Goal: Information Seeking & Learning: Learn about a topic

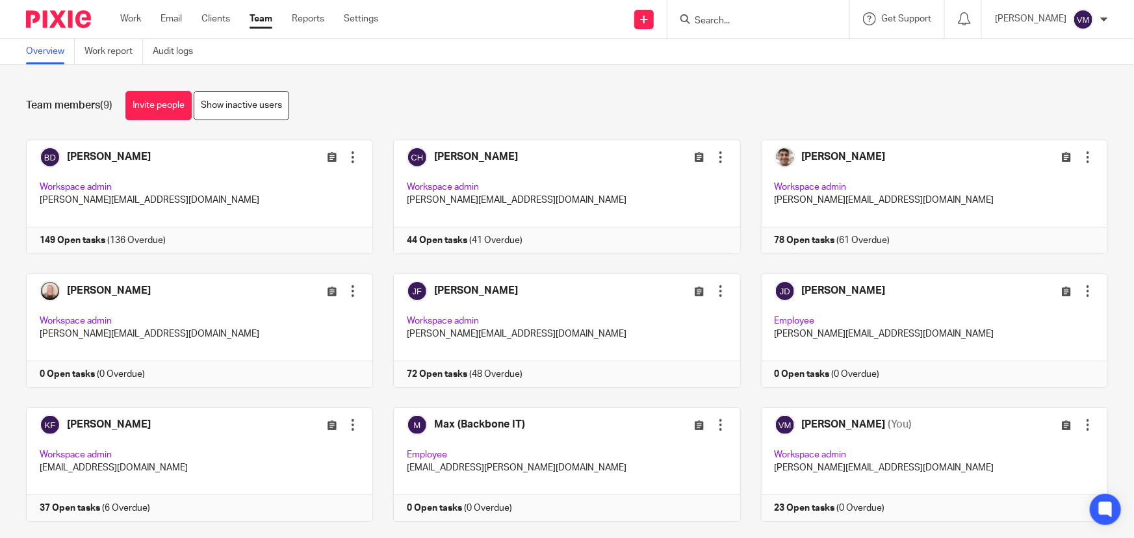
click at [749, 16] on input "Search" at bounding box center [752, 22] width 117 height 12
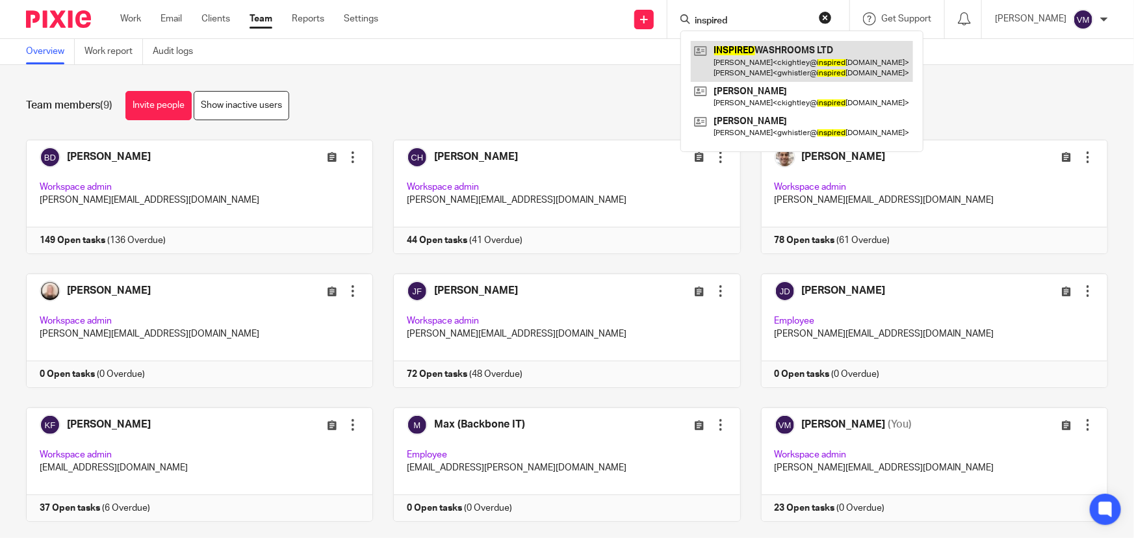
type input "inspired"
click at [784, 50] on link at bounding box center [802, 61] width 222 height 40
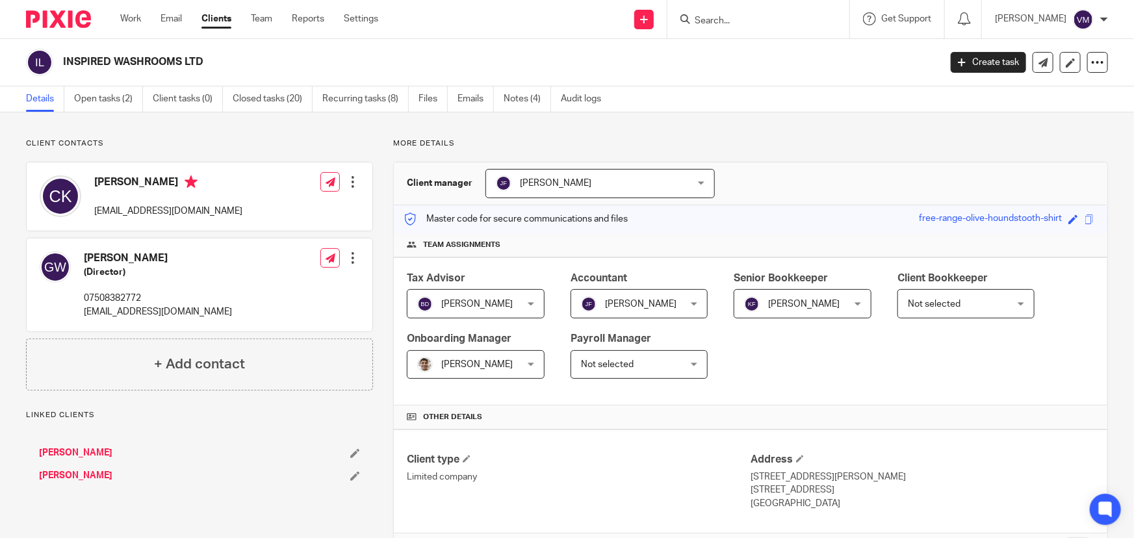
click at [466, 94] on link "Emails" at bounding box center [476, 98] width 36 height 25
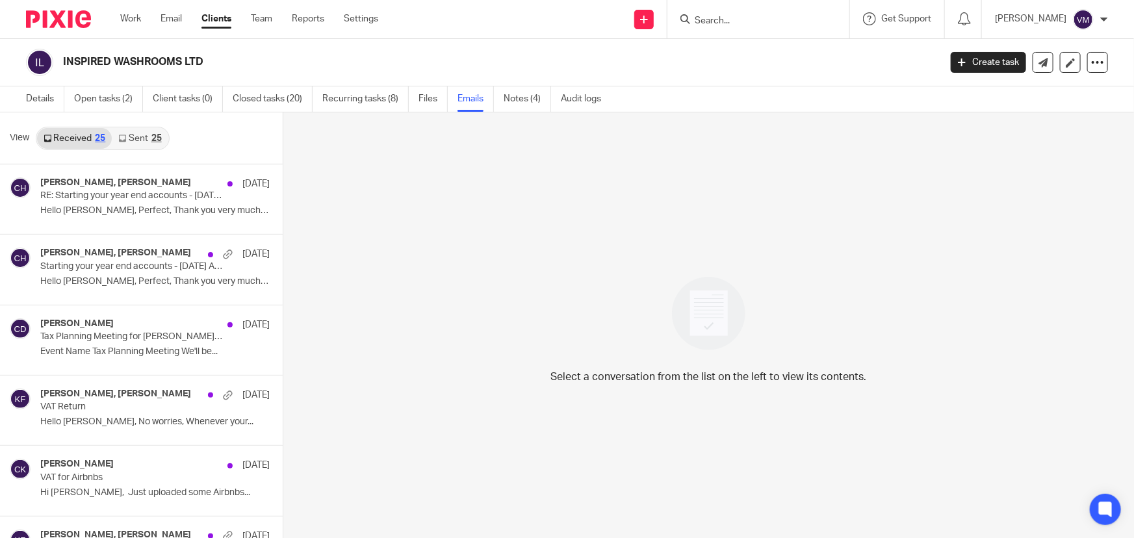
click at [140, 136] on link "Sent 25" at bounding box center [140, 138] width 56 height 21
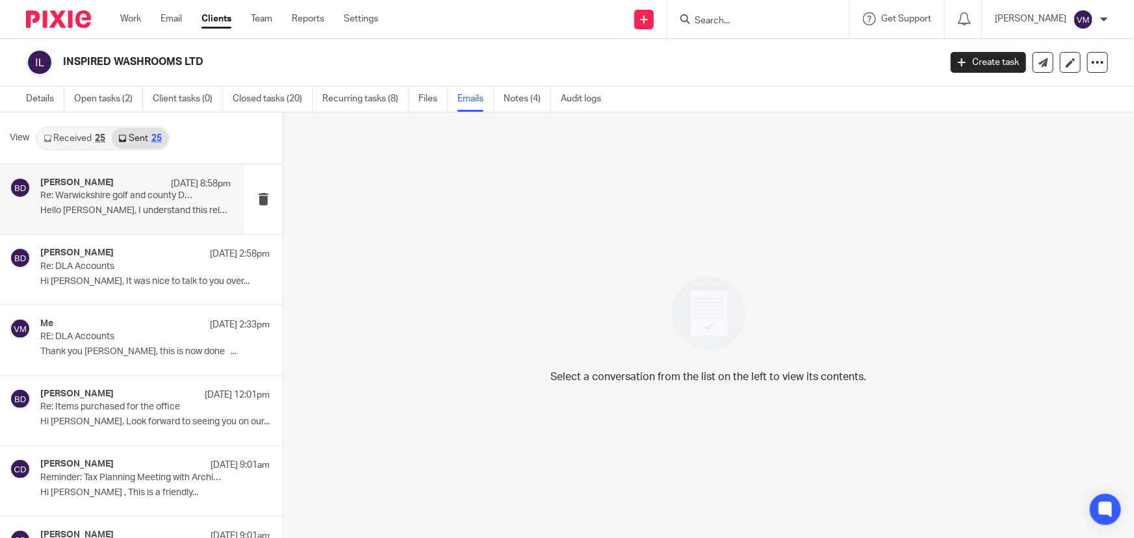
click at [111, 195] on p "Re: Warwickshire golf and county DLA account." at bounding box center [116, 195] width 153 height 11
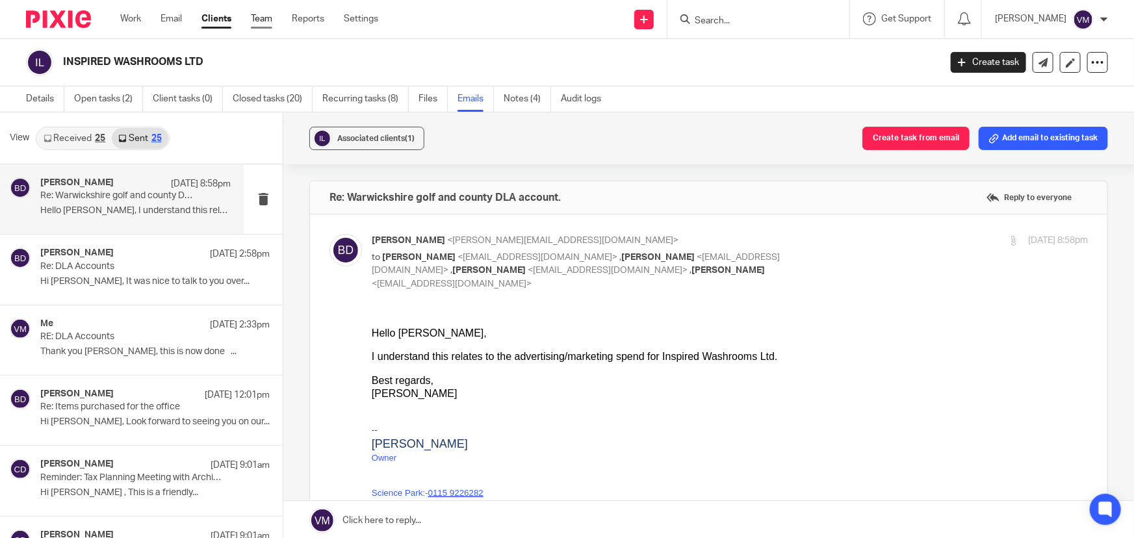
click at [263, 20] on link "Team" at bounding box center [261, 18] width 21 height 13
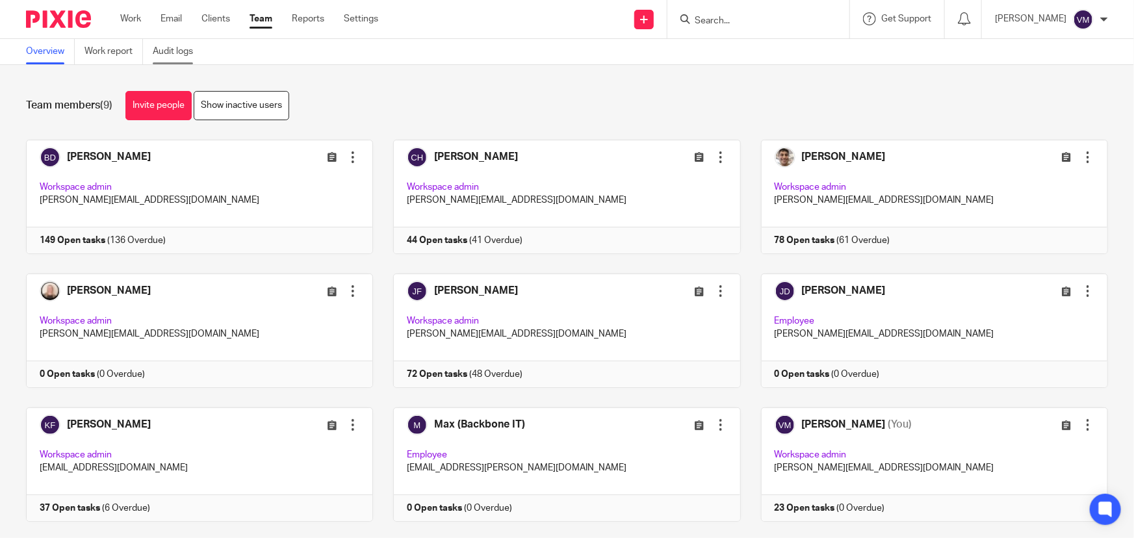
click at [175, 47] on link "Audit logs" at bounding box center [178, 51] width 50 height 25
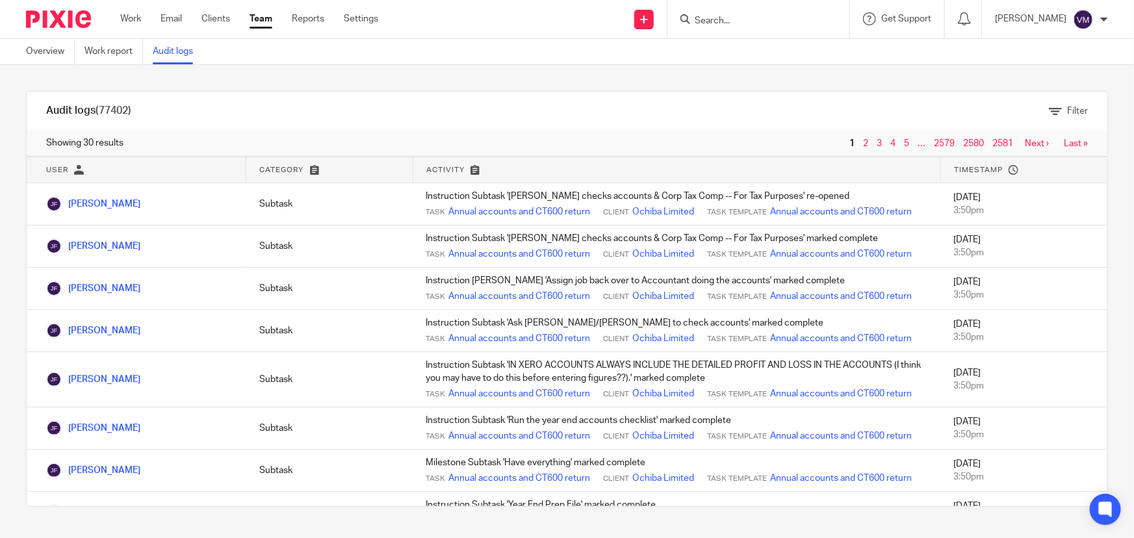
click at [265, 19] on link "Team" at bounding box center [261, 18] width 23 height 13
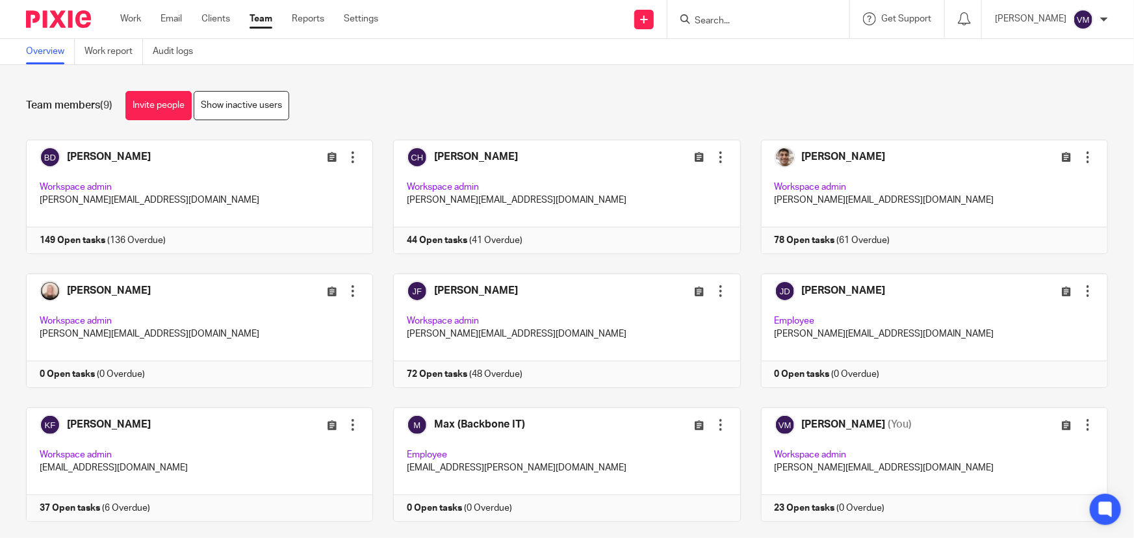
click at [729, 27] on div at bounding box center [759, 19] width 182 height 38
click at [729, 19] on input "Search" at bounding box center [752, 22] width 117 height 12
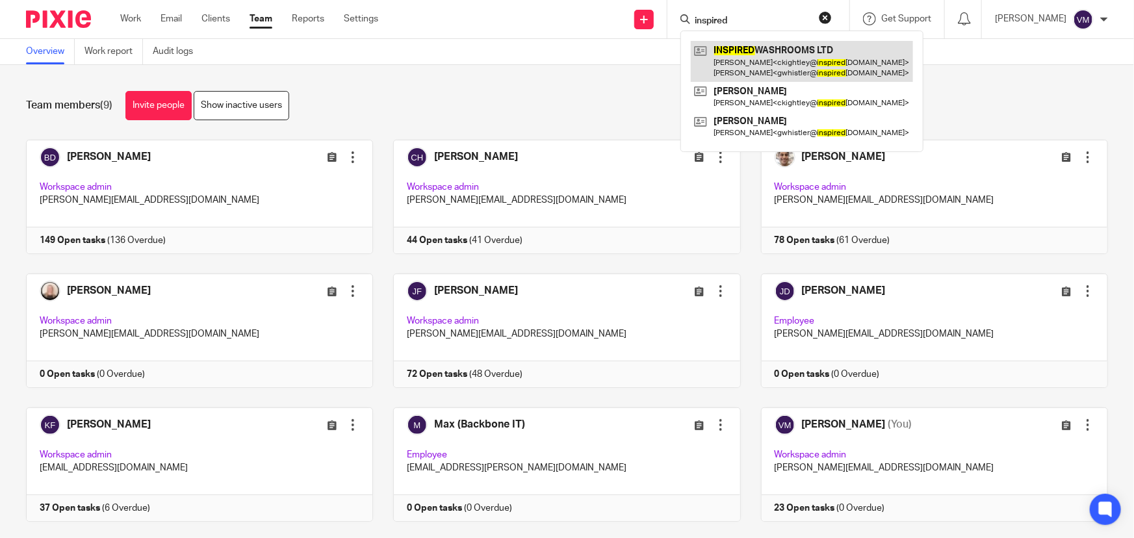
type input "inspired"
click at [742, 53] on link at bounding box center [802, 61] width 222 height 40
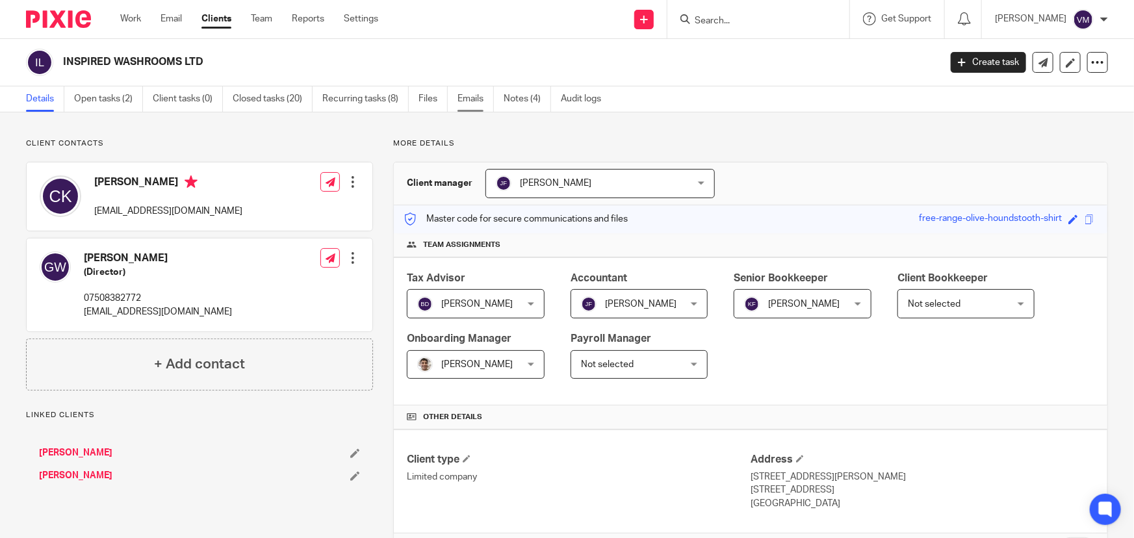
click at [482, 98] on link "Emails" at bounding box center [476, 98] width 36 height 25
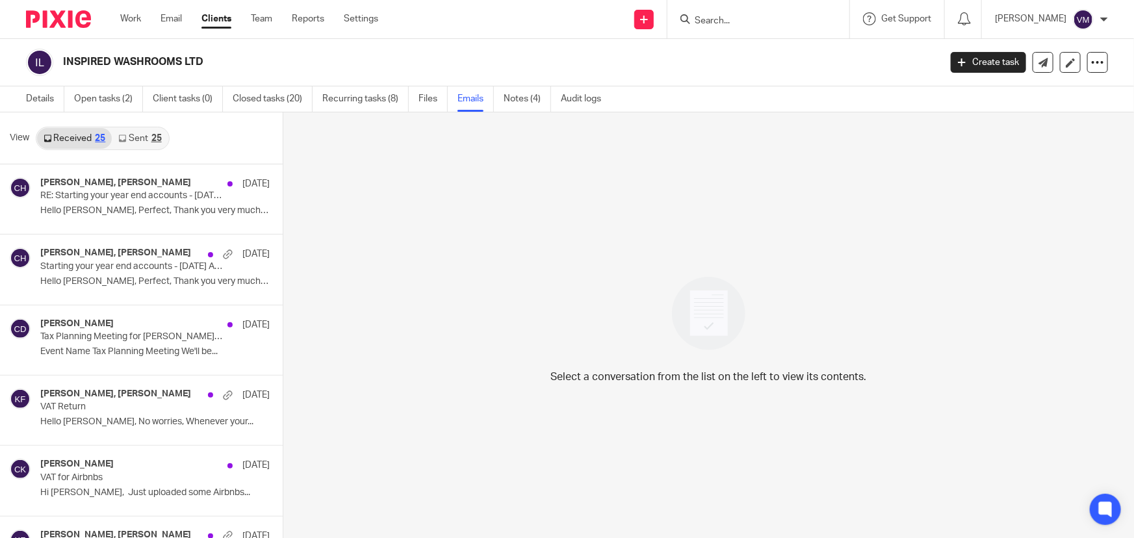
click at [132, 135] on link "Sent 25" at bounding box center [140, 138] width 56 height 21
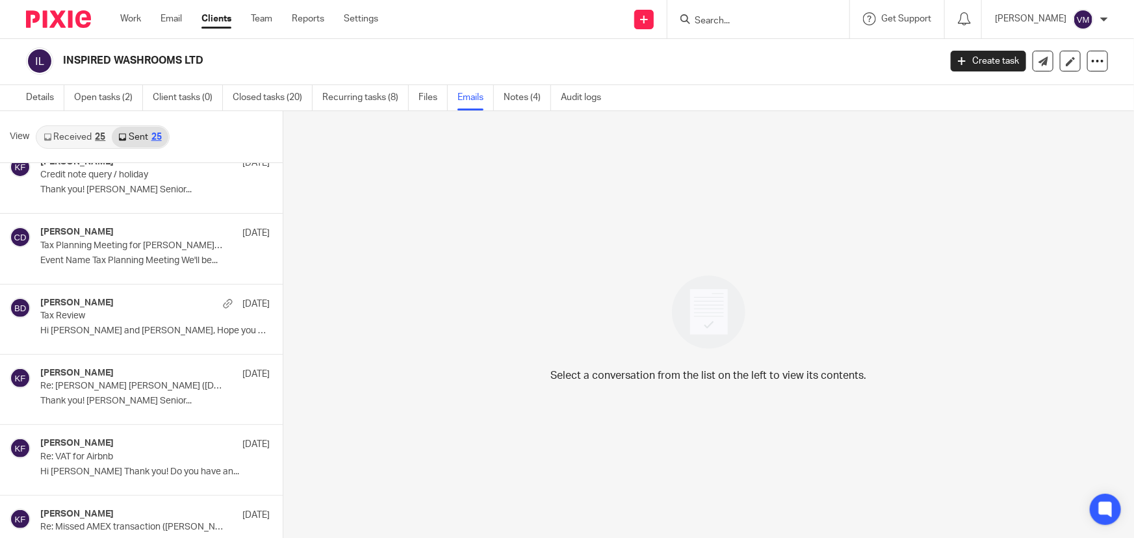
scroll to position [650, 0]
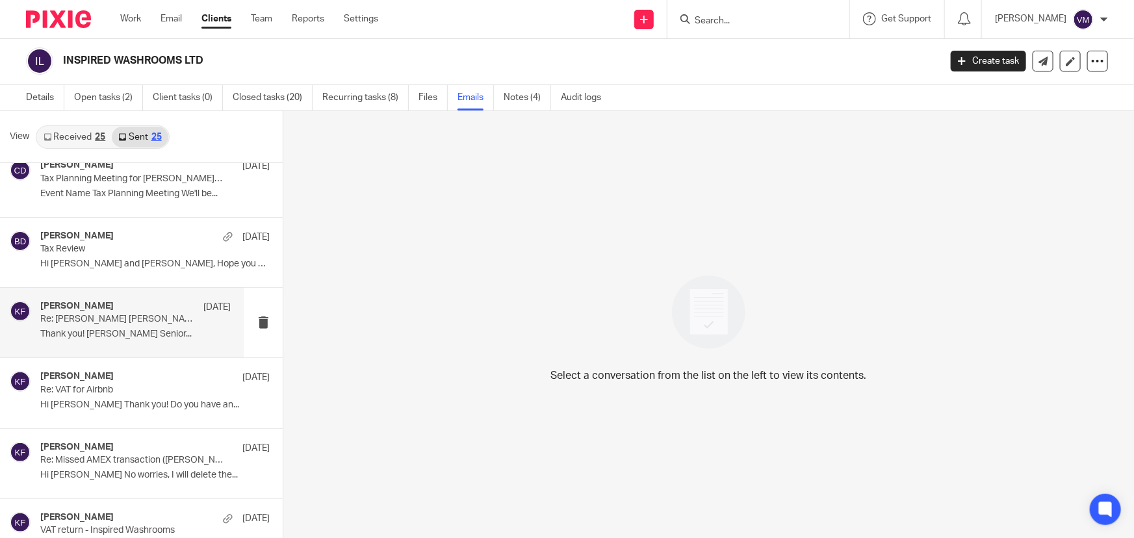
click at [116, 316] on p "Re: Pearce Skinner (21/07/25, £15.99)" at bounding box center [116, 319] width 153 height 11
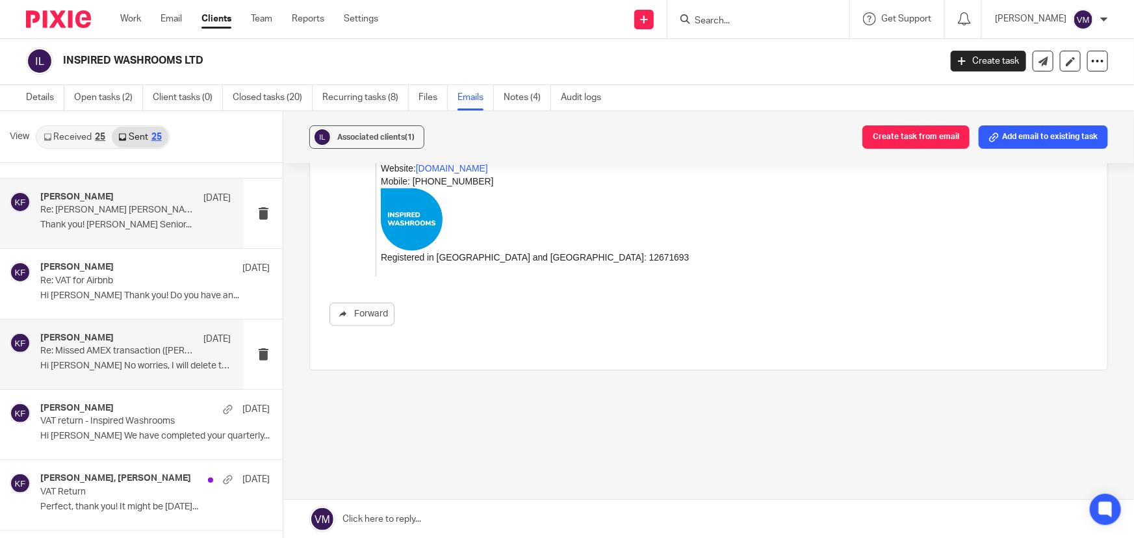
scroll to position [768, 0]
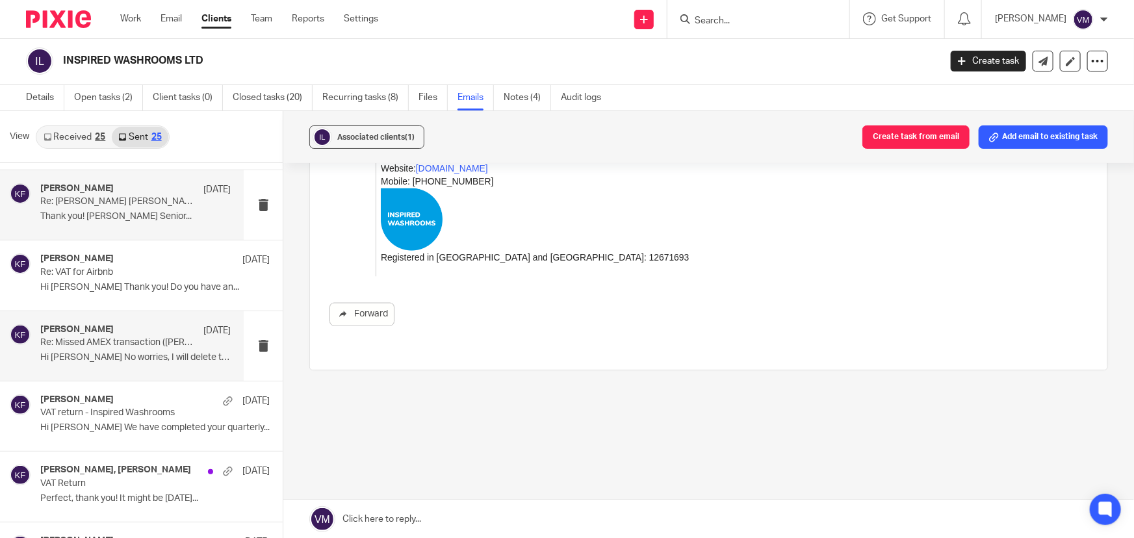
click at [99, 331] on h4 "Kirsty Flowerdew" at bounding box center [76, 329] width 73 height 11
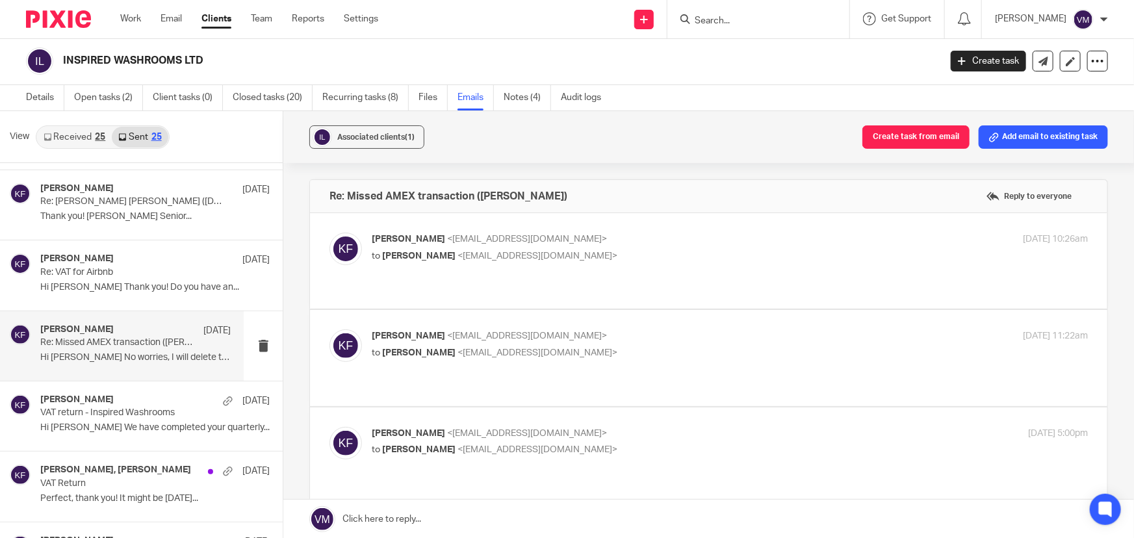
scroll to position [0, 0]
click at [700, 244] on p "Kirsty Flowerdew <kirsty@archimediaaccounts.co.uk>" at bounding box center [611, 240] width 478 height 14
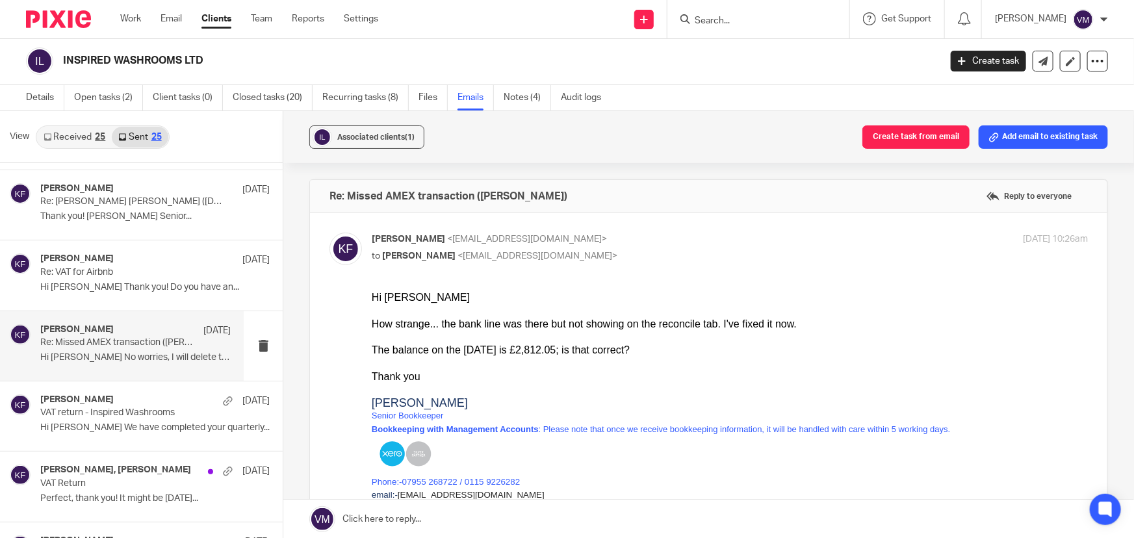
click at [700, 244] on p "Kirsty Flowerdew <kirsty@archimediaaccounts.co.uk>" at bounding box center [611, 240] width 478 height 14
checkbox input "false"
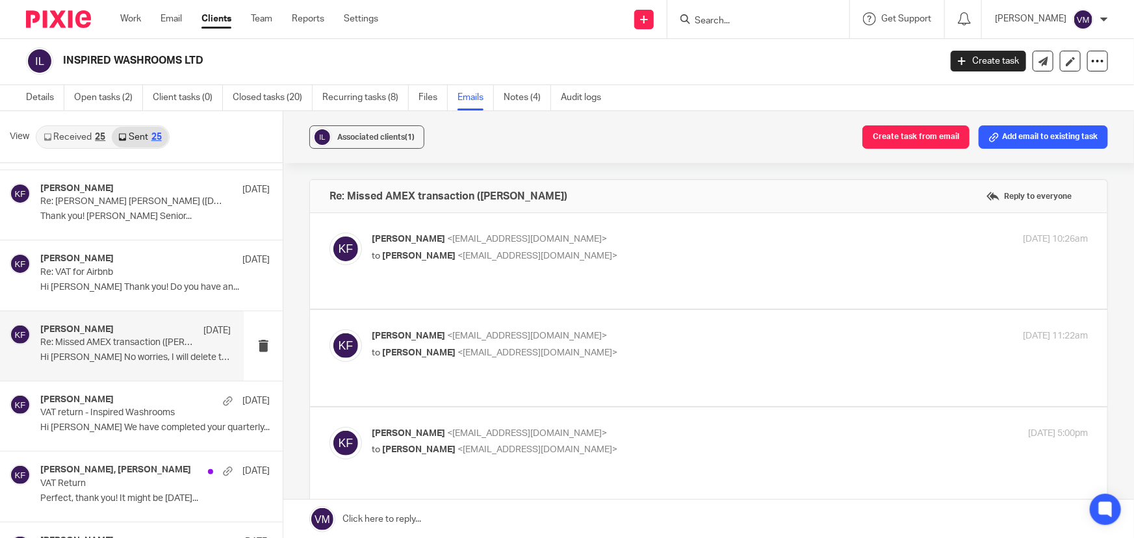
click at [696, 331] on p "Kirsty Flowerdew <kirsty@archimediaaccounts.co.uk>" at bounding box center [611, 337] width 478 height 14
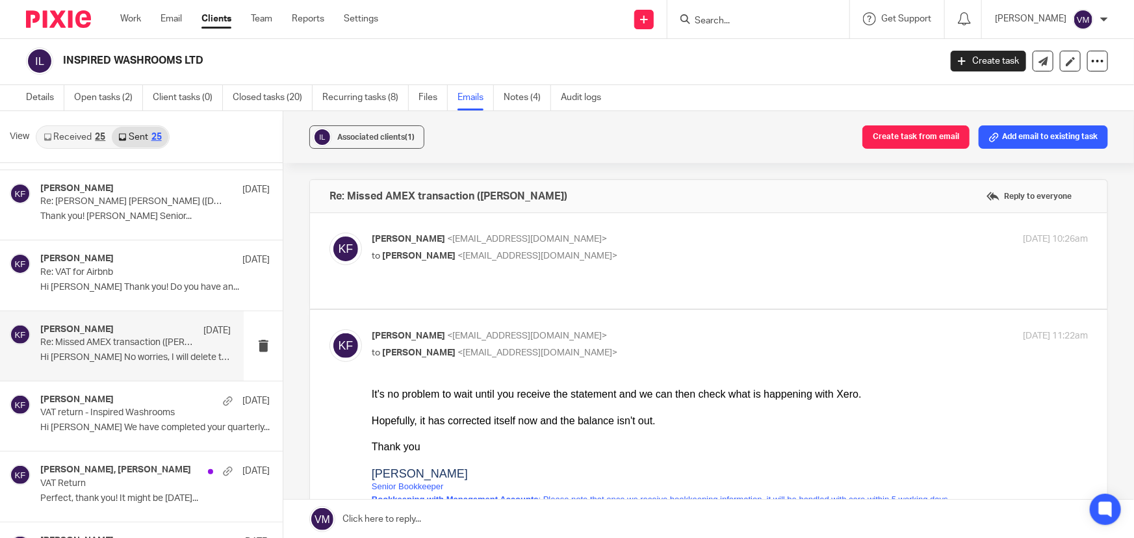
scroll to position [58, 0]
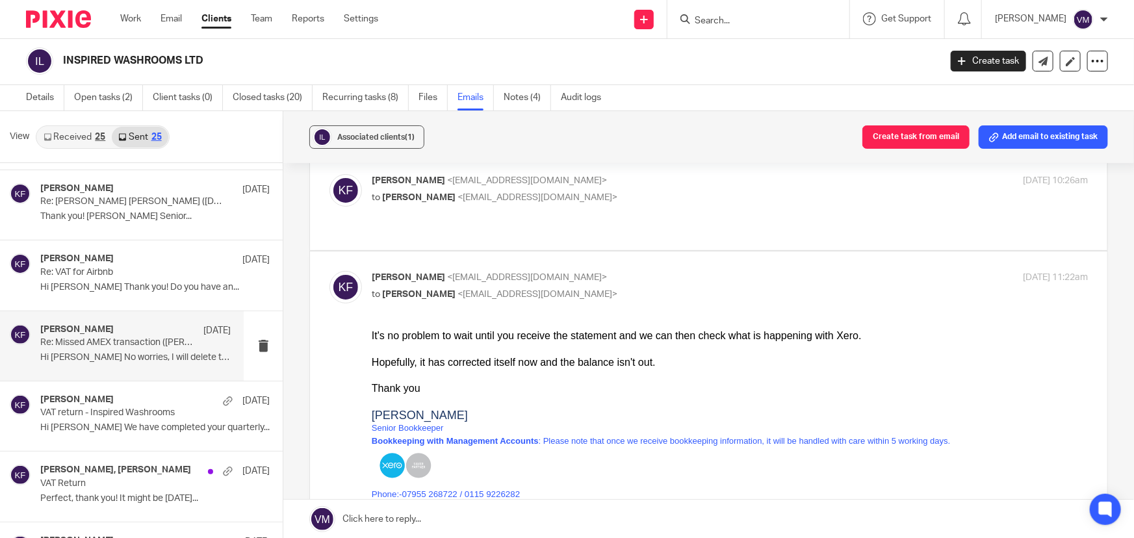
click at [682, 278] on p "Kirsty Flowerdew <kirsty@archimediaaccounts.co.uk>" at bounding box center [611, 278] width 478 height 14
checkbox input "false"
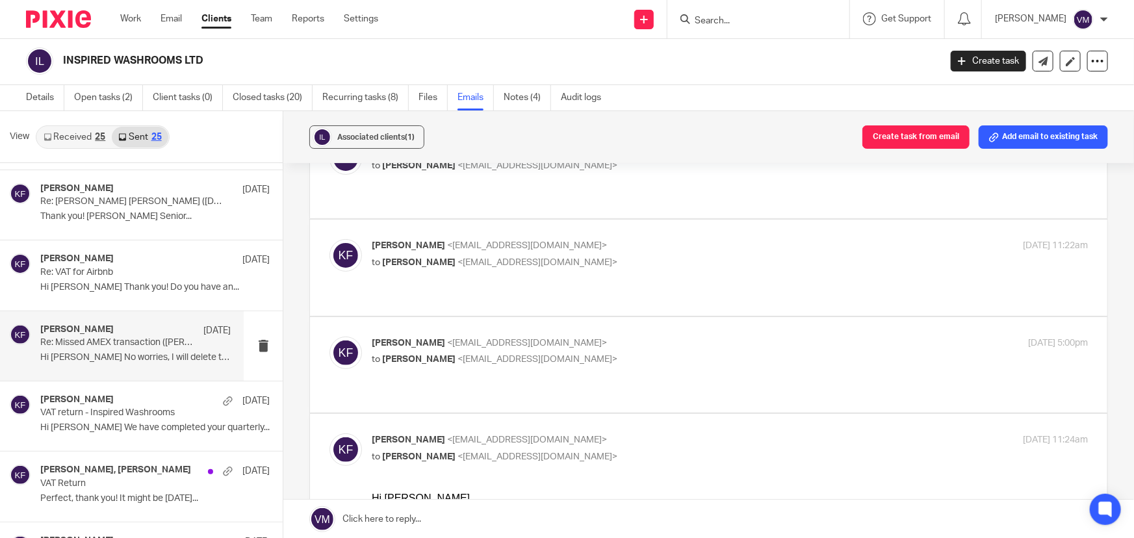
scroll to position [236, 0]
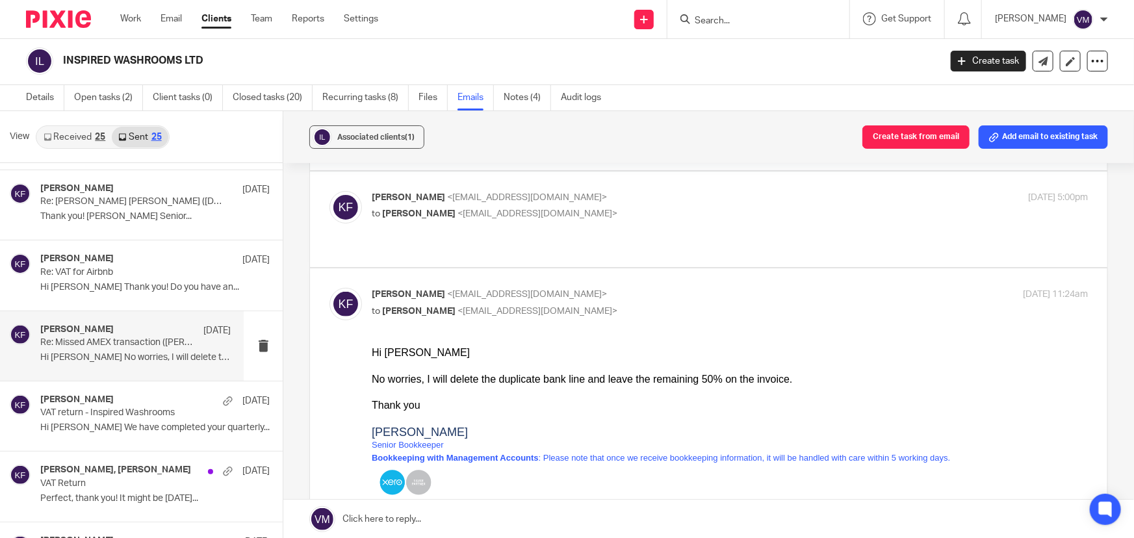
click at [679, 213] on p "to Glenn Whistler <gwhistler@inspiredwashrooms.co.uk>" at bounding box center [611, 214] width 478 height 14
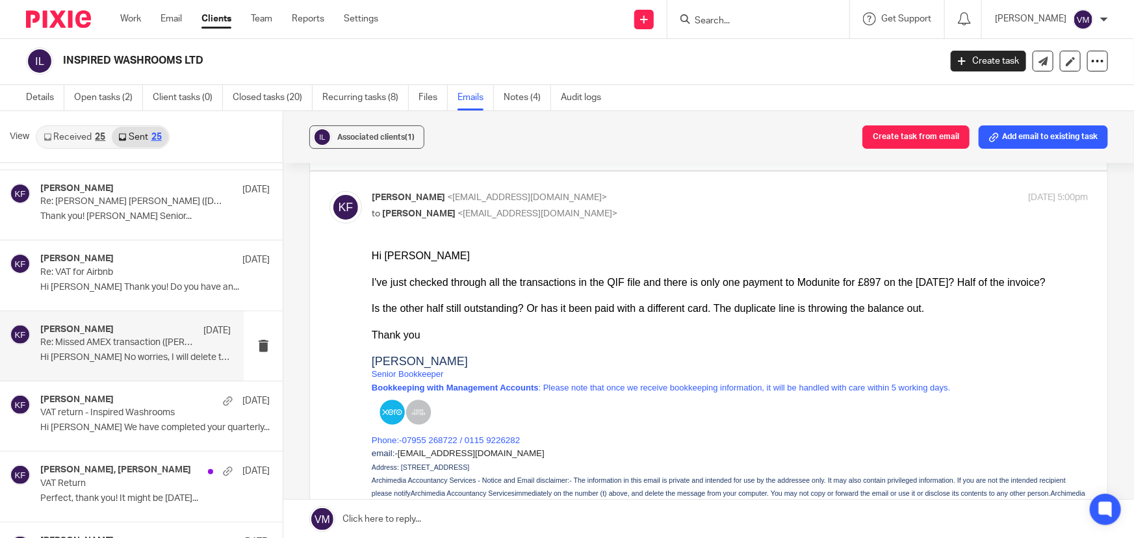
scroll to position [0, 0]
click at [734, 195] on p "Kirsty Flowerdew <kirsty@archimediaaccounts.co.uk>" at bounding box center [611, 198] width 478 height 14
checkbox input "false"
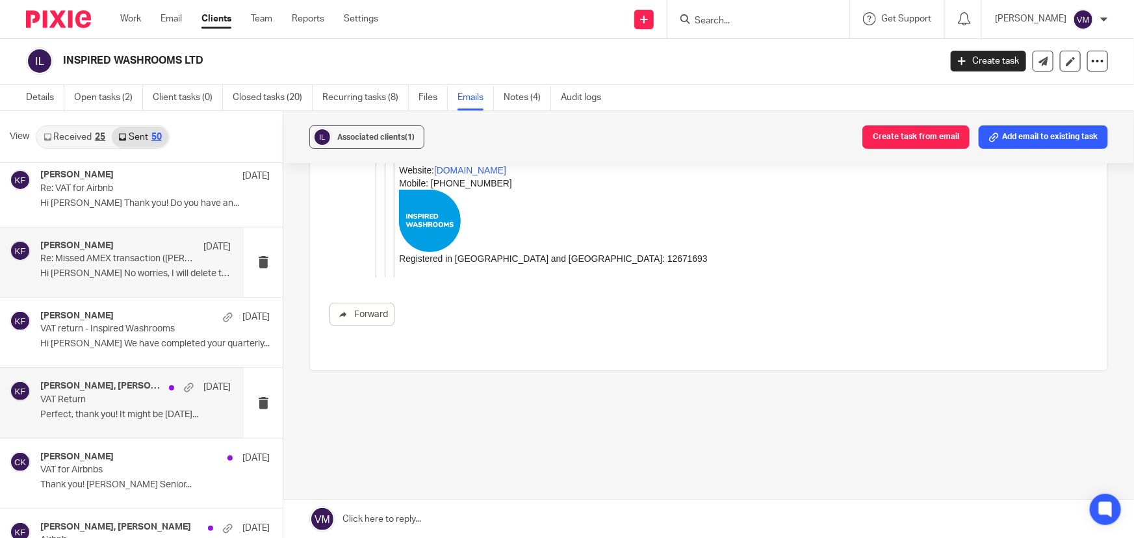
scroll to position [827, 0]
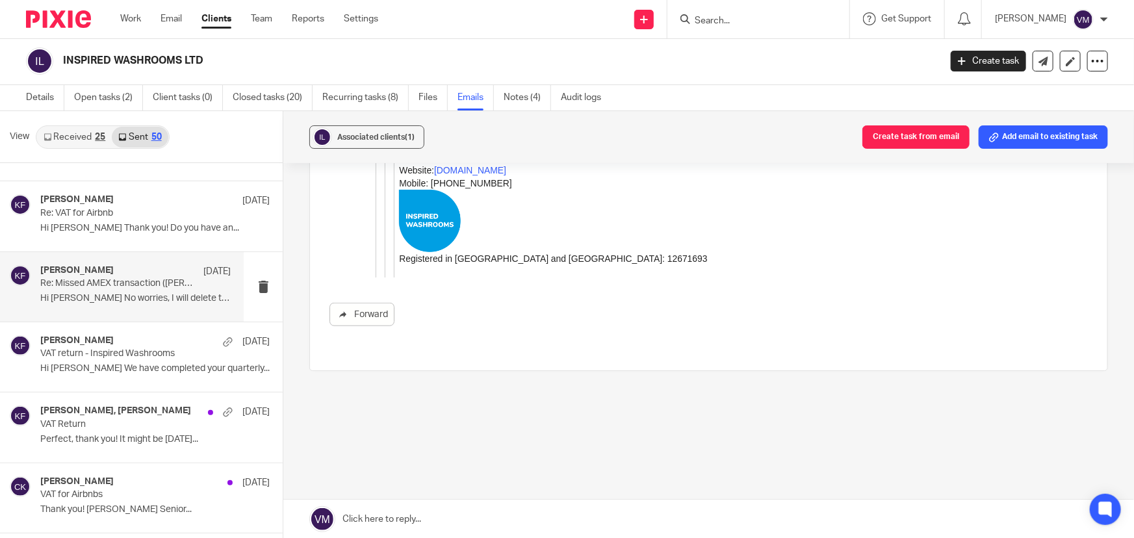
click at [79, 129] on link "Received 25" at bounding box center [74, 137] width 75 height 21
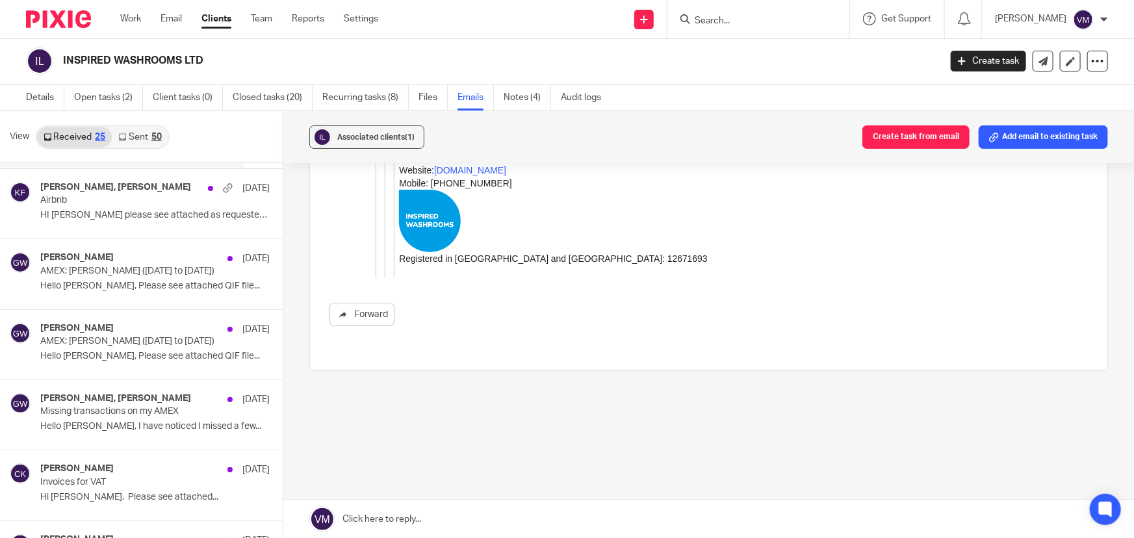
scroll to position [354, 0]
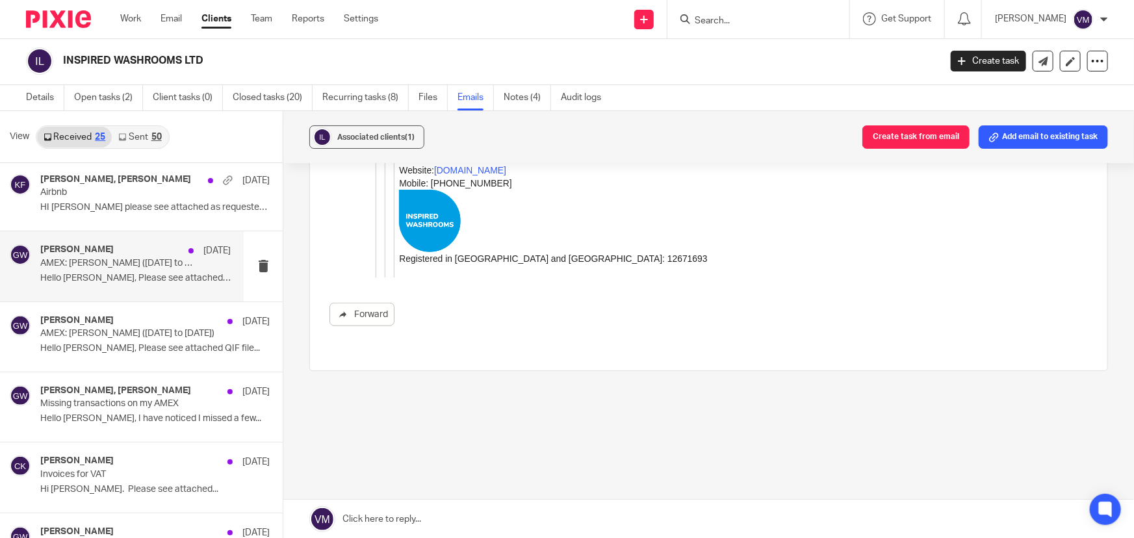
click at [83, 277] on p "Hello Kirsty, Please see attached QIF file..." at bounding box center [135, 278] width 190 height 11
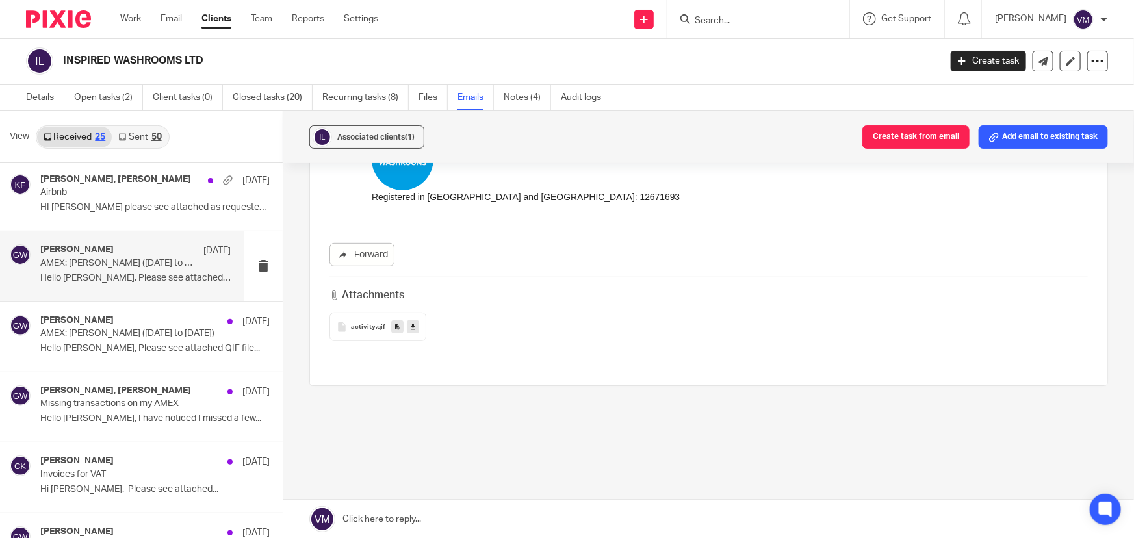
scroll to position [350, 0]
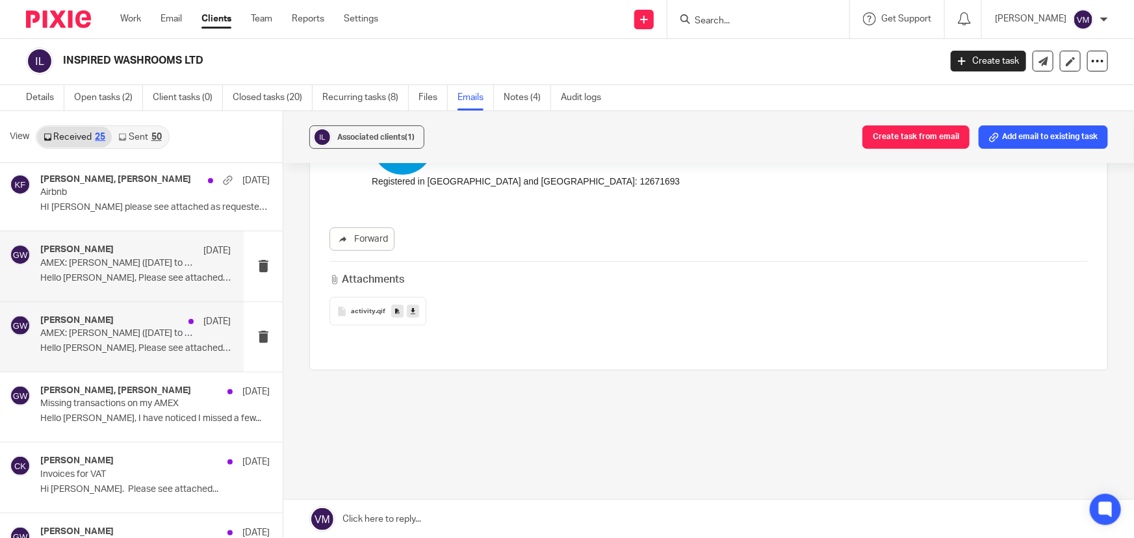
click at [87, 305] on div "Glenn Whistler 7 Jul AMEX: Glenn Whistler (30/06/25 to 06/07/25) Hello Kirsty, …" at bounding box center [122, 337] width 244 height 70
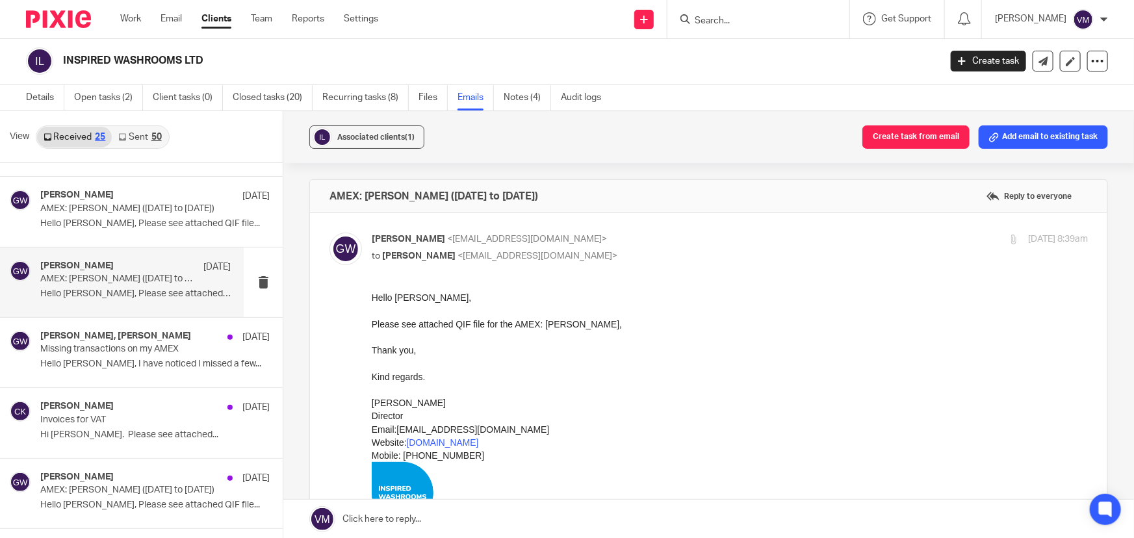
scroll to position [473, 0]
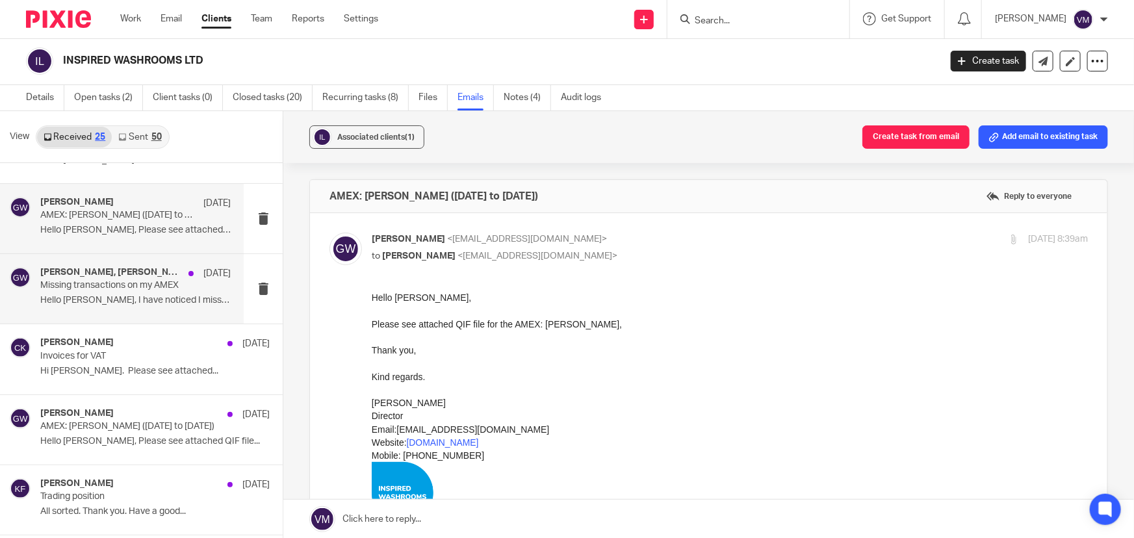
click at [97, 291] on div "Kirsty Flowerdew, Glenn Whistler 2 Jul Missing transactions on my AMEX Hello Ki…" at bounding box center [135, 289] width 190 height 44
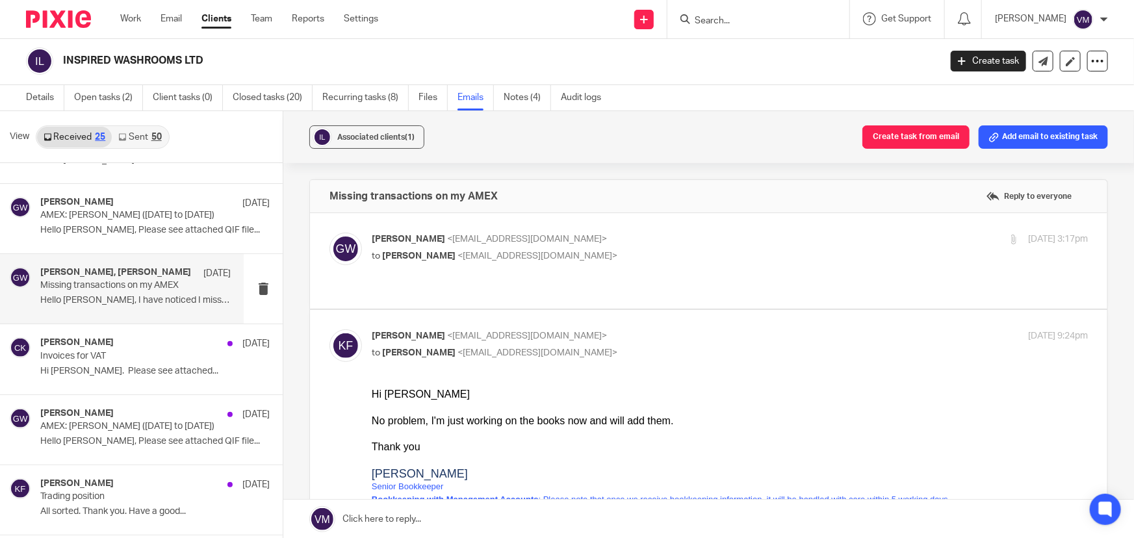
scroll to position [0, 0]
click at [686, 240] on p "Glenn Whistler <gwhistler@inspiredwashrooms.co.uk>" at bounding box center [611, 240] width 478 height 14
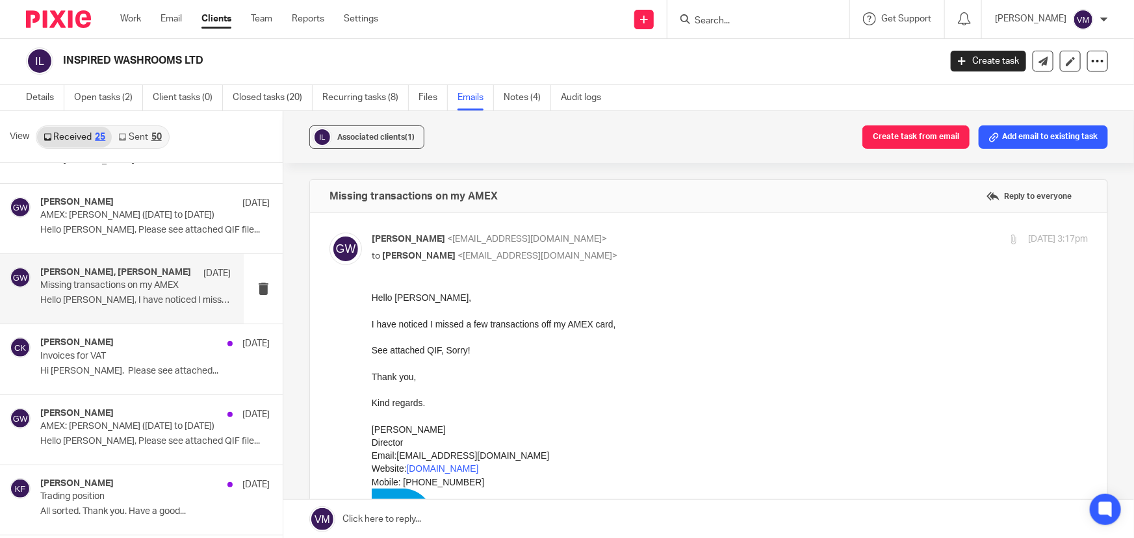
click at [686, 240] on p "Glenn Whistler <gwhistler@inspiredwashrooms.co.uk>" at bounding box center [611, 240] width 478 height 14
checkbox input "false"
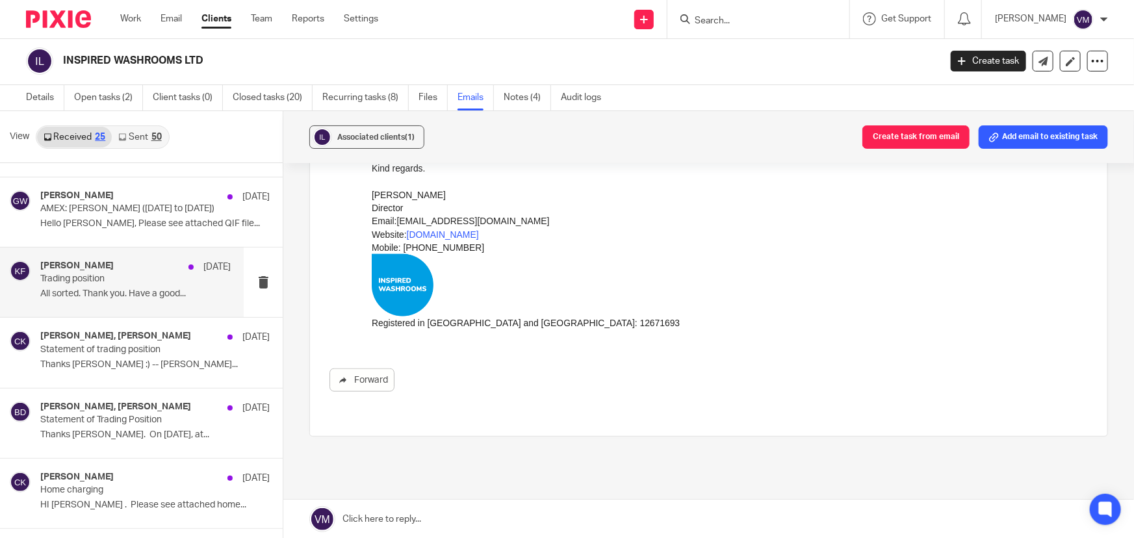
scroll to position [708, 0]
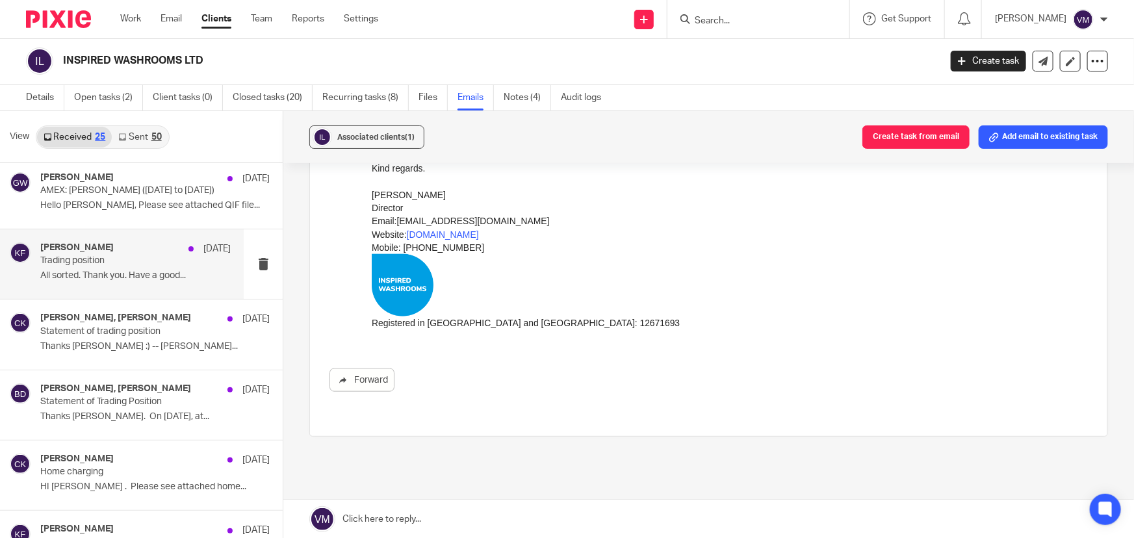
click at [118, 263] on p "Trading position" at bounding box center [116, 260] width 153 height 11
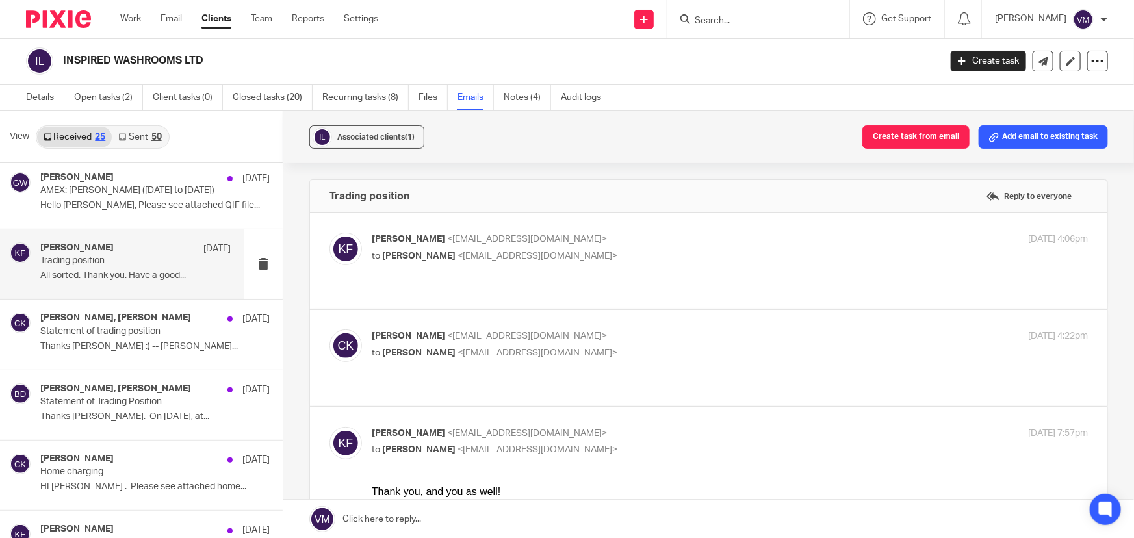
scroll to position [0, 0]
click at [701, 330] on p "Christopher Kightley <ckightley@inspiredwashrooms.co.uk>" at bounding box center [611, 337] width 478 height 14
checkbox input "true"
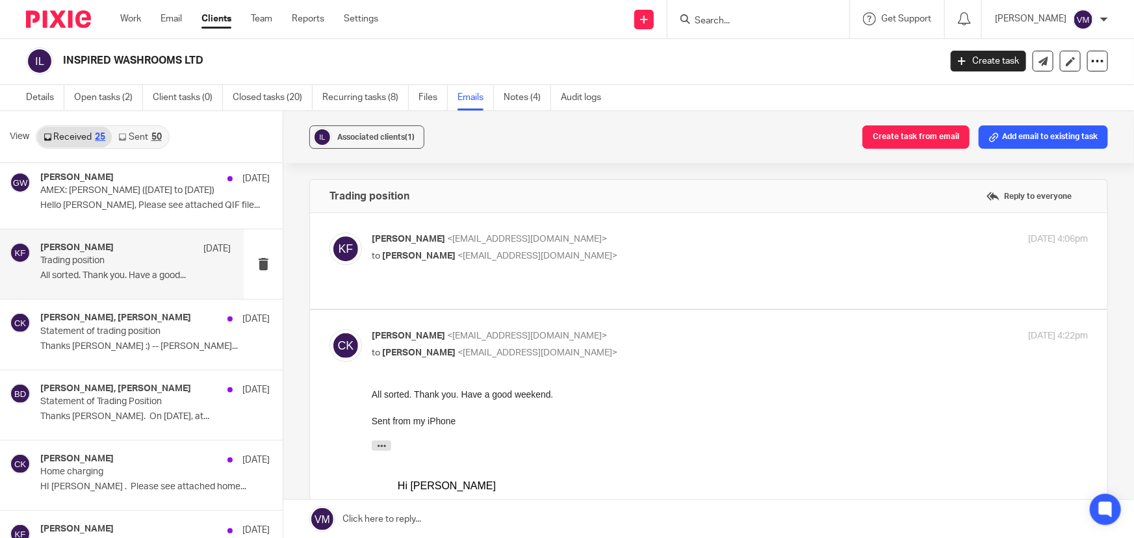
click at [716, 250] on p "to Christopher Kightley <ckightley@inspiredwashrooms.co.uk>" at bounding box center [611, 257] width 478 height 14
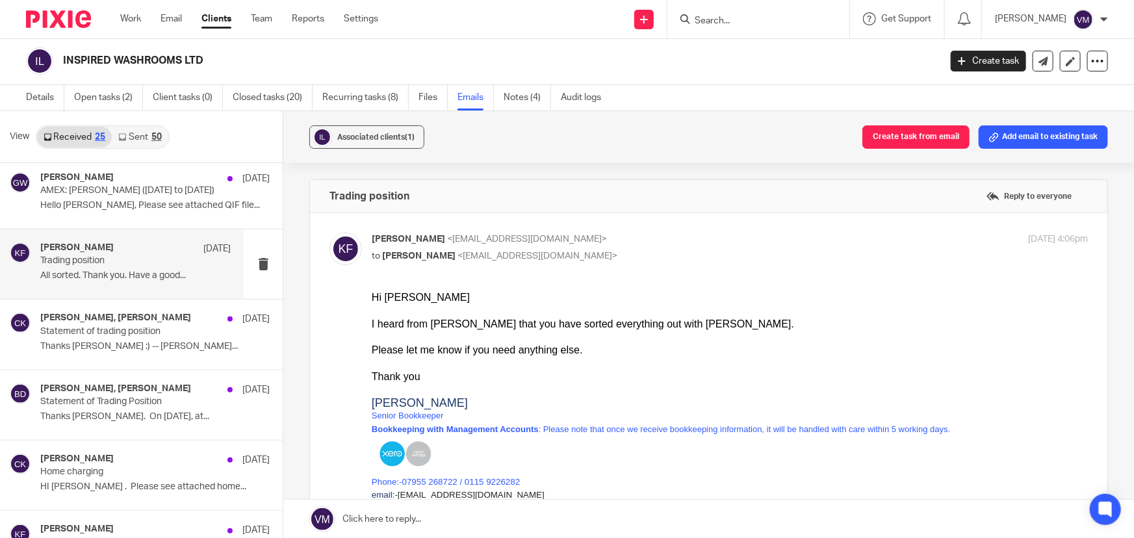
click at [718, 243] on p "Kirsty Flowerdew <kirsty@archimediaaccounts.co.uk>" at bounding box center [611, 240] width 478 height 14
checkbox input "false"
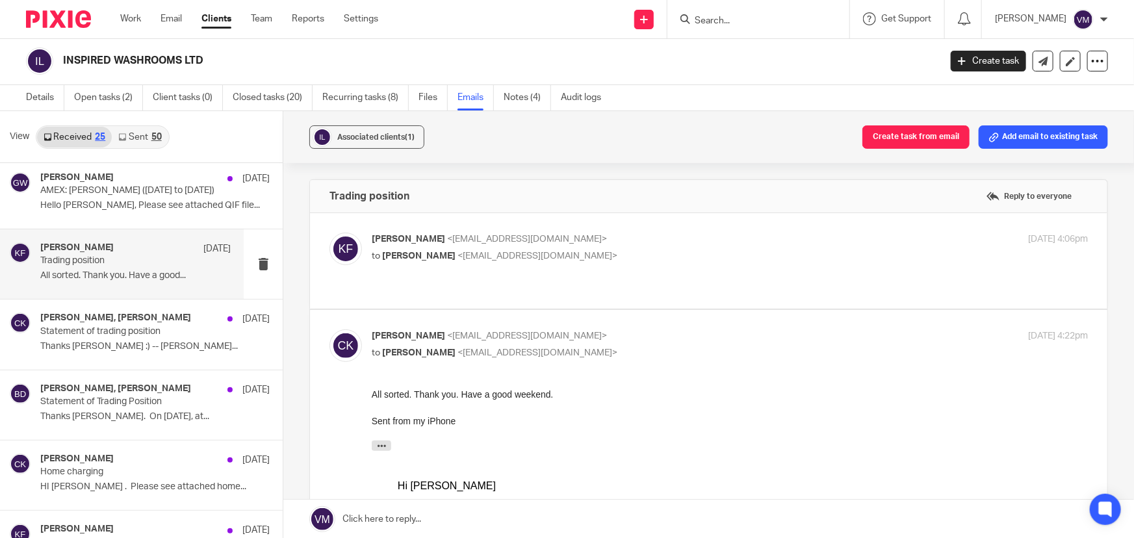
click at [717, 330] on p "Christopher Kightley <ckightley@inspiredwashrooms.co.uk>" at bounding box center [611, 337] width 478 height 14
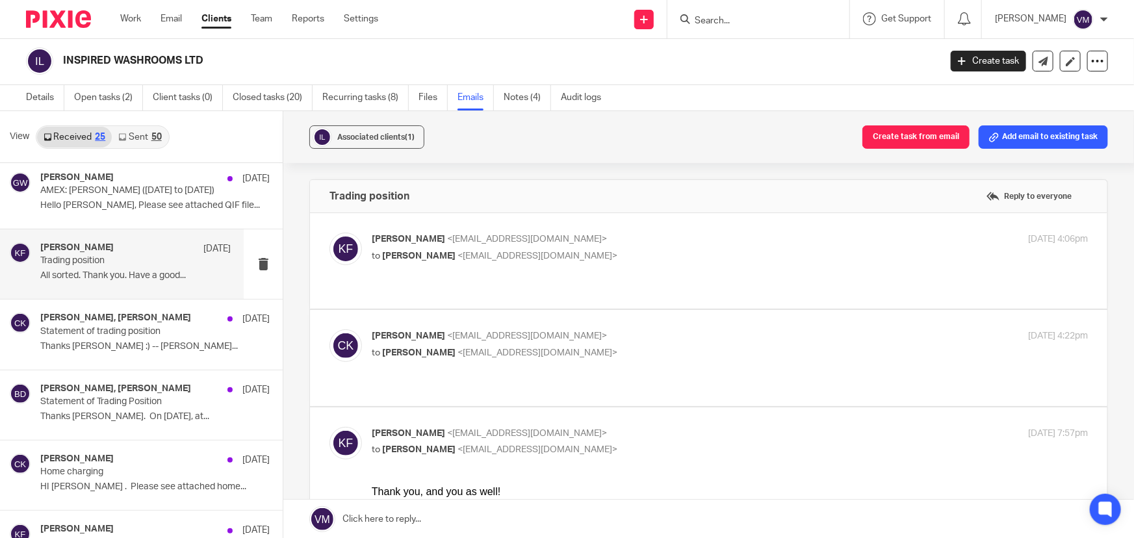
click at [717, 330] on p "Christopher Kightley <ckightley@inspiredwashrooms.co.uk>" at bounding box center [611, 337] width 478 height 14
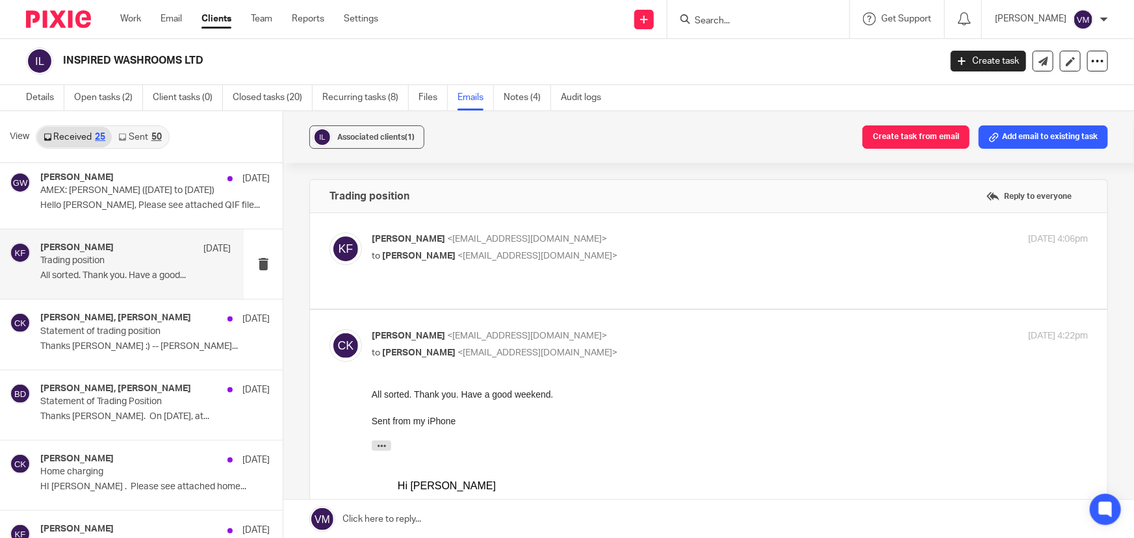
click at [717, 330] on p "Christopher Kightley <ckightley@inspiredwashrooms.co.uk>" at bounding box center [611, 337] width 478 height 14
checkbox input "false"
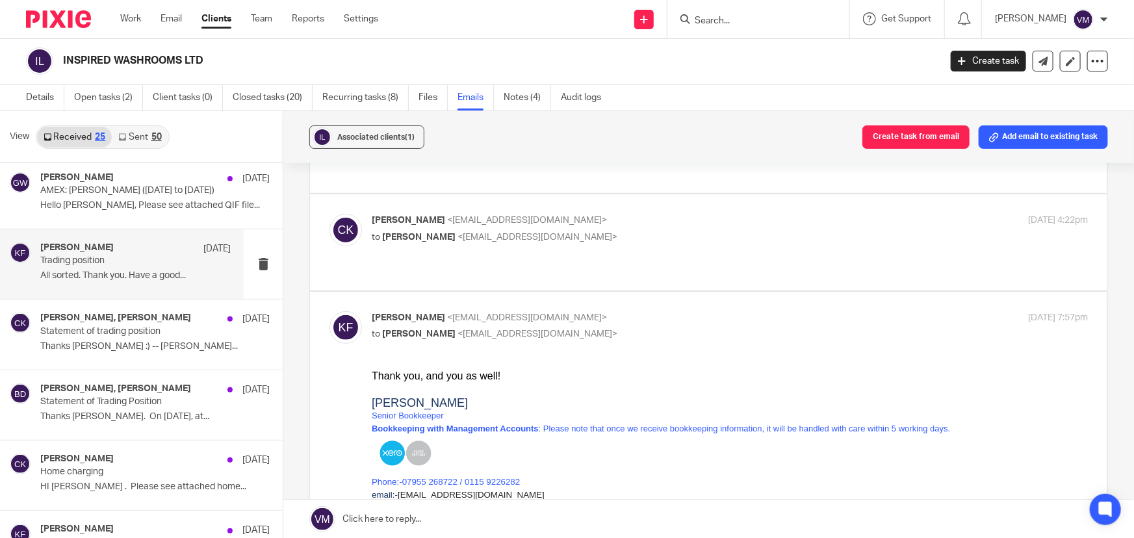
scroll to position [118, 0]
click at [85, 398] on p "Statement of Trading Position" at bounding box center [116, 401] width 153 height 11
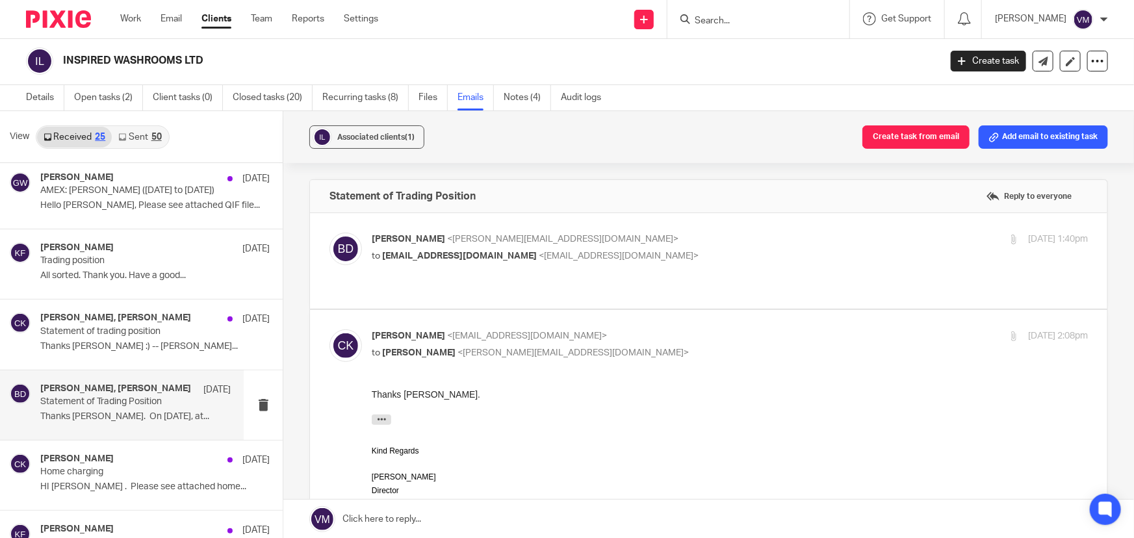
scroll to position [0, 0]
click at [803, 233] on p "Barbara Demtriou <barbara@archimediaaccounts.co.uk>" at bounding box center [611, 240] width 478 height 14
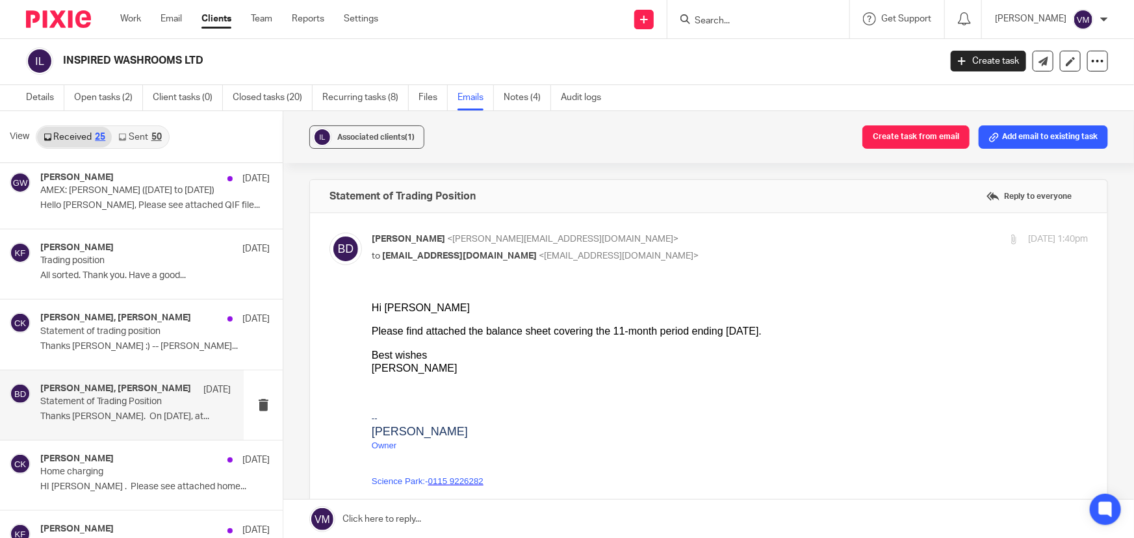
click at [803, 233] on p "Barbara Demtriou <barbara@archimediaaccounts.co.uk>" at bounding box center [611, 240] width 478 height 14
checkbox input "false"
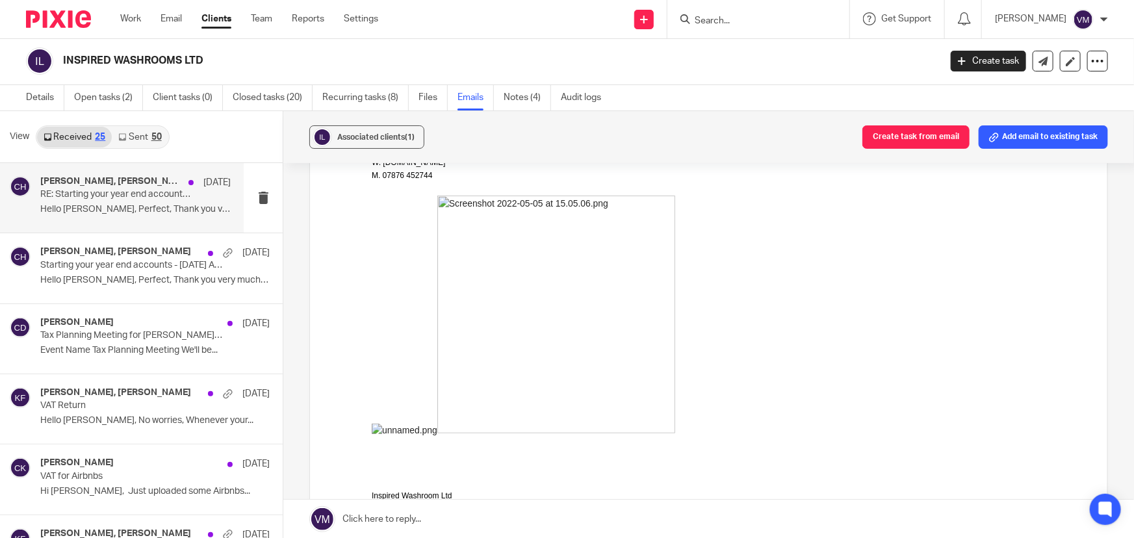
click at [112, 205] on p "Hello Chloe, Perfect, Thank you very much! ..." at bounding box center [135, 209] width 190 height 11
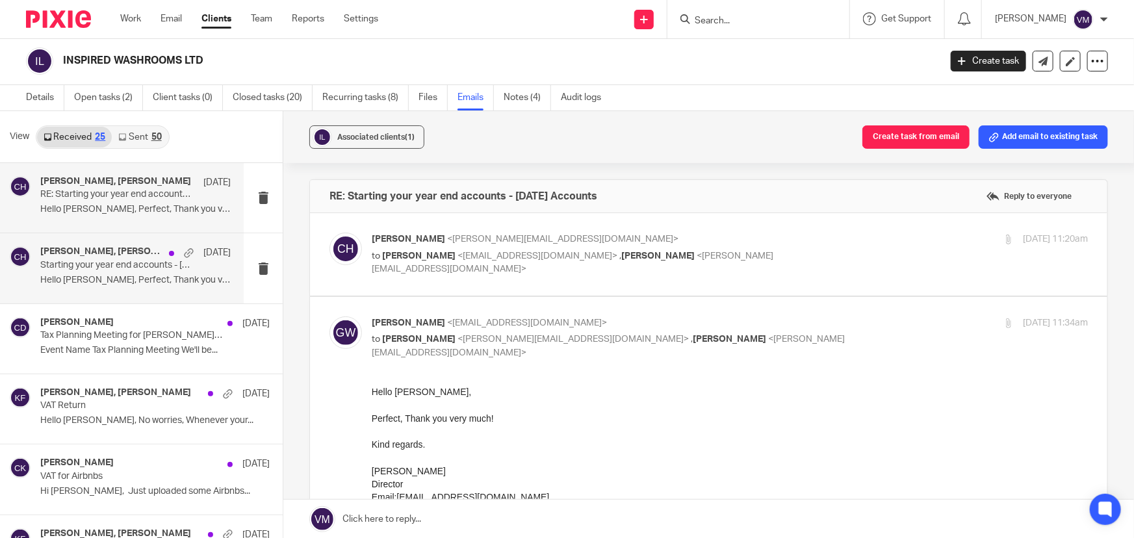
click at [96, 260] on p "Starting your year end accounts - June 2025 Accounts" at bounding box center [116, 265] width 153 height 11
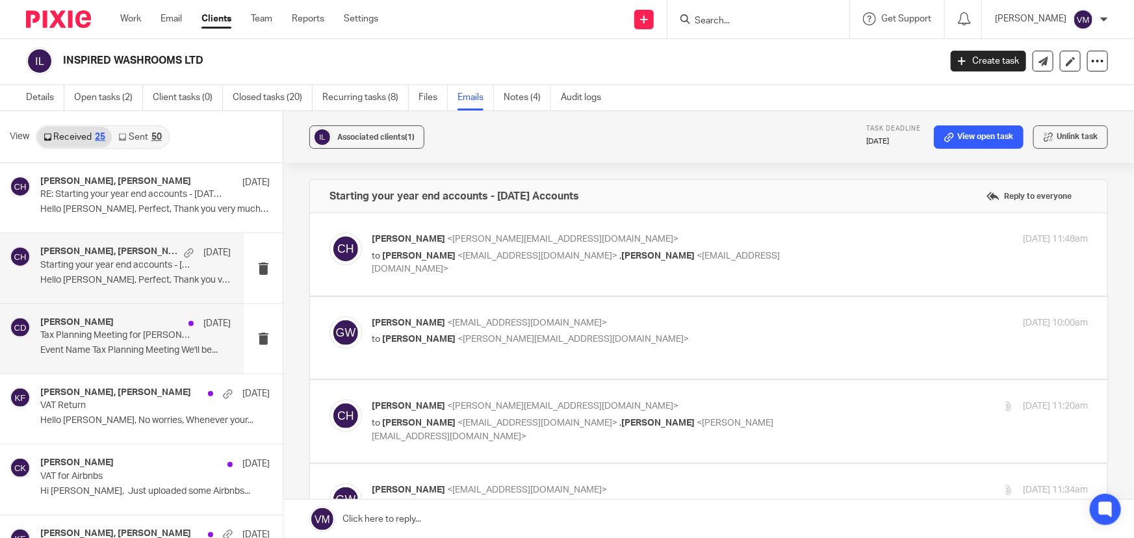
click at [77, 322] on h4 "[PERSON_NAME]" at bounding box center [76, 322] width 73 height 11
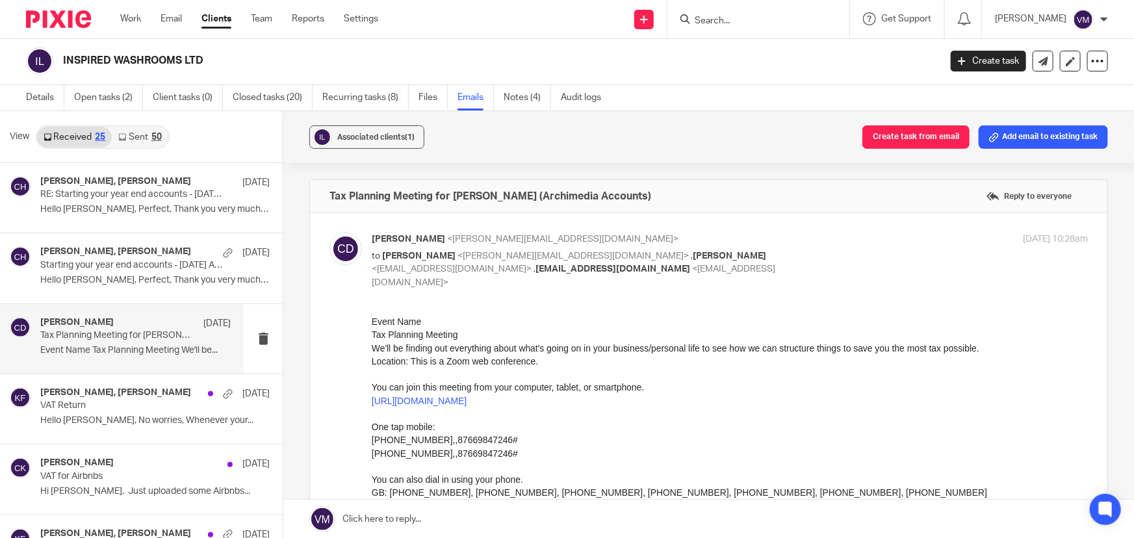
click at [68, 331] on p "Tax Planning Meeting for Chris Kightley (Archimedia Accounts)" at bounding box center [116, 335] width 153 height 11
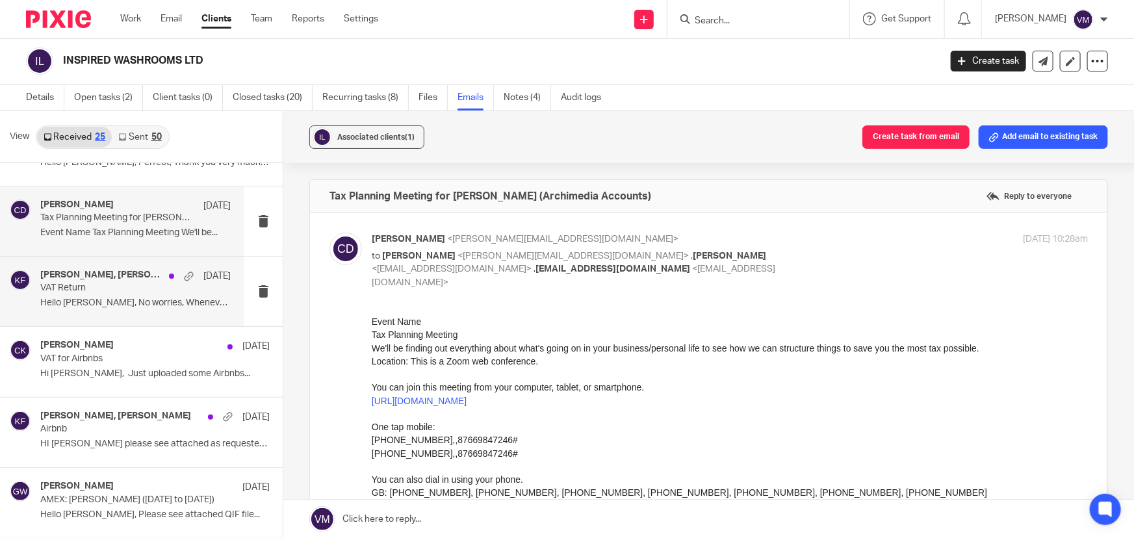
click at [79, 304] on p "Hello Kirsty, No worries, Whenever your..." at bounding box center [135, 303] width 190 height 11
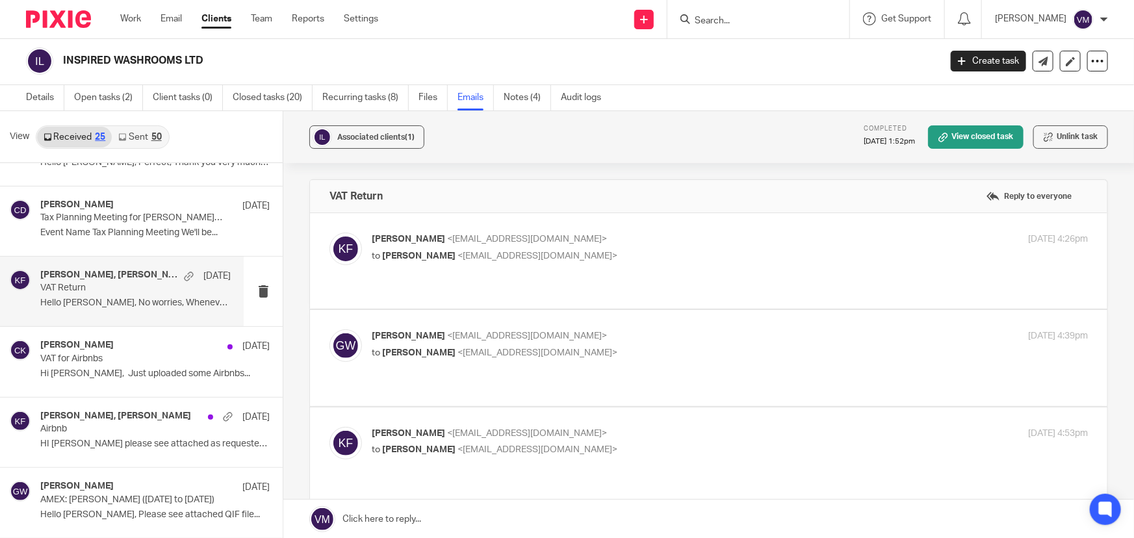
scroll to position [0, 0]
click at [697, 253] on p "to Glenn Whistler <gwhistler@inspiredwashrooms.co.uk>" at bounding box center [611, 257] width 478 height 14
checkbox input "true"
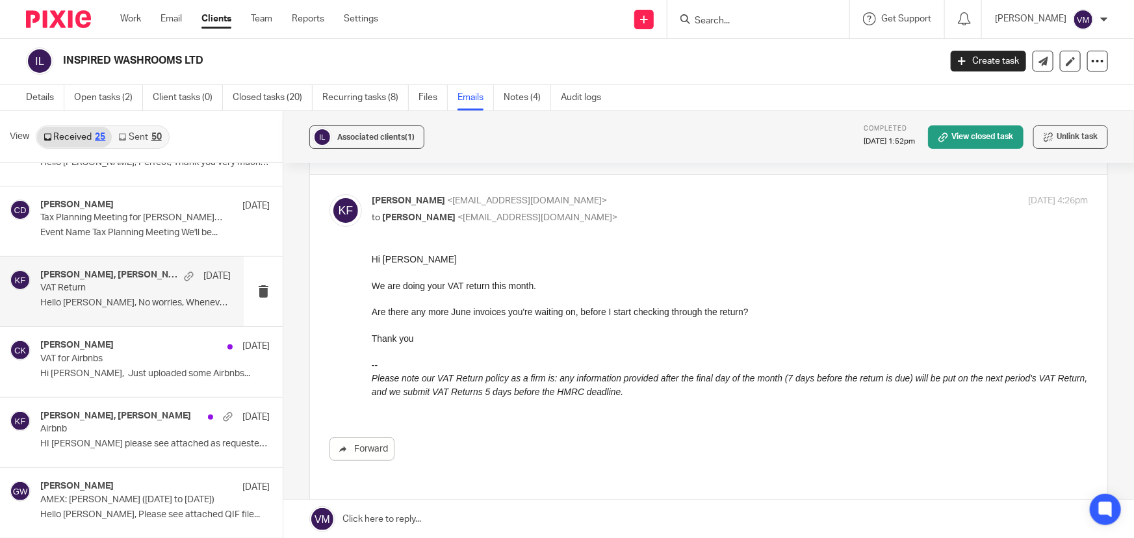
scroll to position [58, 0]
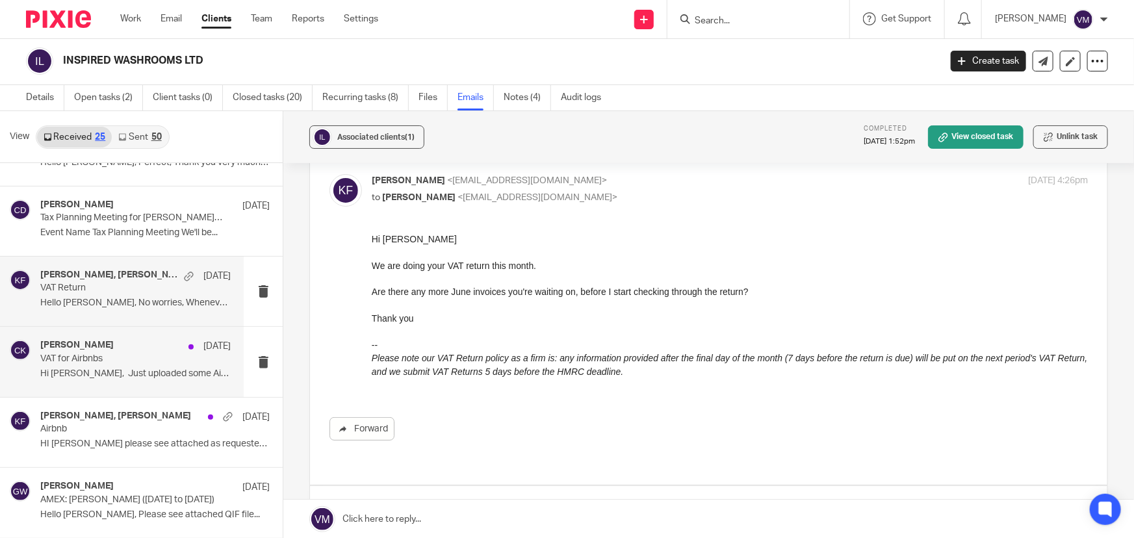
click at [114, 354] on p "VAT for Airbnbs" at bounding box center [116, 359] width 153 height 11
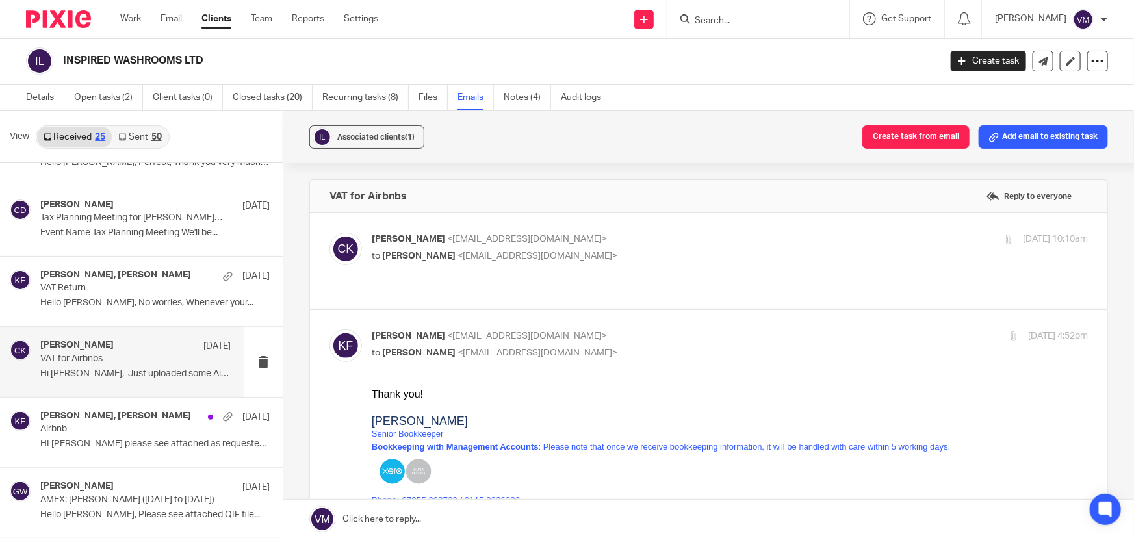
scroll to position [0, 0]
click at [768, 247] on div "Christopher Kightley <ckightley@inspiredwashrooms.co.uk> to Kirsty Flowerdew <k…" at bounding box center [611, 248] width 478 height 30
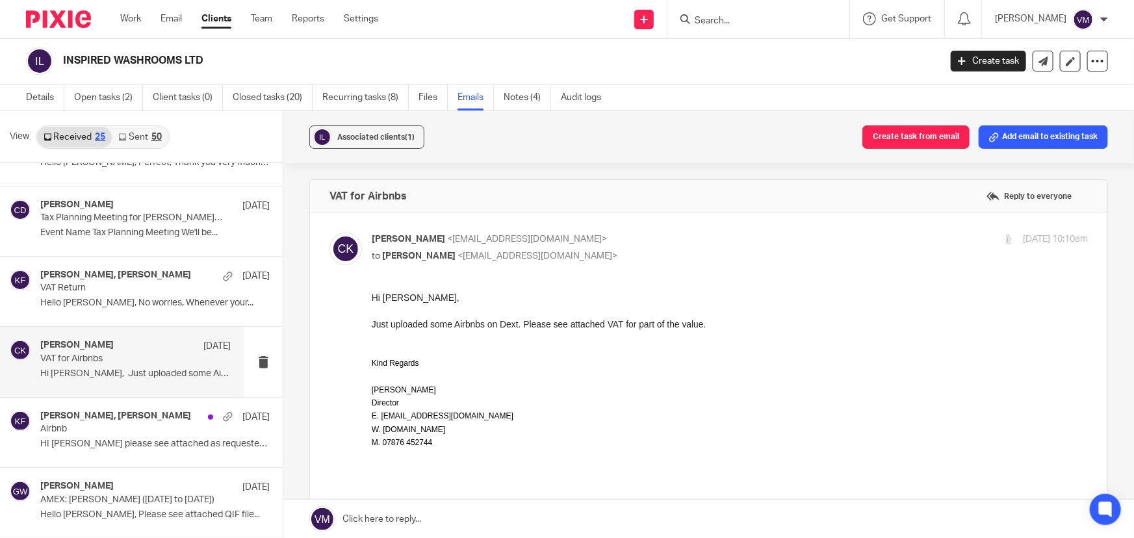
click at [768, 247] on div "Christopher Kightley <ckightley@inspiredwashrooms.co.uk> to Kirsty Flowerdew <k…" at bounding box center [611, 248] width 478 height 30
checkbox input "false"
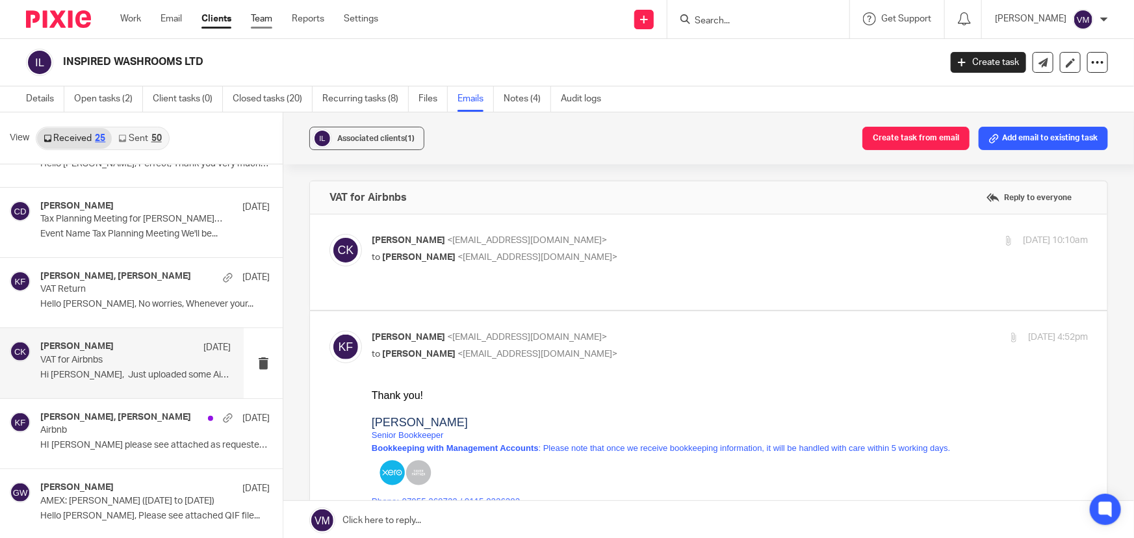
click at [257, 16] on link "Team" at bounding box center [261, 18] width 21 height 13
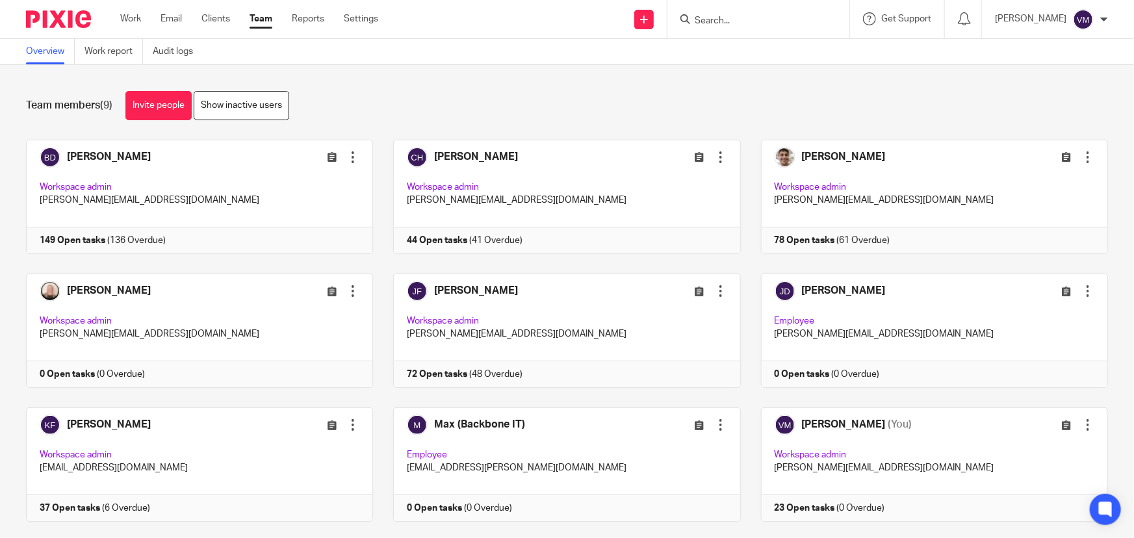
scroll to position [28, 0]
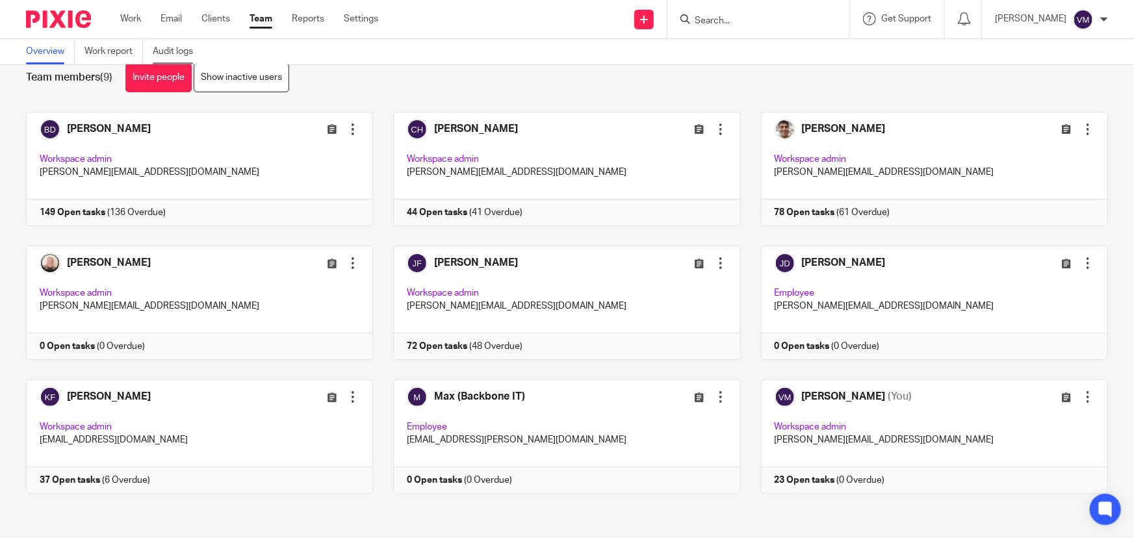
click at [189, 51] on link "Audit logs" at bounding box center [178, 51] width 50 height 25
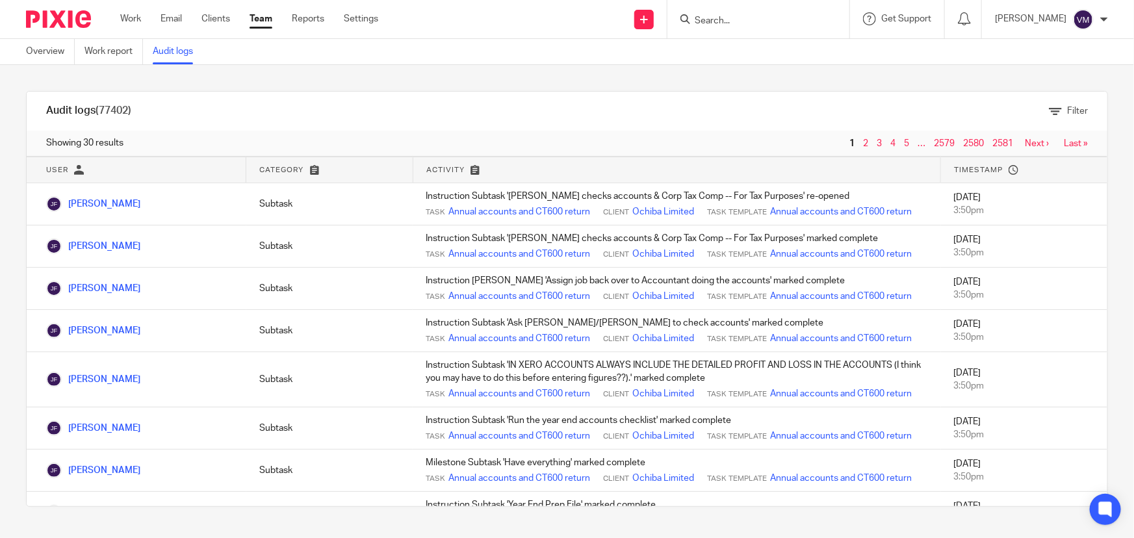
click at [263, 16] on link "Team" at bounding box center [261, 18] width 23 height 13
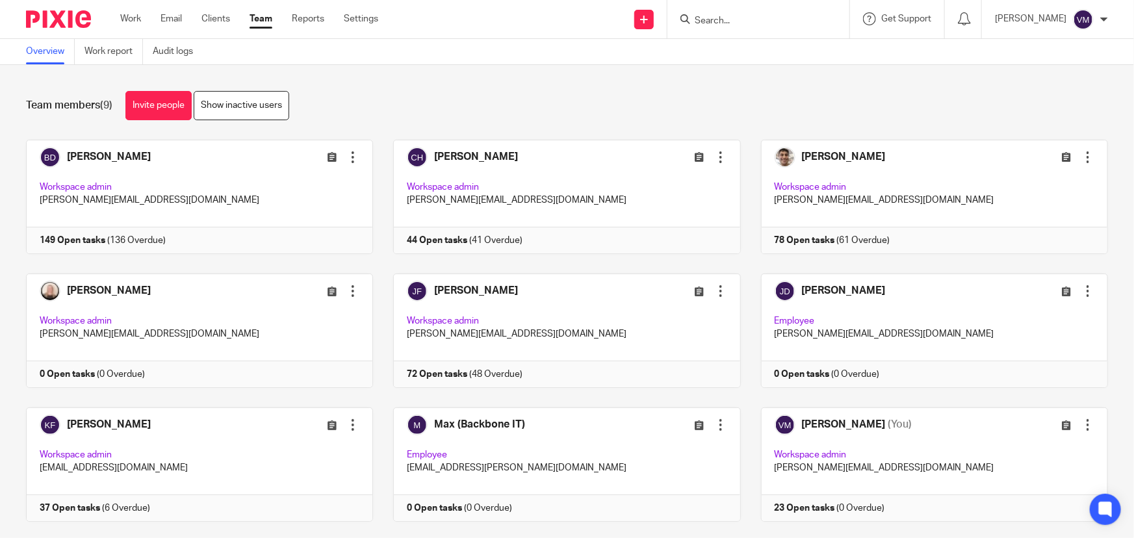
click at [738, 29] on div at bounding box center [759, 19] width 182 height 38
click at [738, 17] on input "Search" at bounding box center [752, 22] width 117 height 12
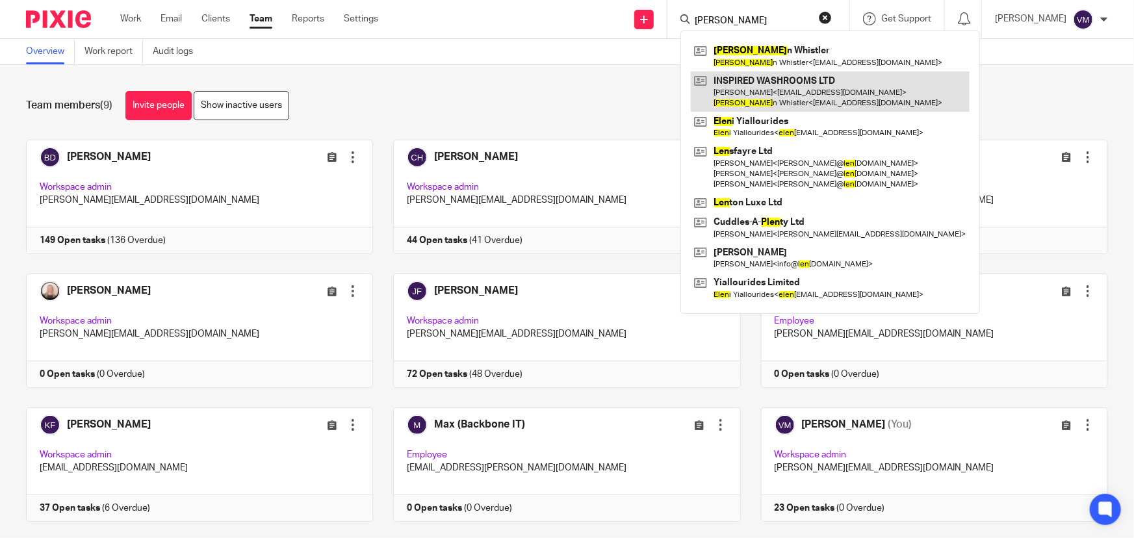
type input "glen"
click at [761, 82] on link at bounding box center [830, 91] width 279 height 40
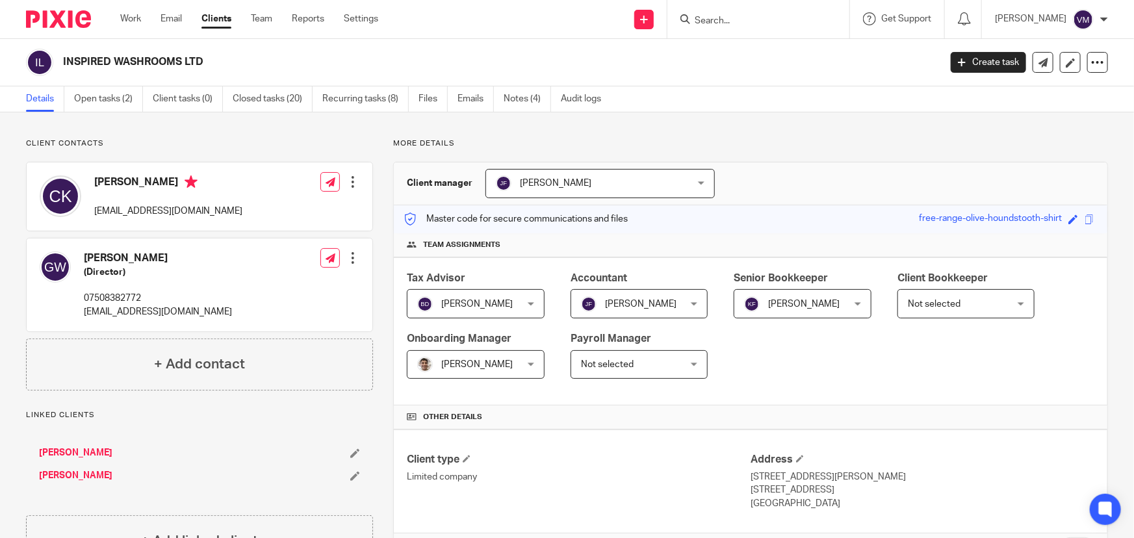
click at [747, 18] on input "Search" at bounding box center [752, 22] width 117 height 12
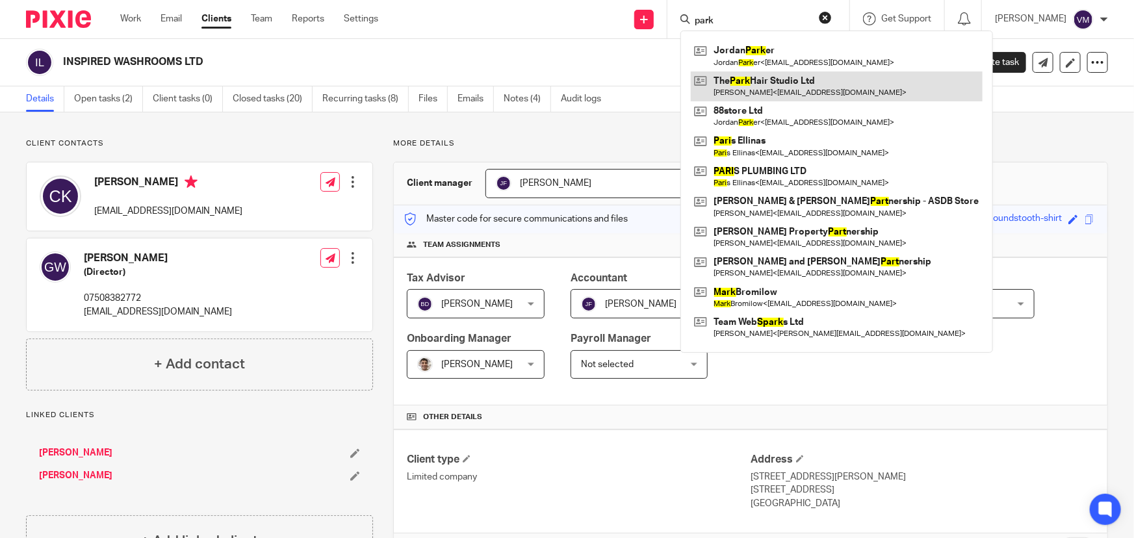
type input "park"
click at [791, 84] on link at bounding box center [837, 86] width 292 height 30
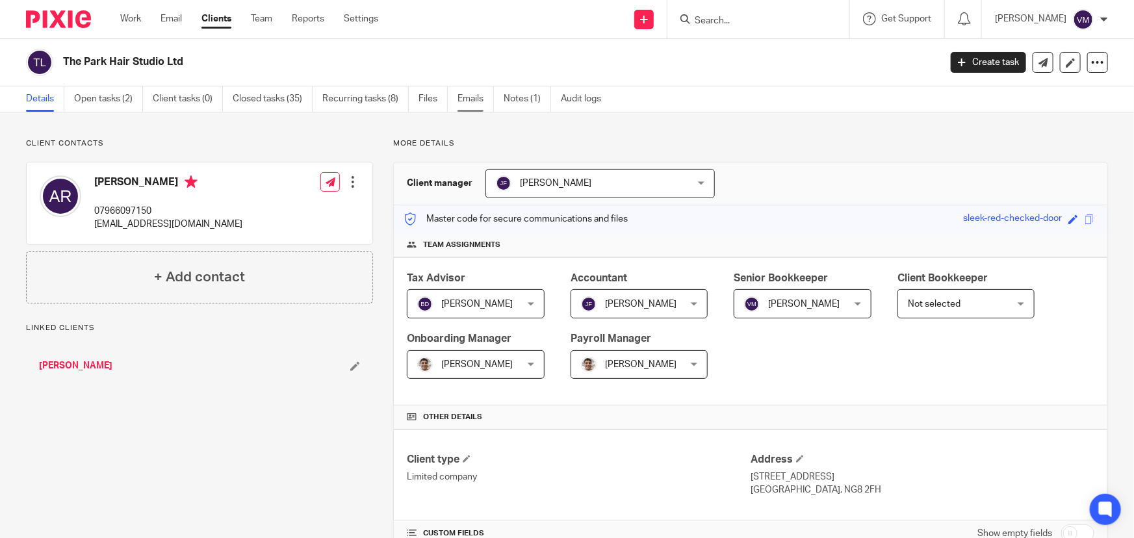
click at [482, 97] on link "Emails" at bounding box center [476, 98] width 36 height 25
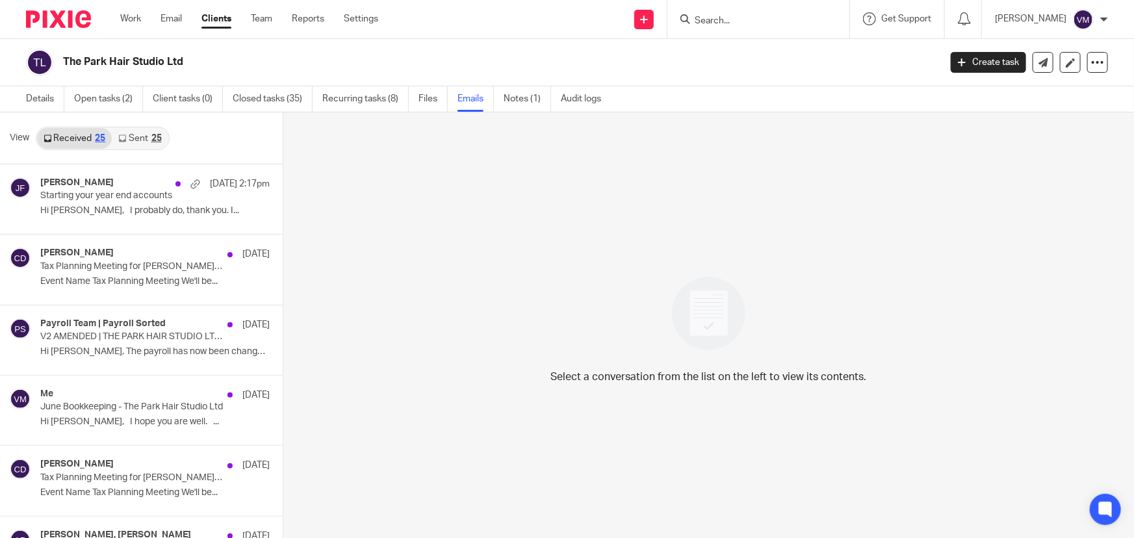
click at [140, 138] on link "Sent 25" at bounding box center [140, 138] width 56 height 21
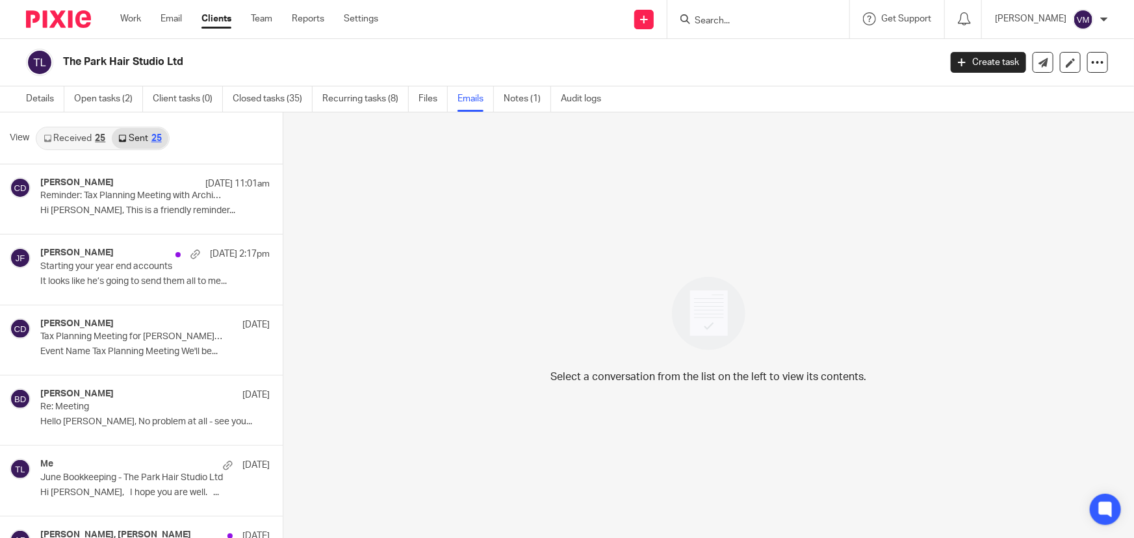
scroll to position [1, 0]
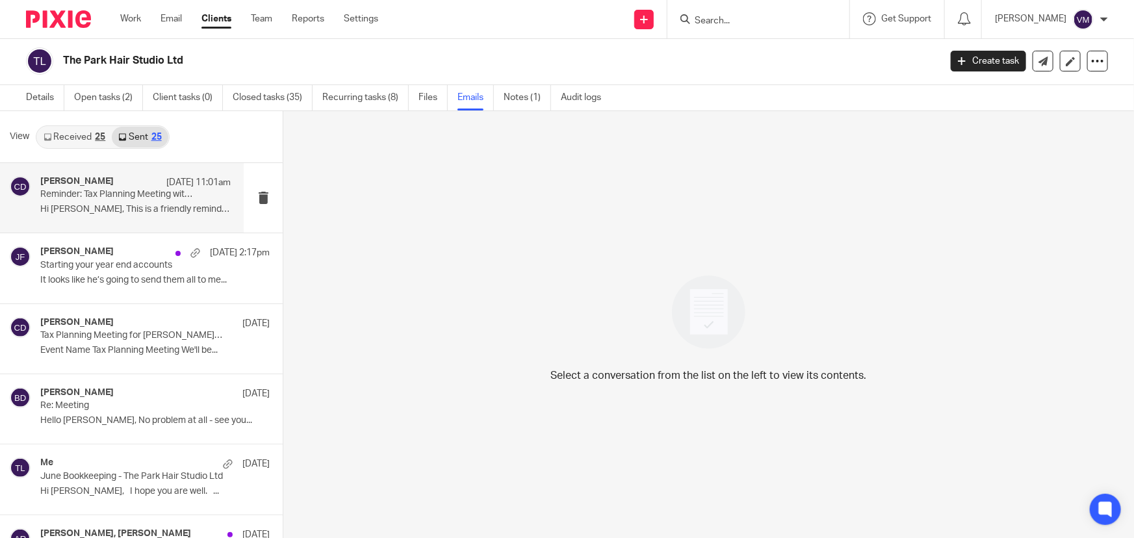
click at [104, 190] on p "Reminder: Tax Planning Meeting with Archimedia Accounts at 11:00am ([GEOGRAPHIC…" at bounding box center [116, 194] width 153 height 11
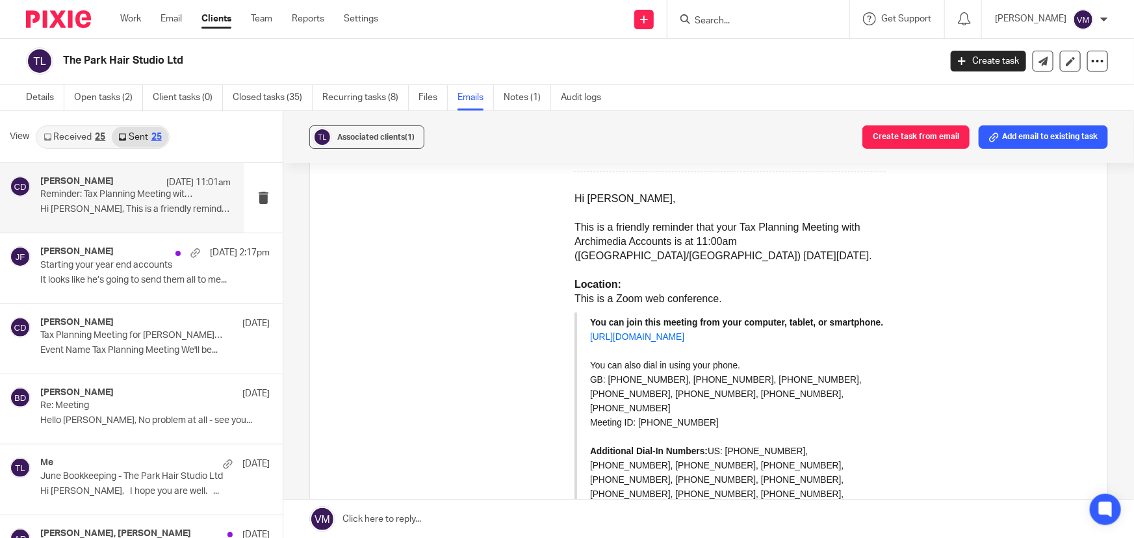
scroll to position [58, 0]
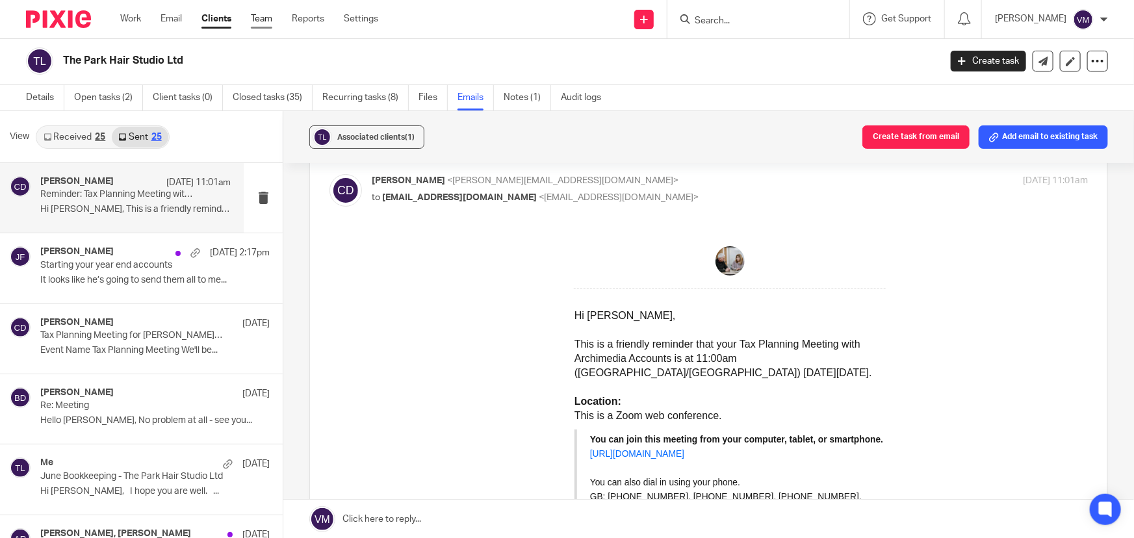
click at [269, 14] on link "Team" at bounding box center [261, 18] width 21 height 13
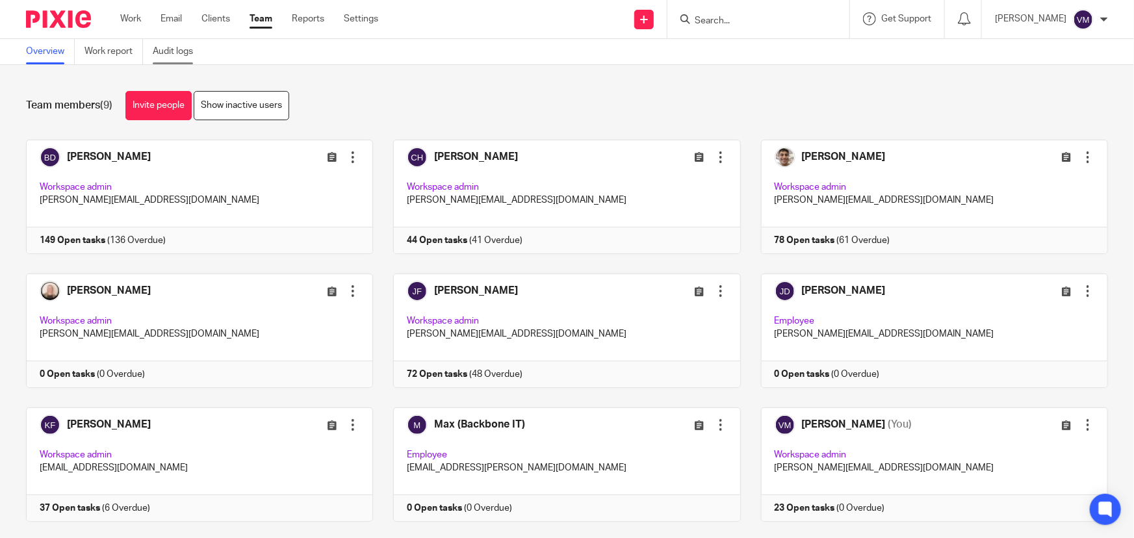
click at [158, 45] on link "Audit logs" at bounding box center [178, 51] width 50 height 25
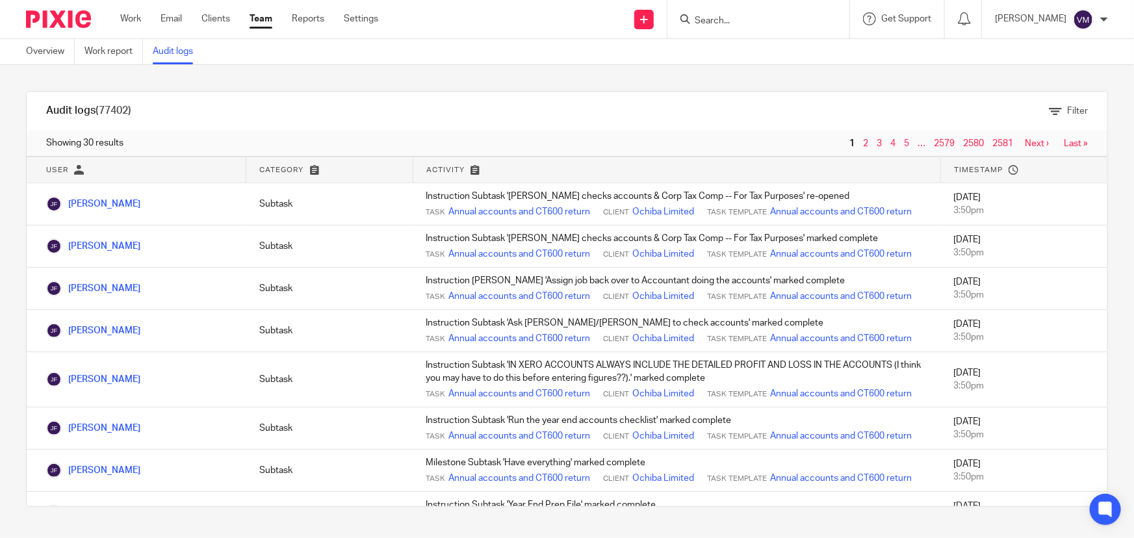
click at [254, 19] on link "Team" at bounding box center [261, 18] width 23 height 13
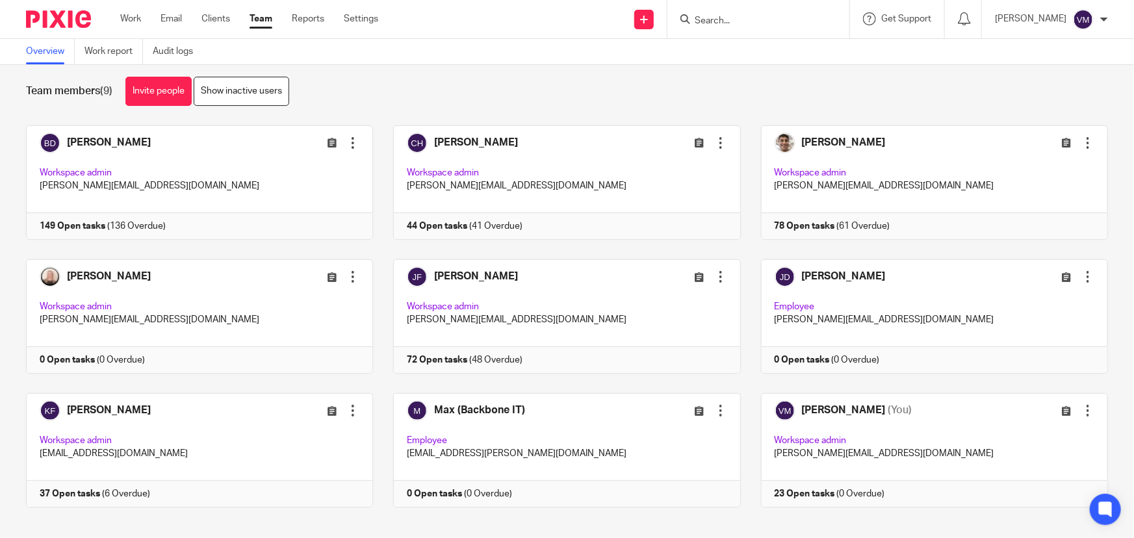
scroll to position [28, 0]
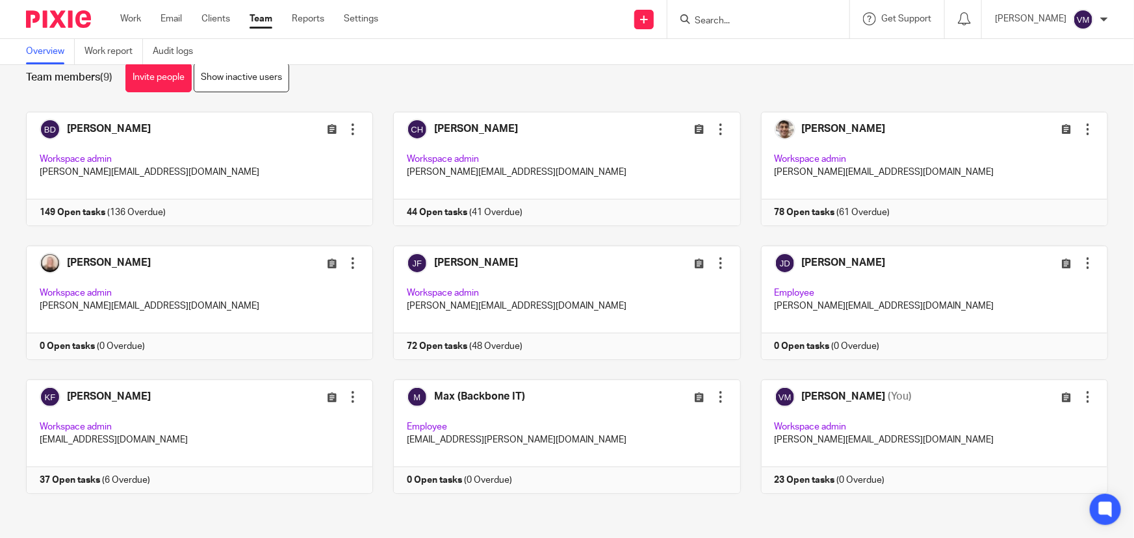
click at [261, 17] on link "Team" at bounding box center [261, 18] width 23 height 13
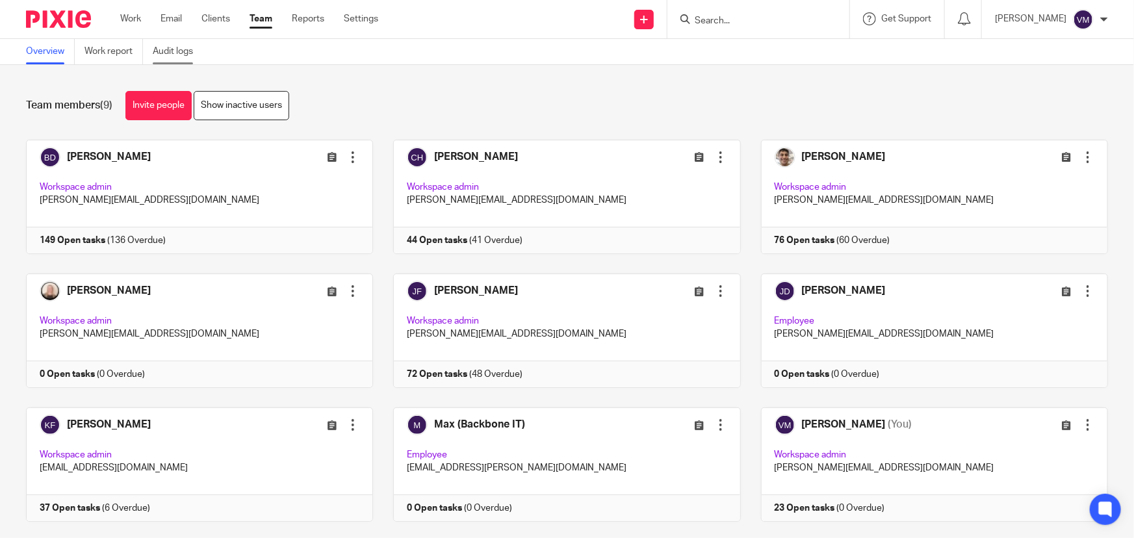
click at [183, 46] on link "Audit logs" at bounding box center [178, 51] width 50 height 25
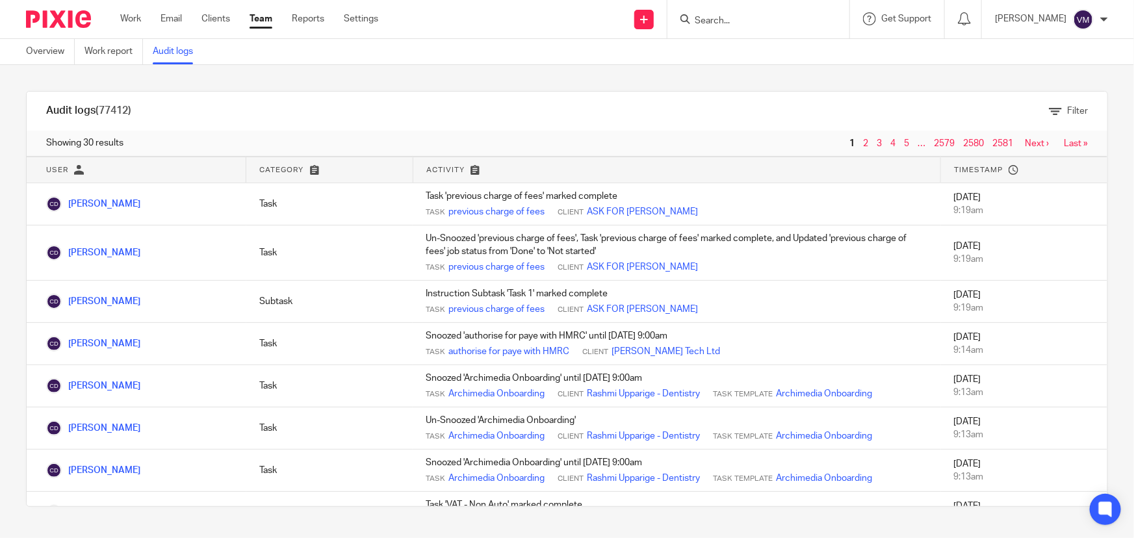
click at [257, 14] on link "Team" at bounding box center [261, 18] width 23 height 13
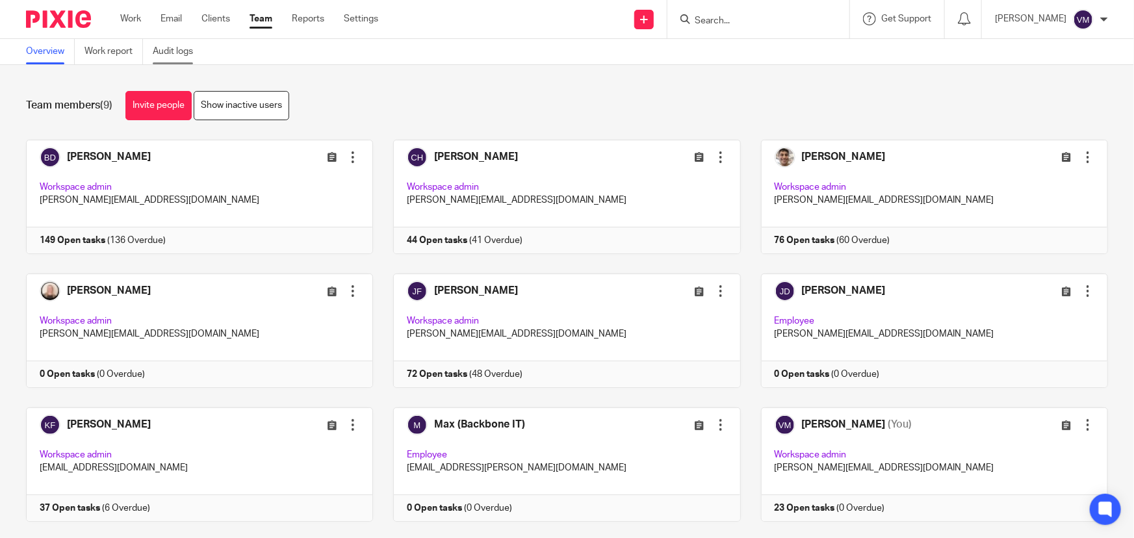
click at [178, 52] on link "Audit logs" at bounding box center [178, 51] width 50 height 25
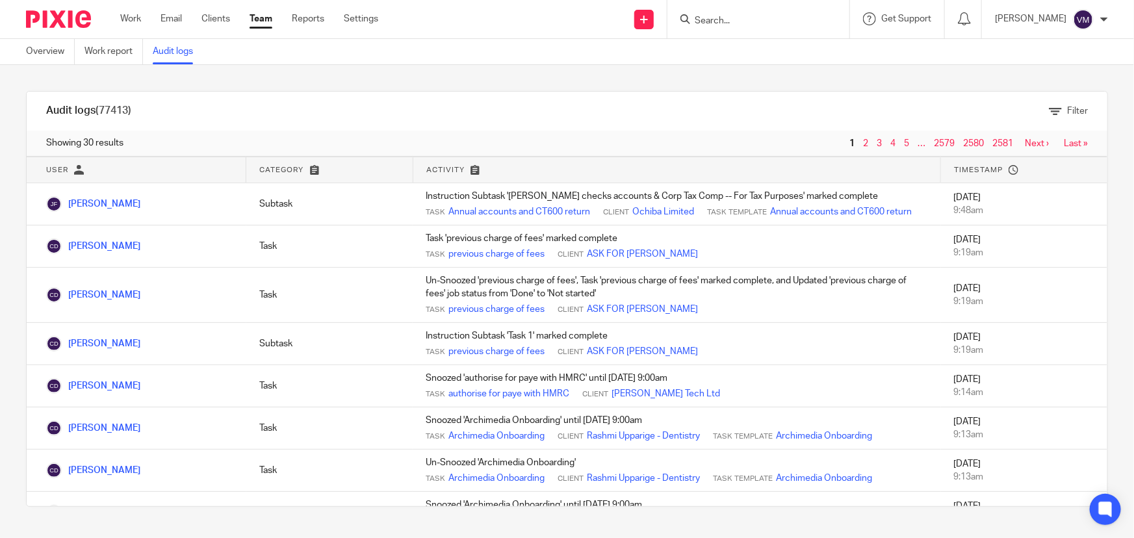
click at [266, 14] on link "Team" at bounding box center [261, 18] width 23 height 13
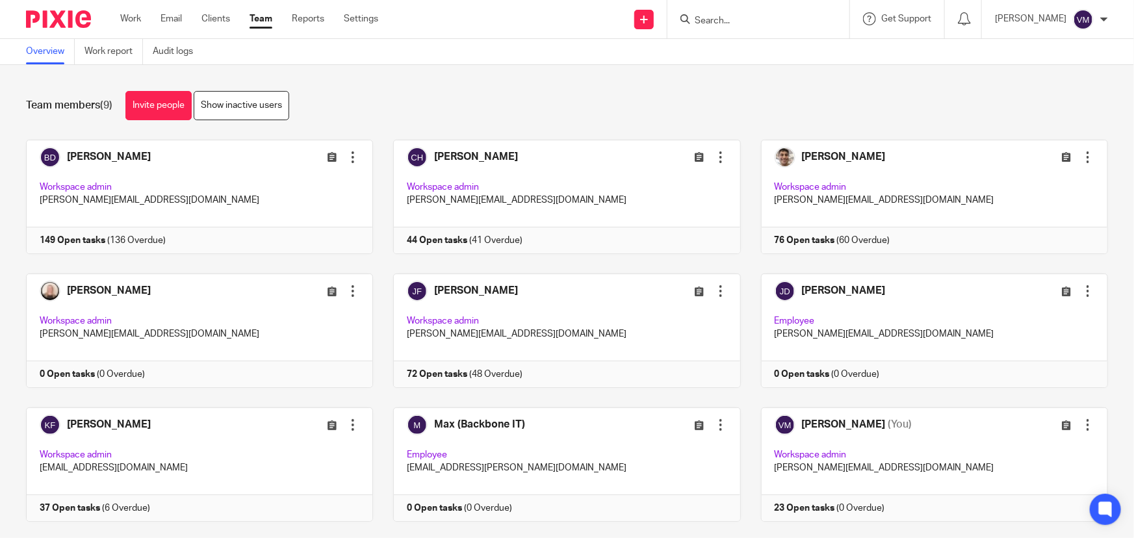
click at [723, 21] on input "Search" at bounding box center [752, 22] width 117 height 12
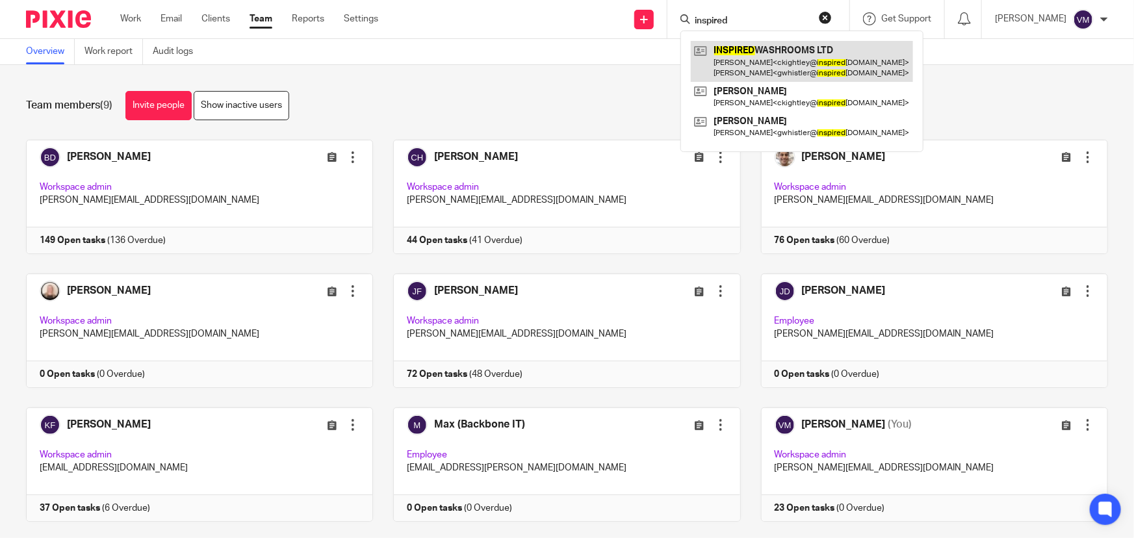
type input "inspired"
click at [780, 56] on link at bounding box center [802, 61] width 222 height 40
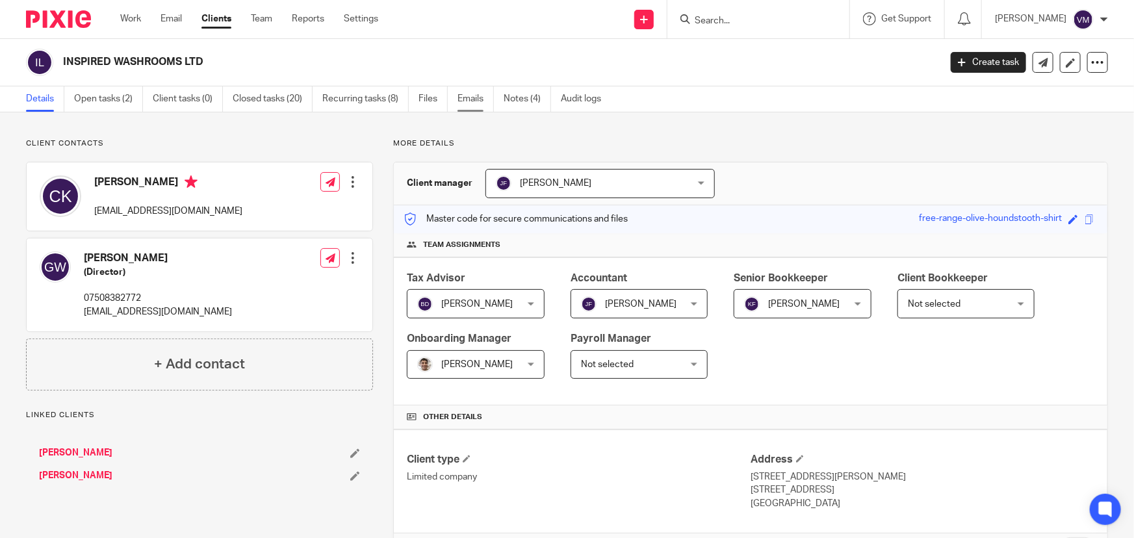
click at [463, 97] on link "Emails" at bounding box center [476, 98] width 36 height 25
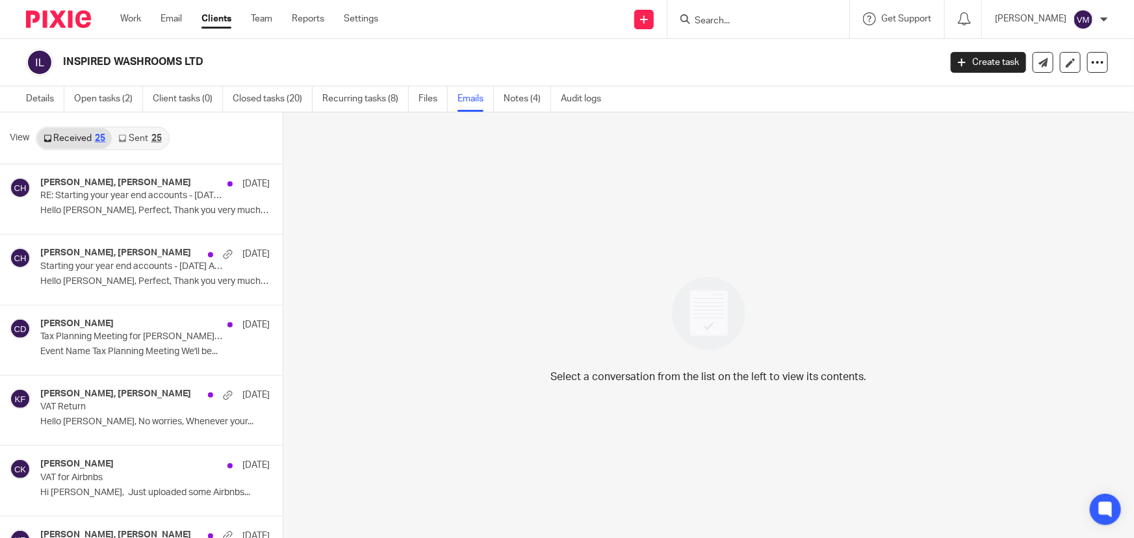
click at [139, 141] on link "Sent 25" at bounding box center [140, 138] width 56 height 21
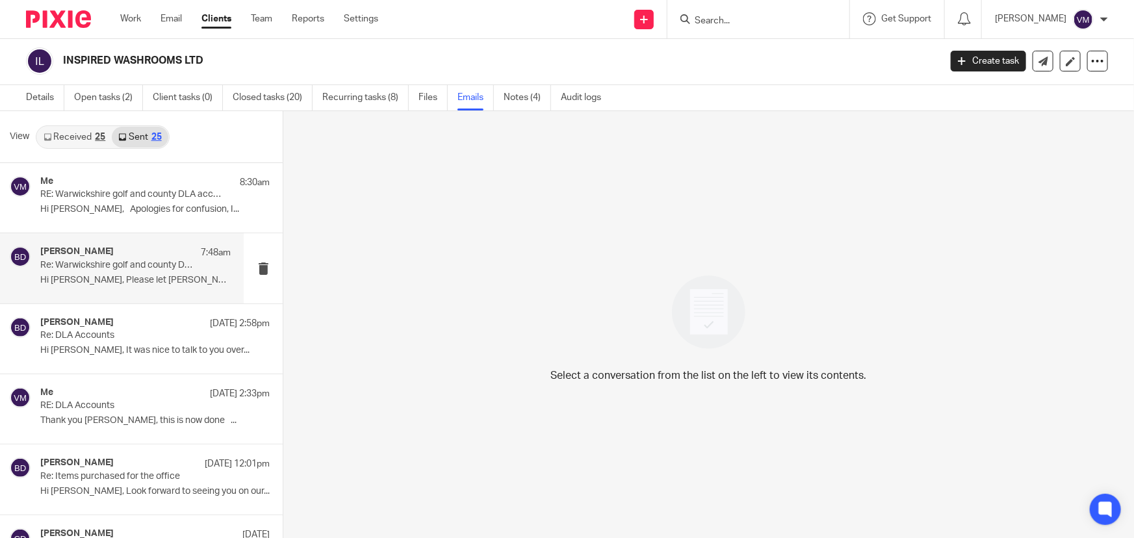
click at [111, 246] on h4 "Barbara Demtriou" at bounding box center [76, 251] width 73 height 11
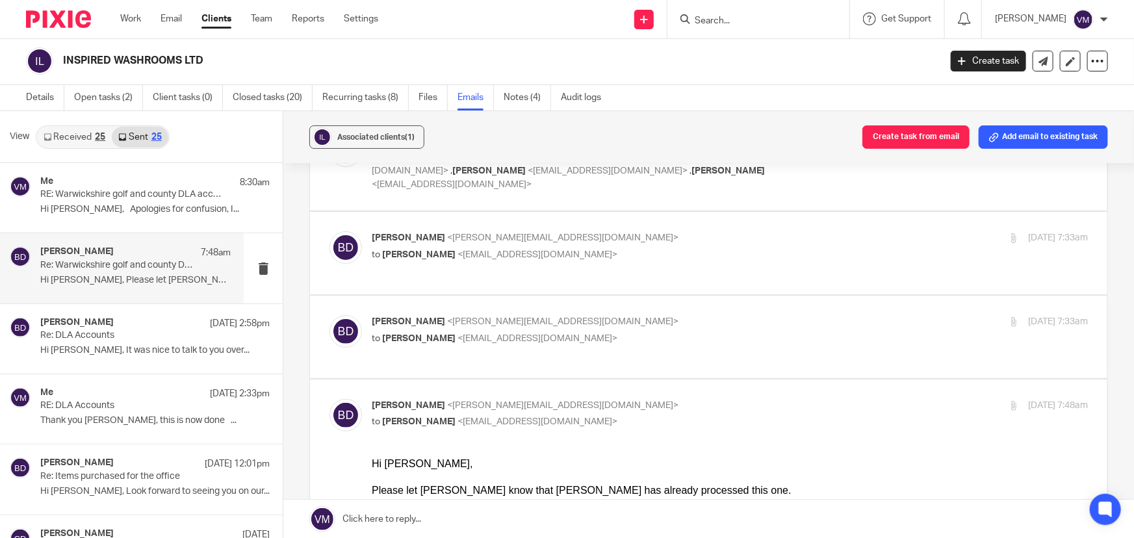
scroll to position [0, 0]
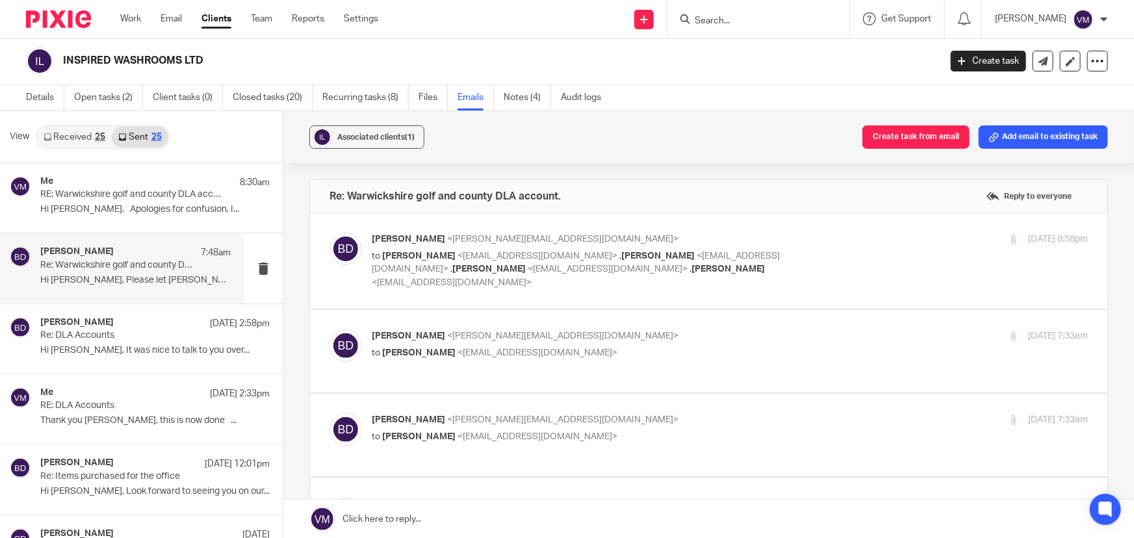
click at [906, 245] on div "13 Aug 2025 8:58pm" at bounding box center [969, 240] width 239 height 14
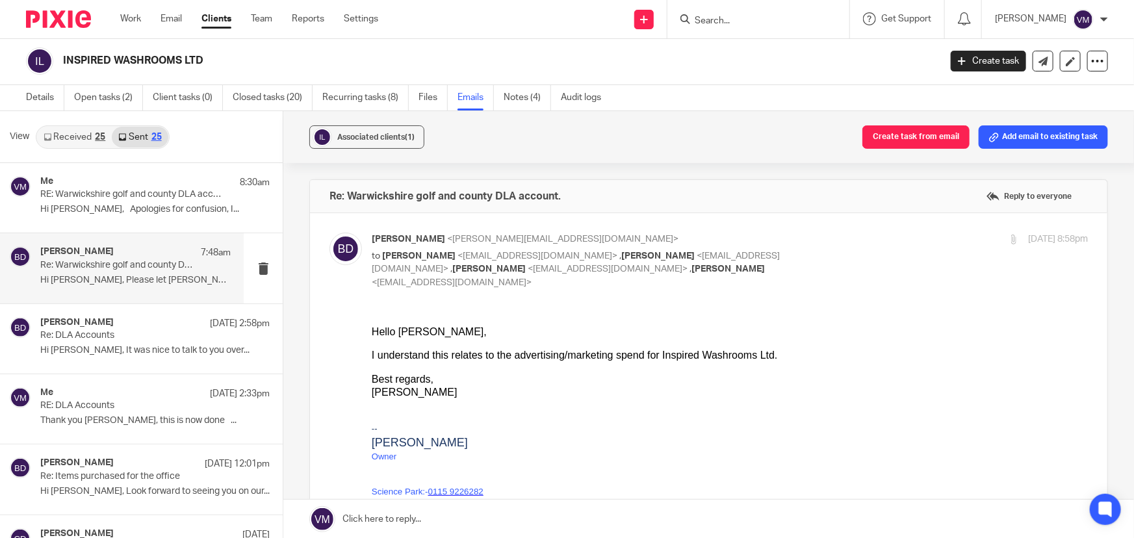
click at [906, 245] on div "13 Aug 2025 8:58pm" at bounding box center [969, 240] width 239 height 14
checkbox input "false"
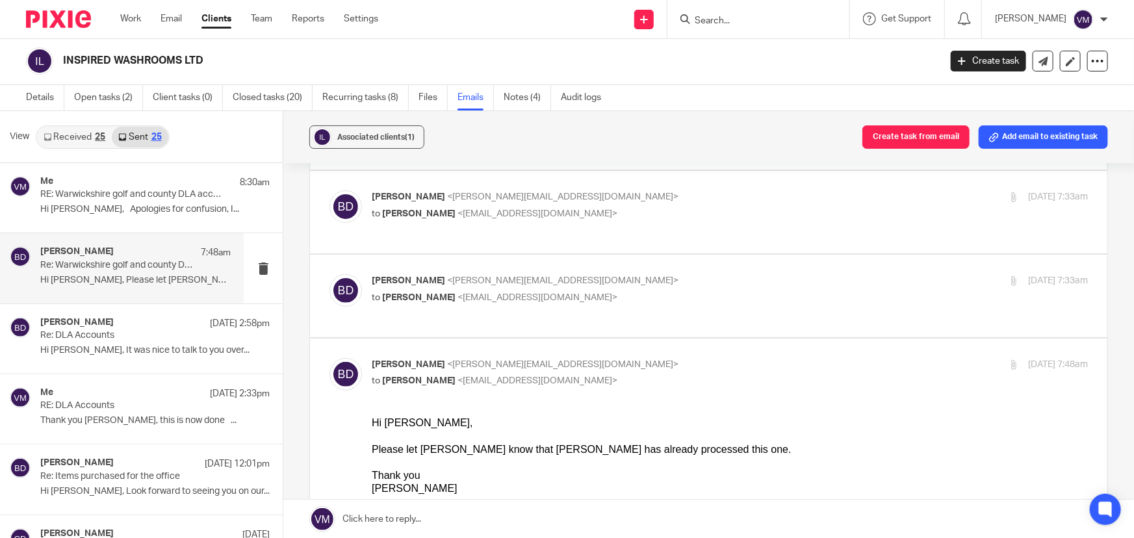
scroll to position [118, 0]
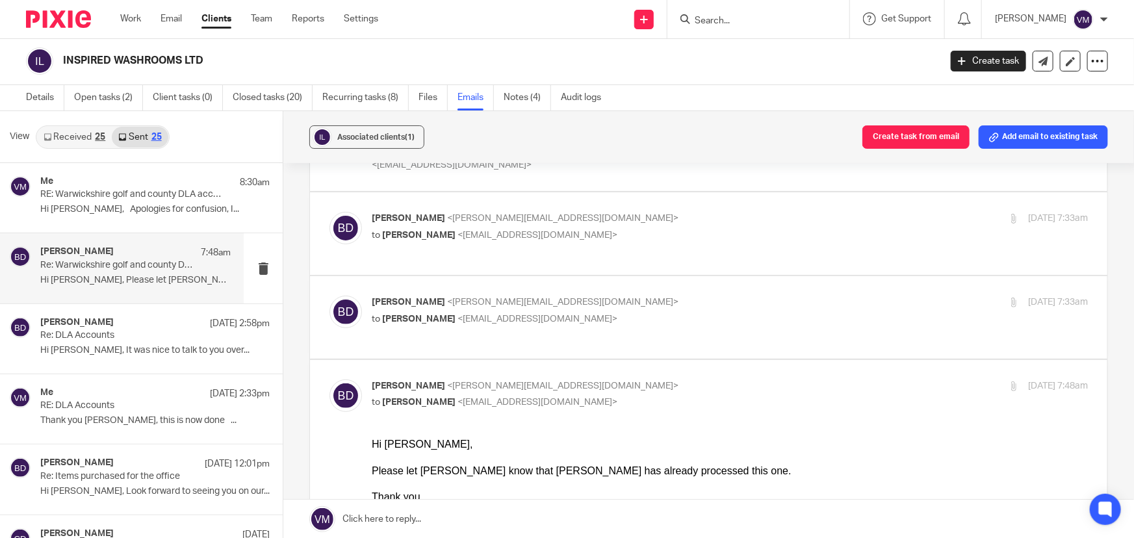
click at [799, 255] on div "Barbara Demtriou <barbara@archimediaaccounts.co.uk> to Viktorija Martin <viktor…" at bounding box center [709, 234] width 759 height 44
click at [793, 309] on p "Barbara Demtriou <barbara@archimediaaccounts.co.uk>" at bounding box center [611, 303] width 478 height 14
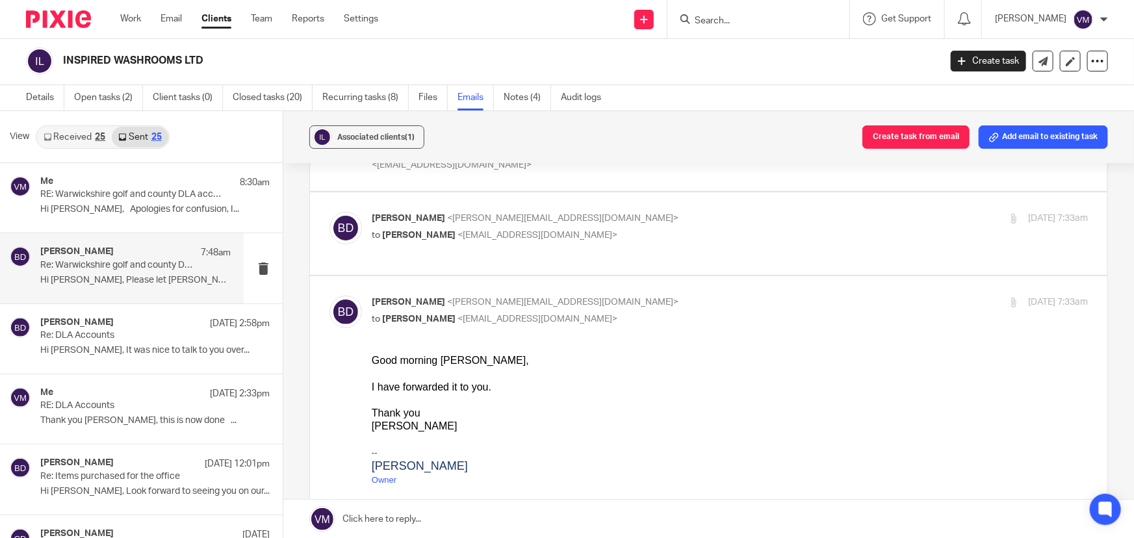
scroll to position [0, 0]
click at [792, 309] on p "Barbara Demtriou <barbara@archimediaaccounts.co.uk>" at bounding box center [611, 303] width 478 height 14
checkbox input "false"
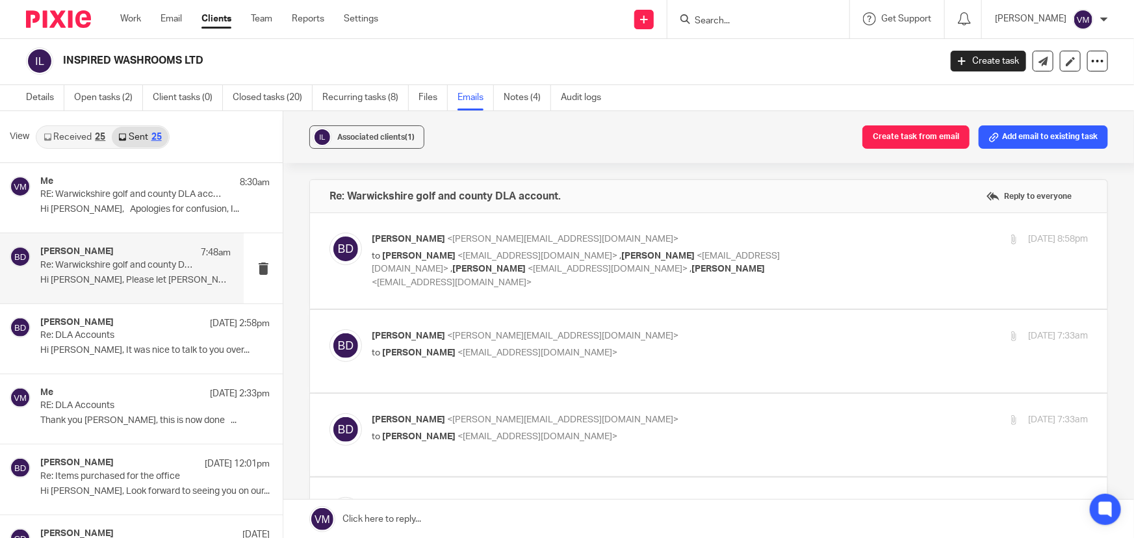
click at [792, 326] on label at bounding box center [709, 351] width 798 height 83
click at [330, 329] on input "checkbox" at bounding box center [329, 329] width 1 height 1
checkbox input "true"
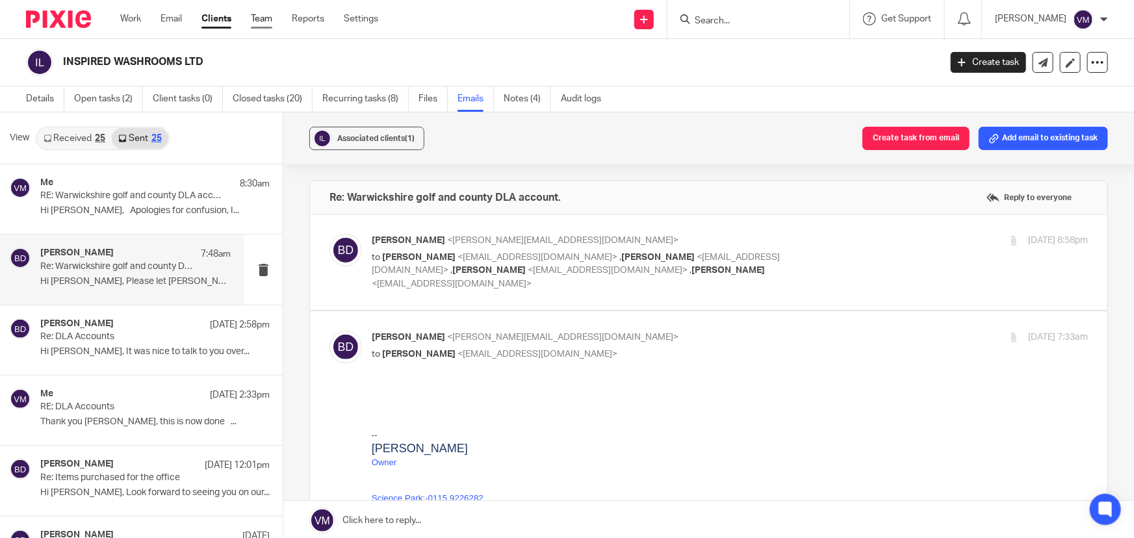
click at [262, 15] on link "Team" at bounding box center [261, 18] width 21 height 13
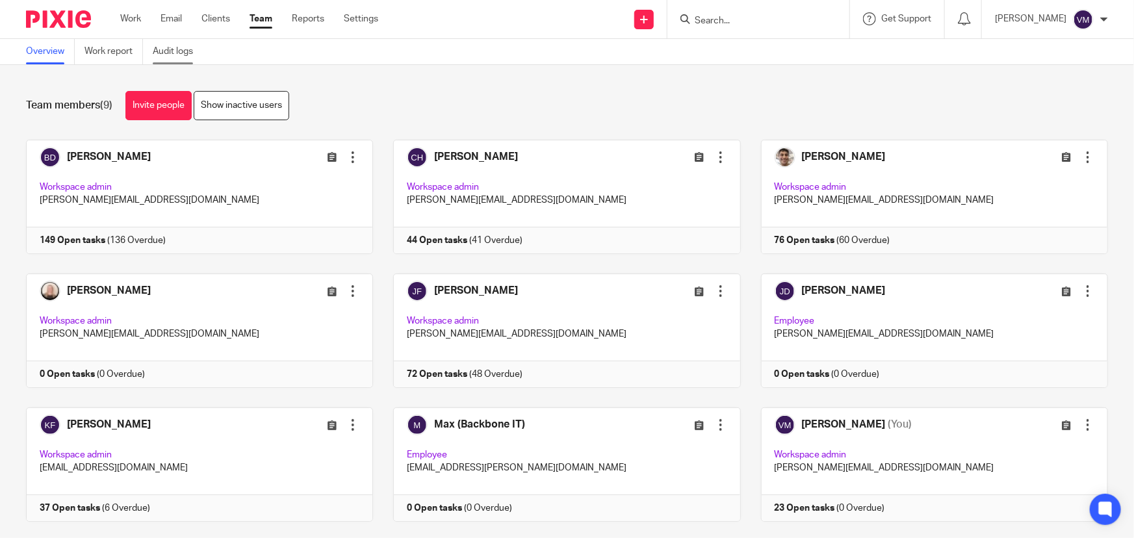
click at [179, 49] on link "Audit logs" at bounding box center [178, 51] width 50 height 25
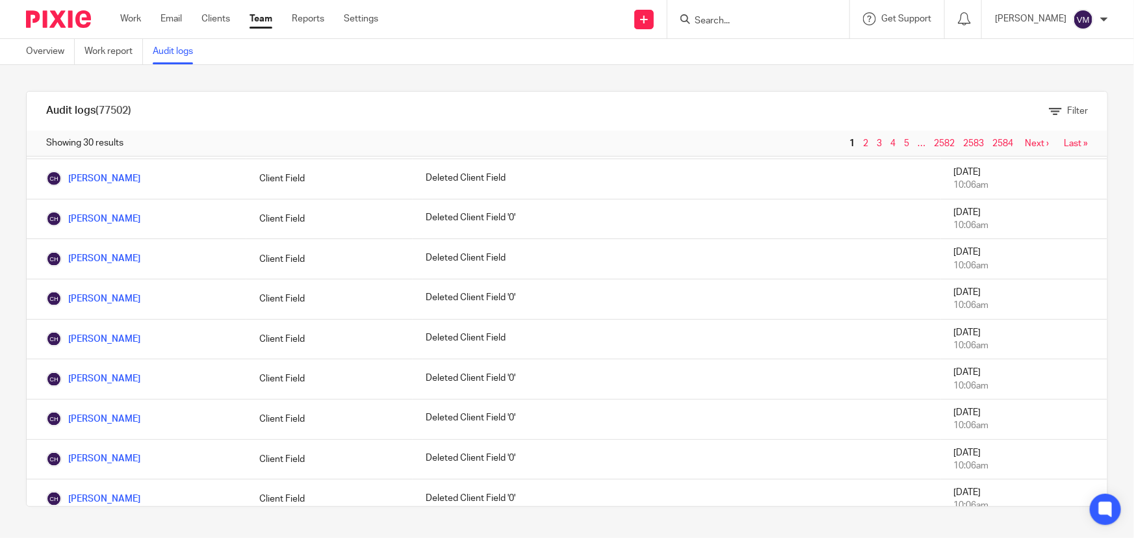
scroll to position [877, 0]
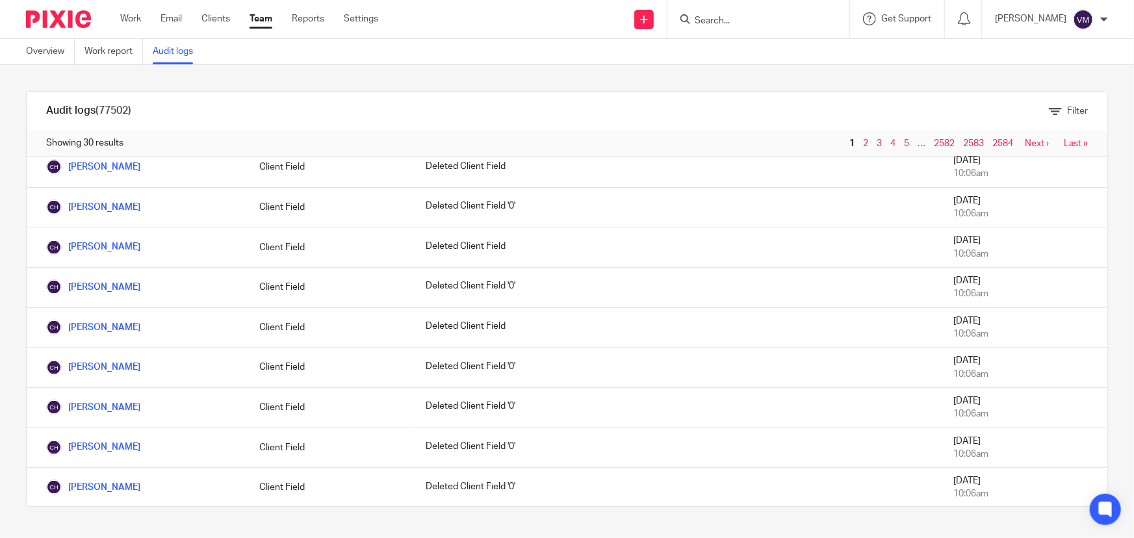
click at [863, 141] on link "2" at bounding box center [865, 143] width 5 height 9
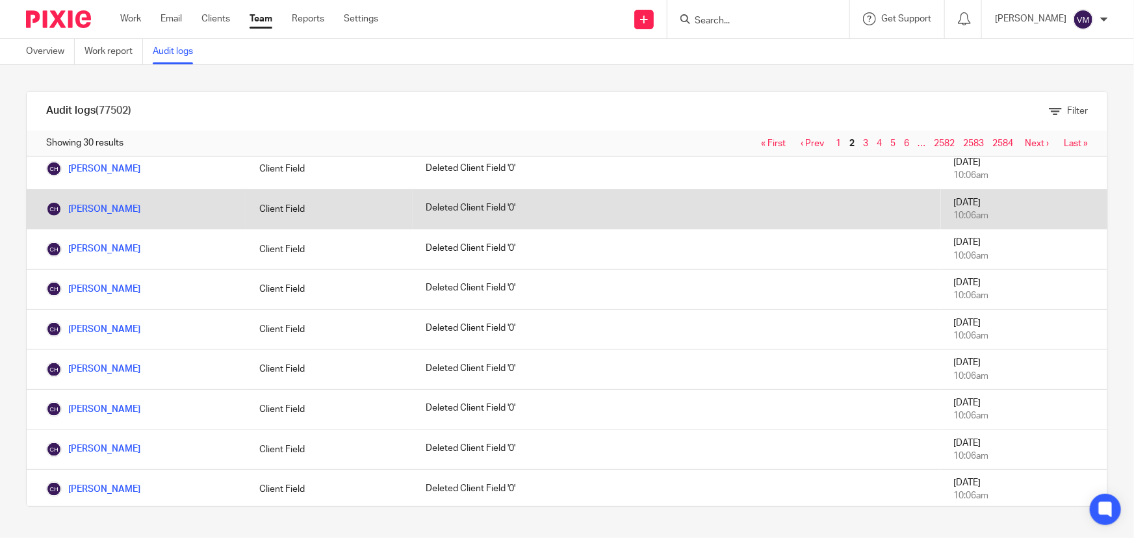
scroll to position [877, 0]
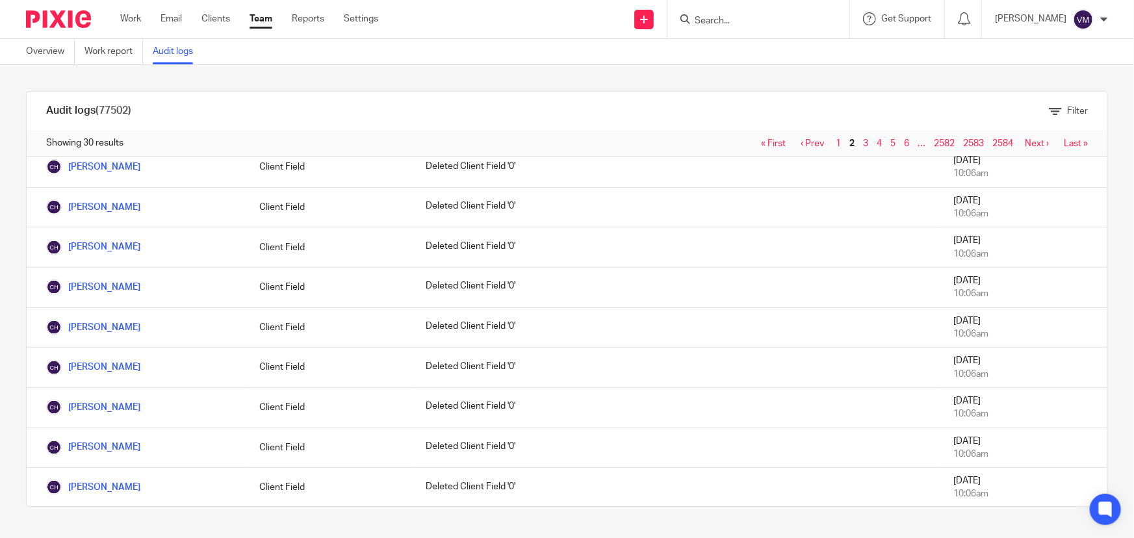
click at [863, 142] on link "3" at bounding box center [865, 143] width 5 height 9
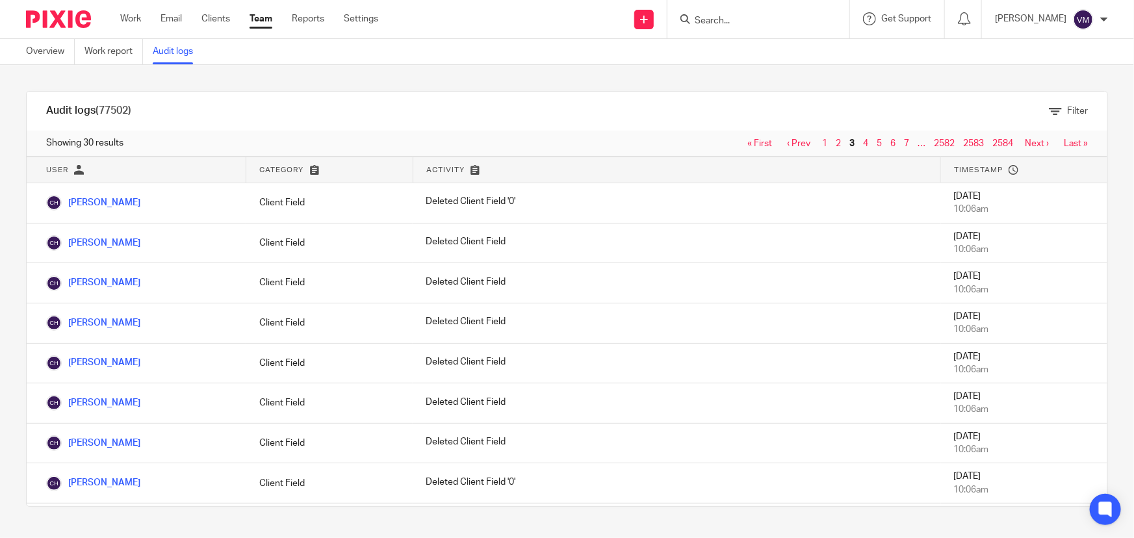
click at [257, 22] on link "Team" at bounding box center [261, 18] width 23 height 13
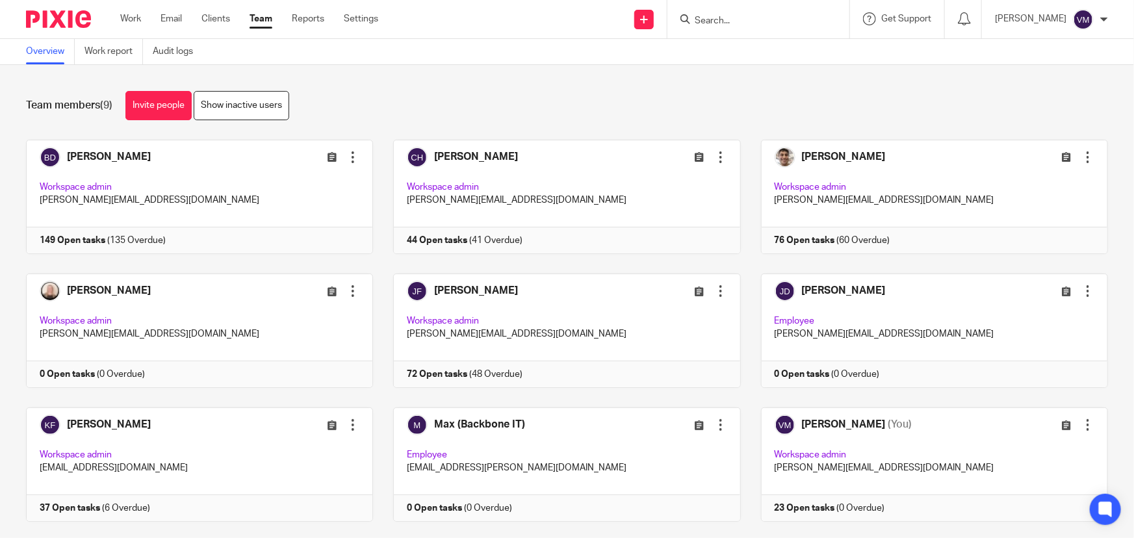
click at [729, 16] on input "Search" at bounding box center [752, 22] width 117 height 12
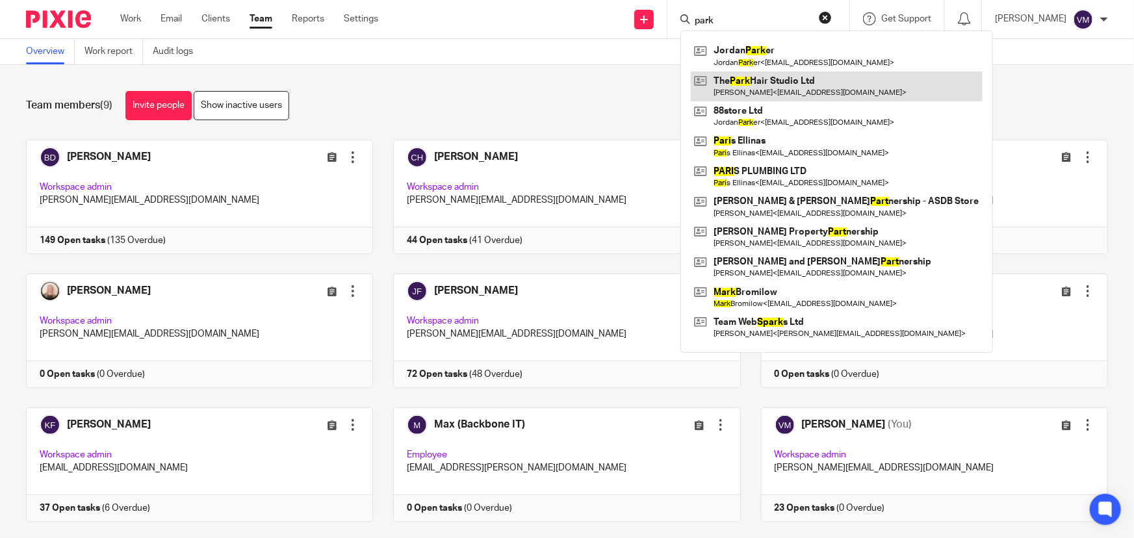
type input "park"
click at [786, 91] on link at bounding box center [837, 86] width 292 height 30
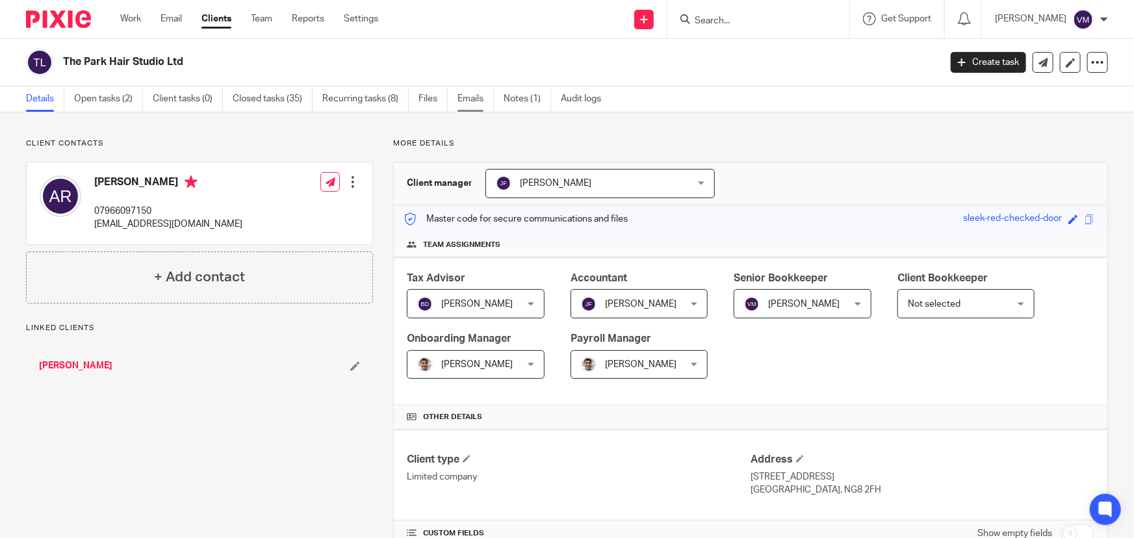
click at [465, 101] on link "Emails" at bounding box center [476, 98] width 36 height 25
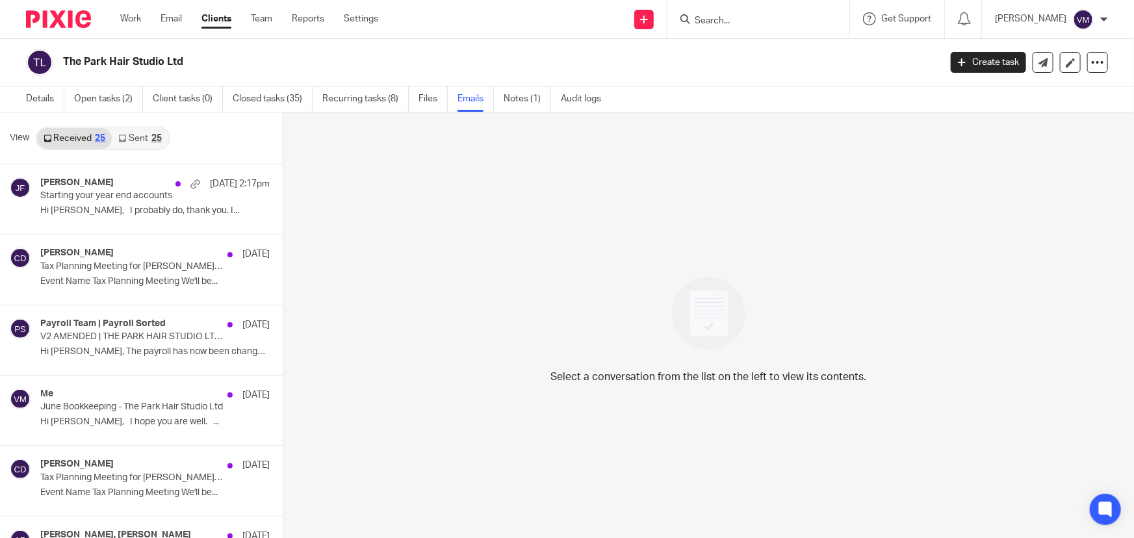
click at [137, 138] on link "Sent 25" at bounding box center [140, 138] width 56 height 21
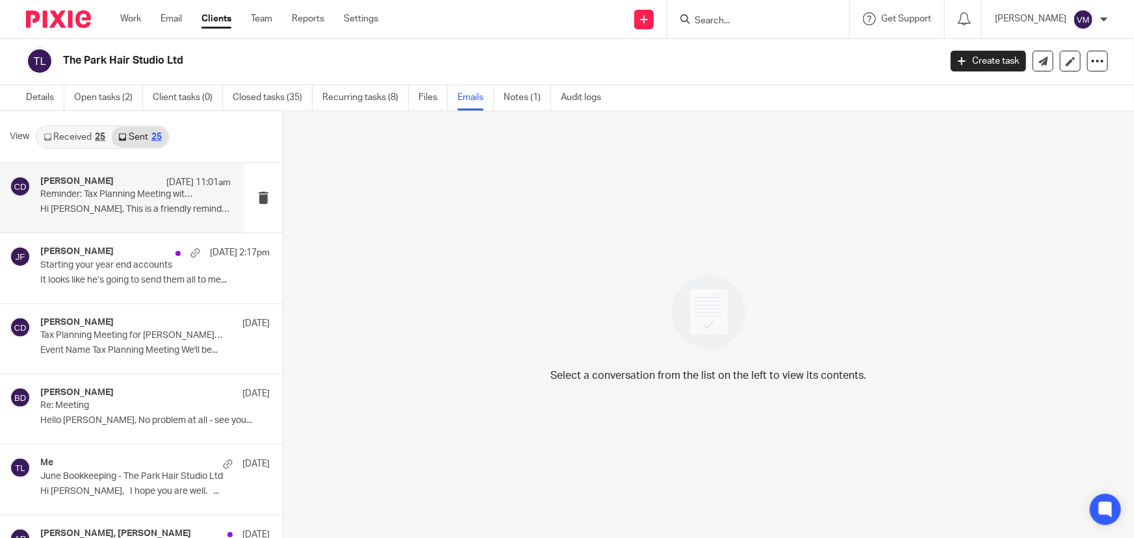
click at [91, 183] on h4 "[PERSON_NAME]" at bounding box center [76, 181] width 73 height 11
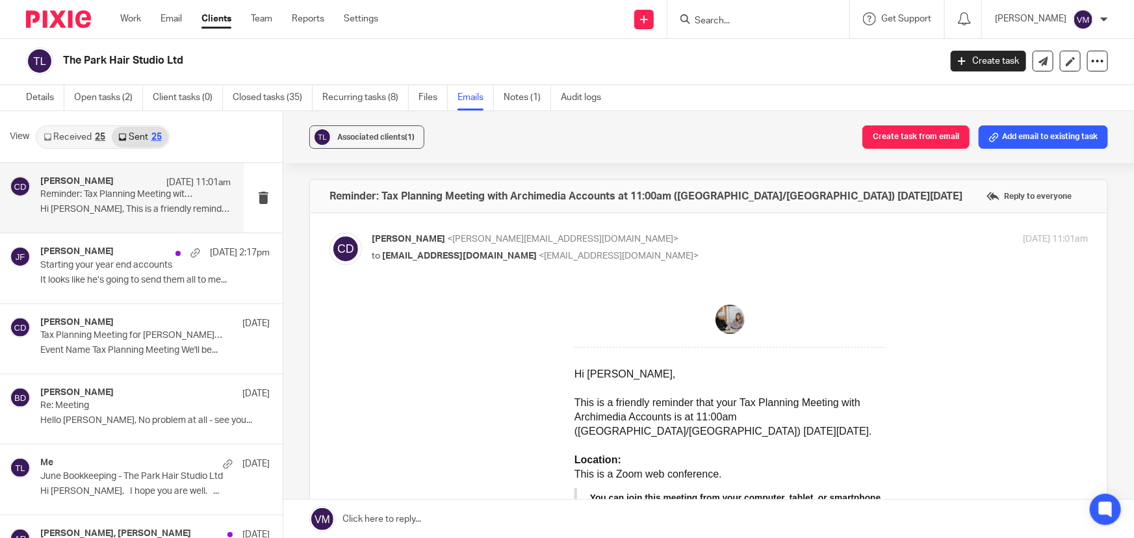
scroll to position [0, 0]
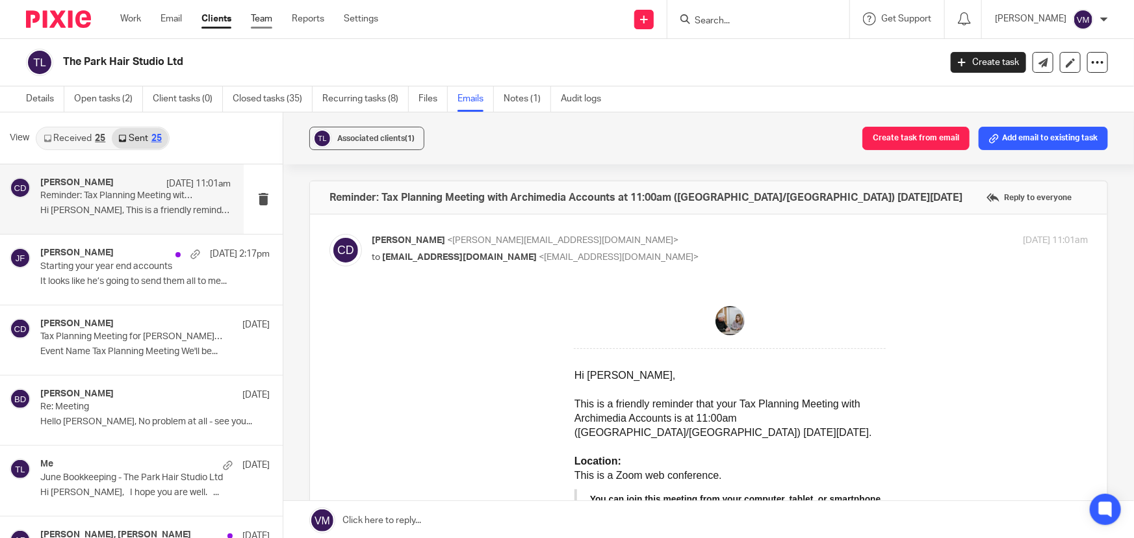
click at [255, 17] on link "Team" at bounding box center [261, 18] width 21 height 13
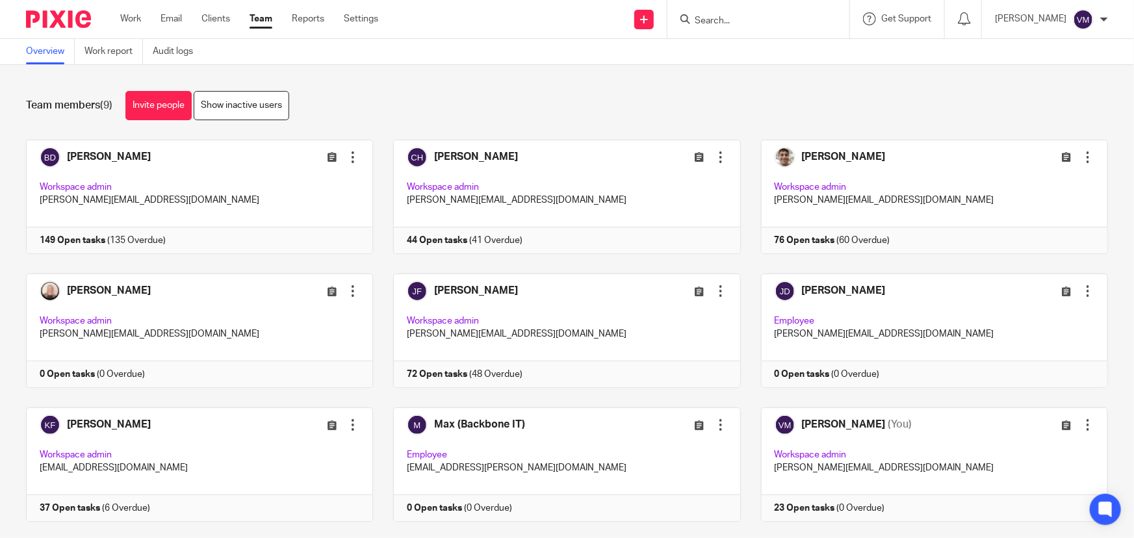
click at [772, 23] on input "Search" at bounding box center [752, 22] width 117 height 12
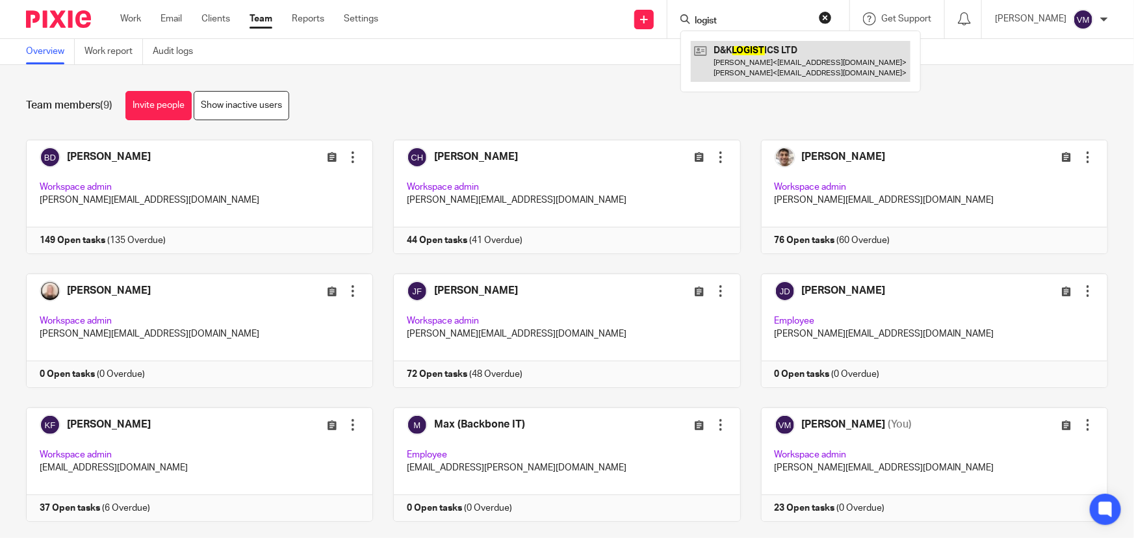
type input "logist"
click at [772, 51] on link at bounding box center [801, 61] width 220 height 40
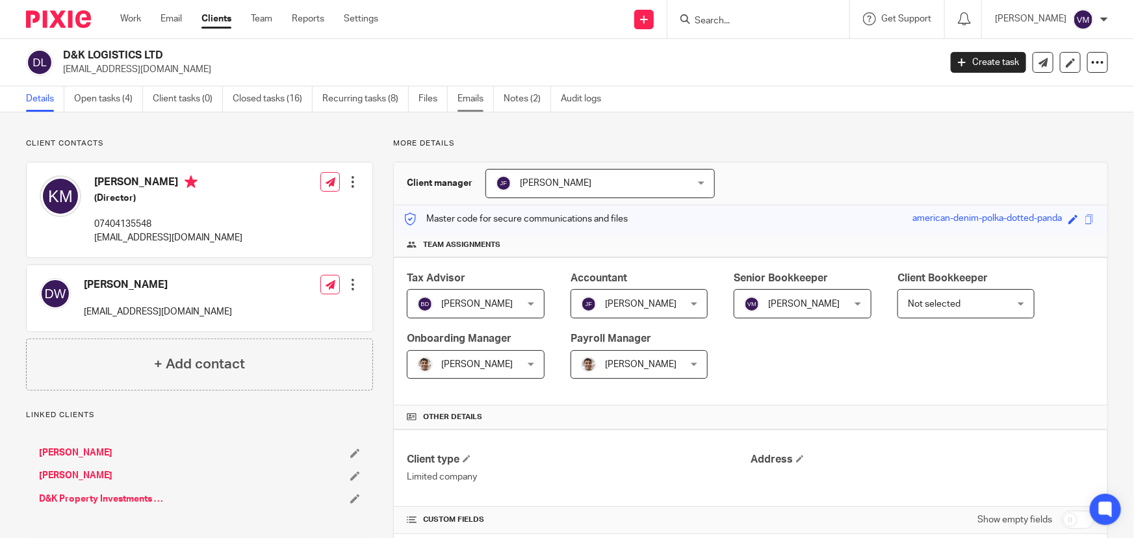
click at [464, 94] on link "Emails" at bounding box center [476, 98] width 36 height 25
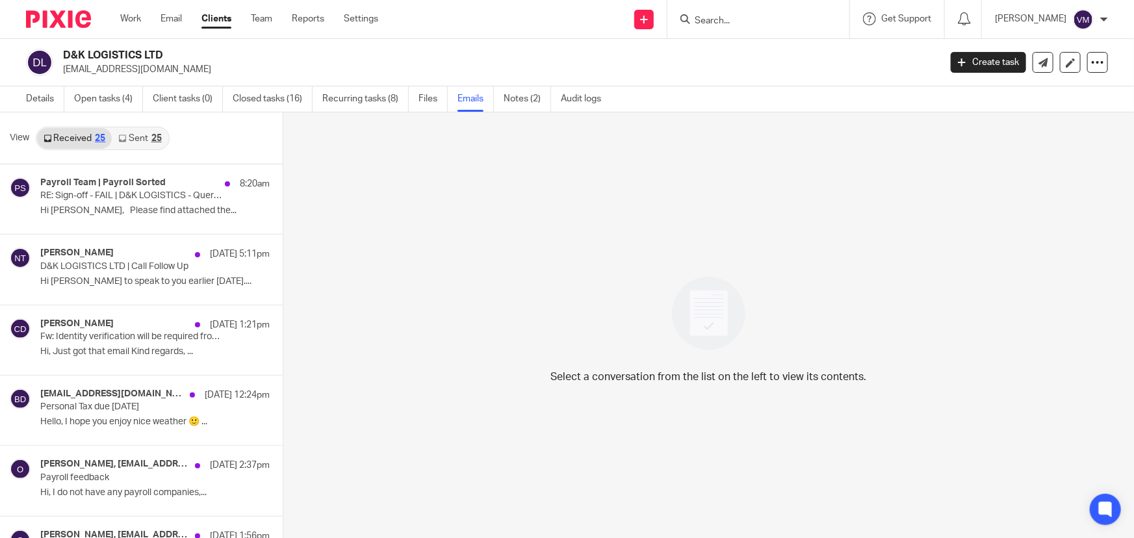
click at [138, 136] on link "Sent 25" at bounding box center [140, 138] width 56 height 21
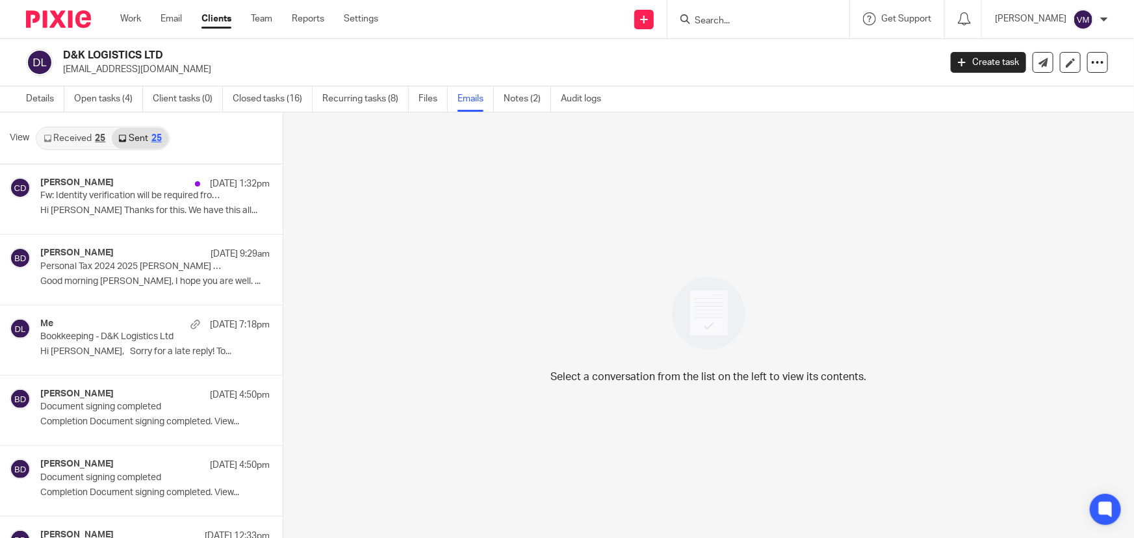
scroll to position [1, 0]
click at [103, 136] on div "25" at bounding box center [100, 137] width 10 height 9
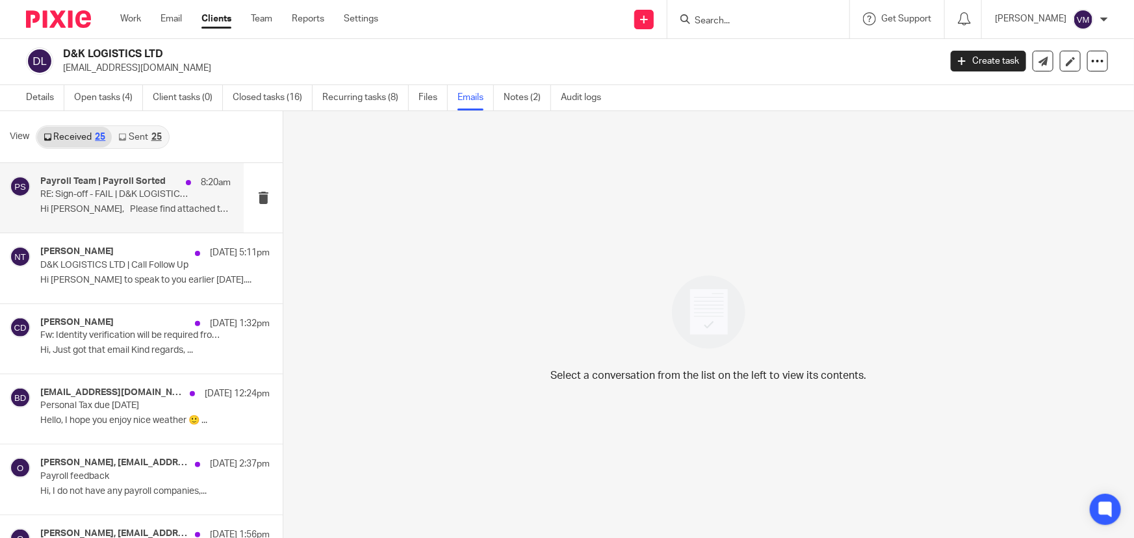
click at [98, 191] on p "RE: Sign-off - FAIL | D&K LOGISTICS - Query ID 9489732936" at bounding box center [116, 194] width 153 height 11
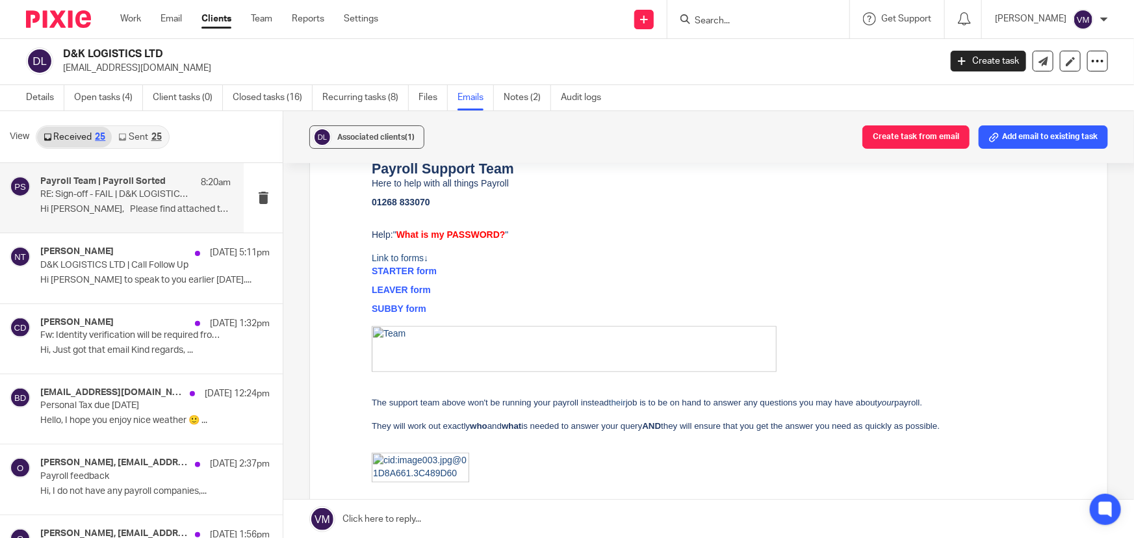
scroll to position [1123, 0]
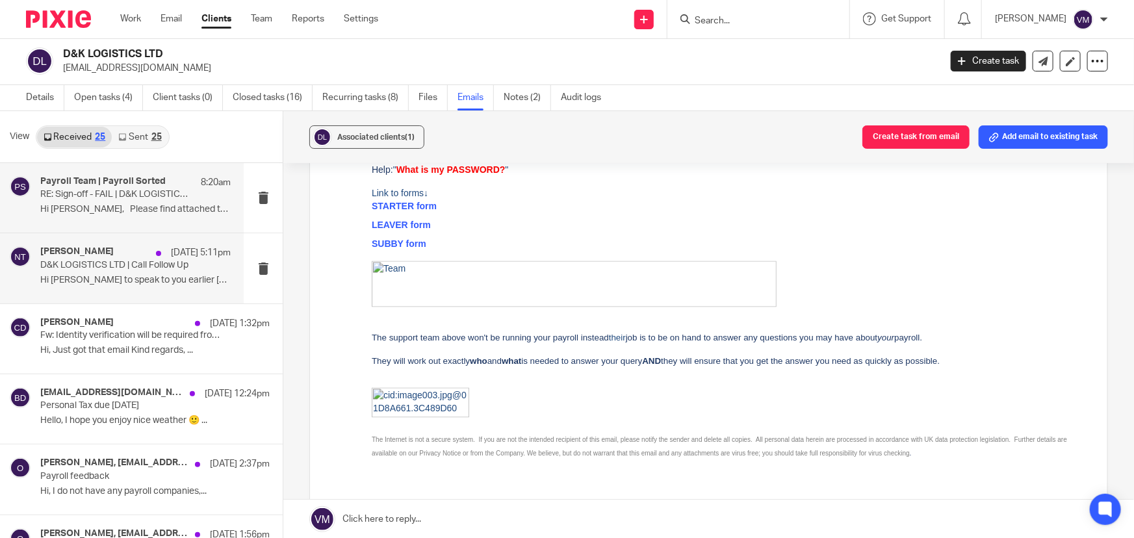
click at [83, 268] on p "D&K LOGISTICS LTD | Call Follow Up" at bounding box center [116, 265] width 153 height 11
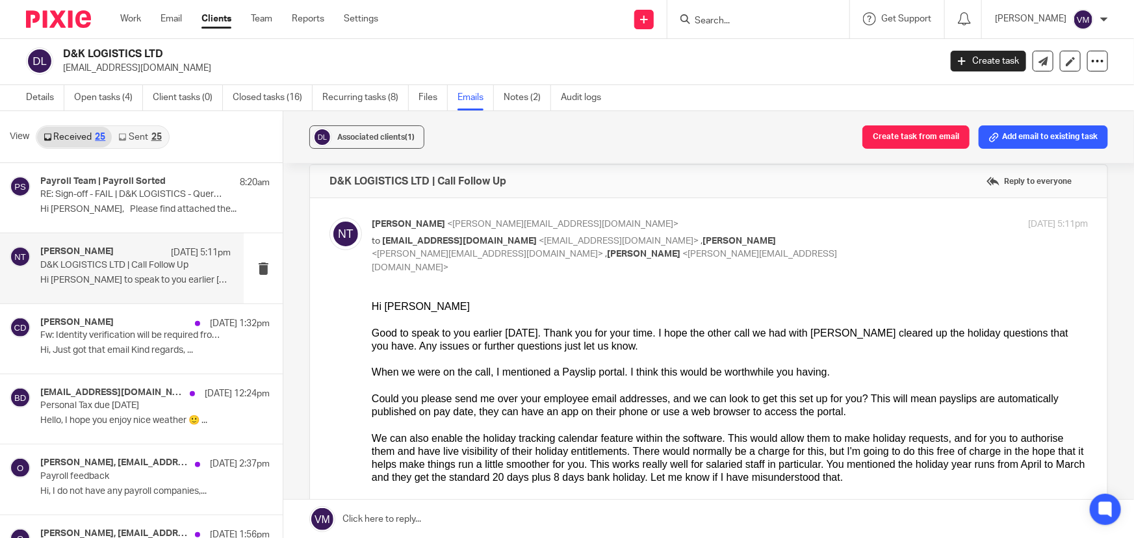
scroll to position [0, 0]
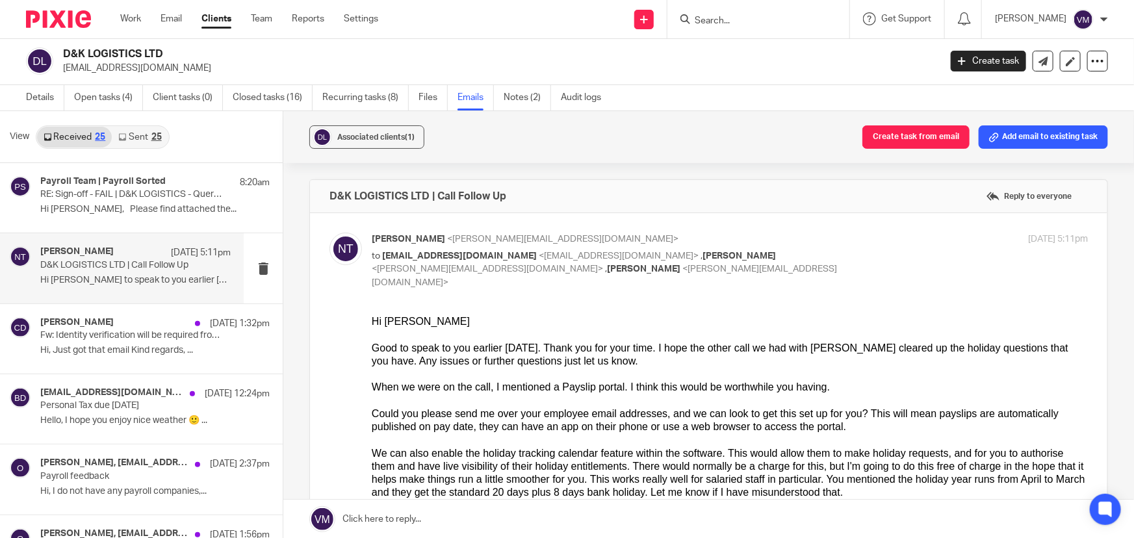
click at [135, 134] on link "Sent 25" at bounding box center [140, 137] width 56 height 21
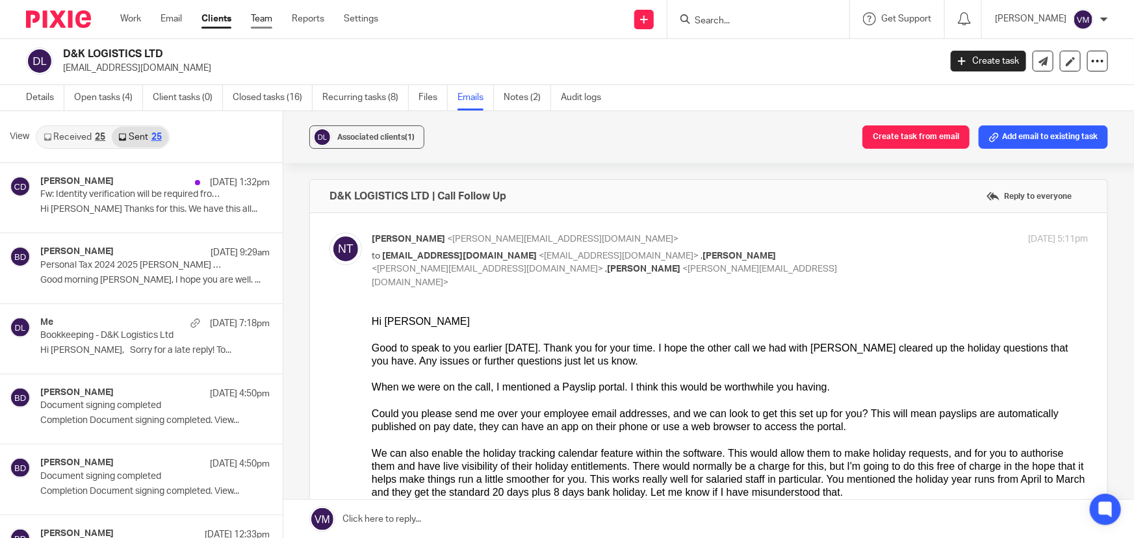
click at [269, 12] on link "Team" at bounding box center [261, 18] width 21 height 13
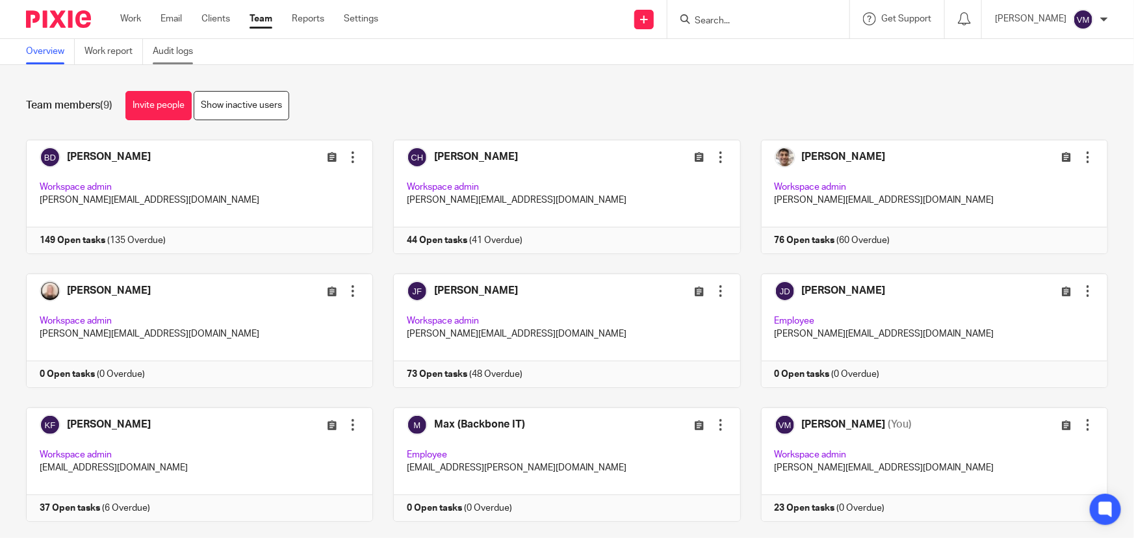
click at [174, 49] on link "Audit logs" at bounding box center [178, 51] width 50 height 25
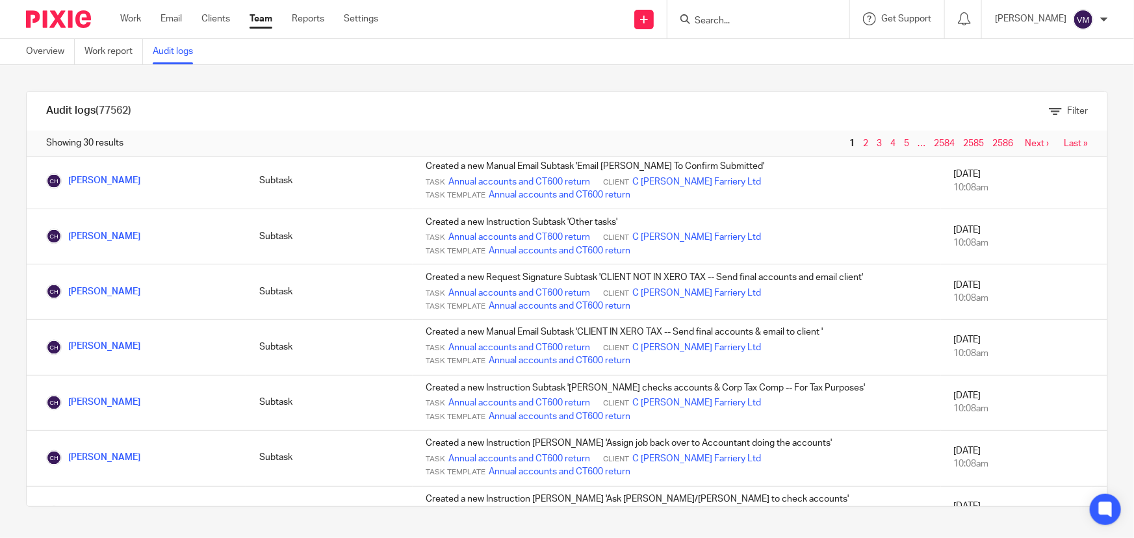
scroll to position [1110, 0]
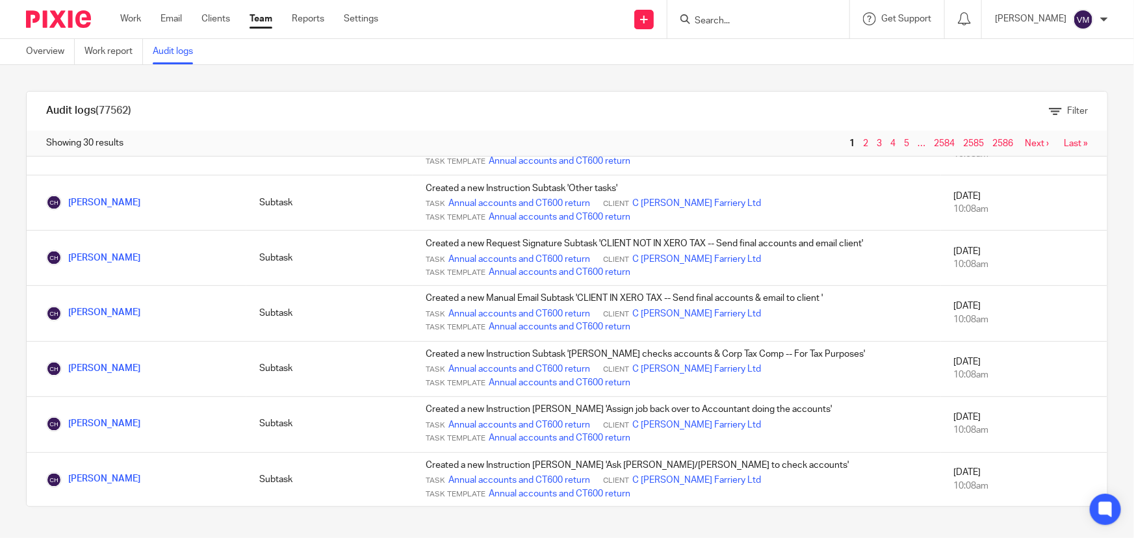
click at [265, 19] on link "Team" at bounding box center [261, 18] width 23 height 13
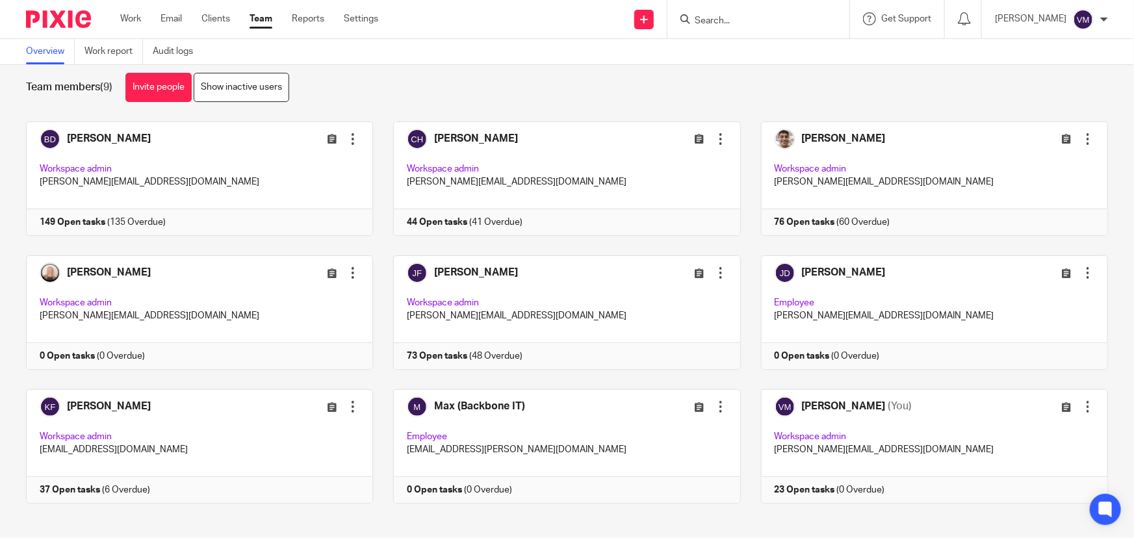
scroll to position [28, 0]
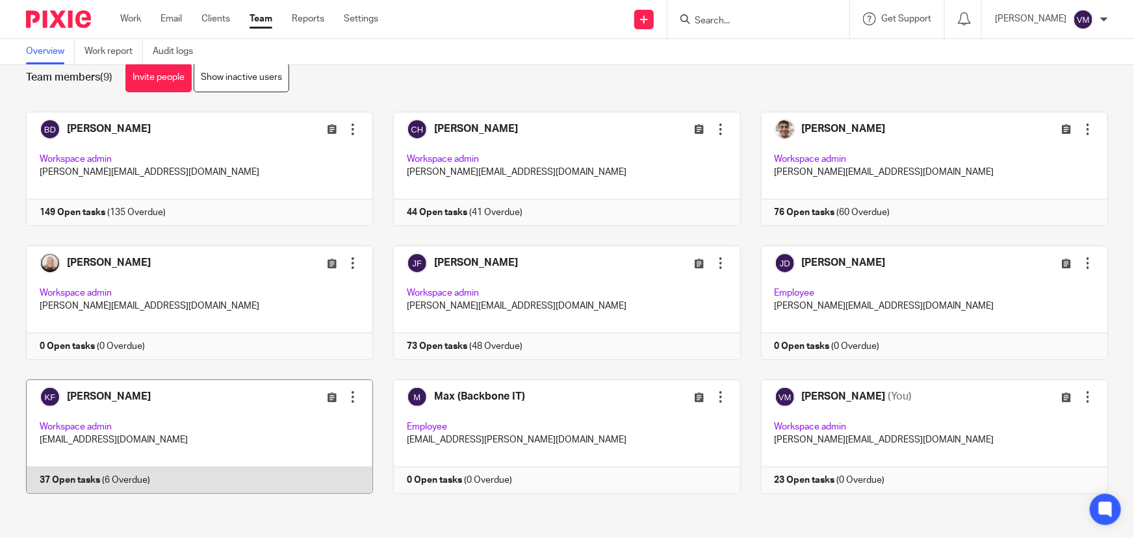
click at [266, 471] on link at bounding box center [189, 437] width 367 height 114
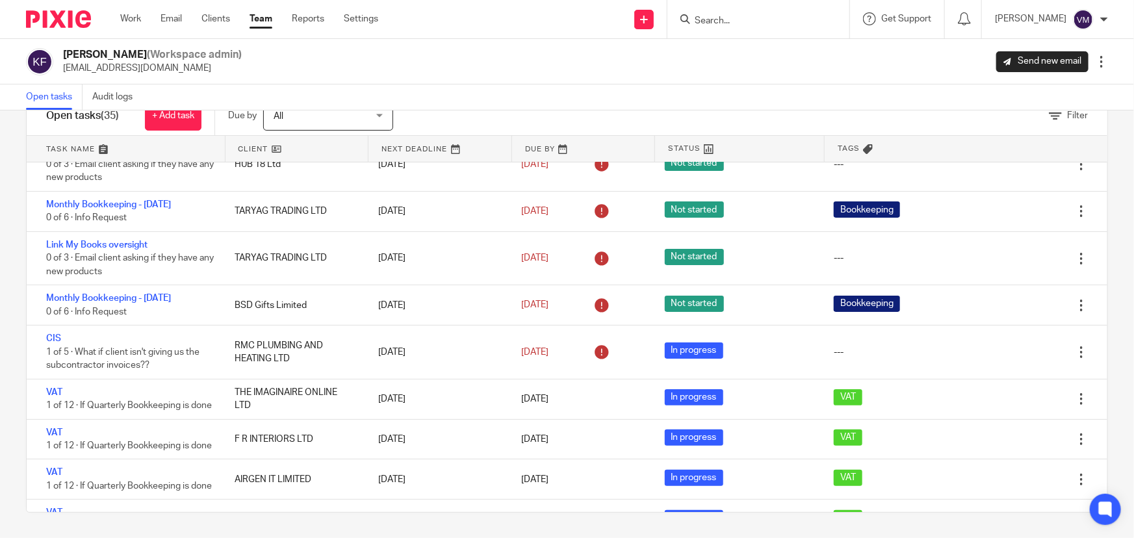
scroll to position [76, 0]
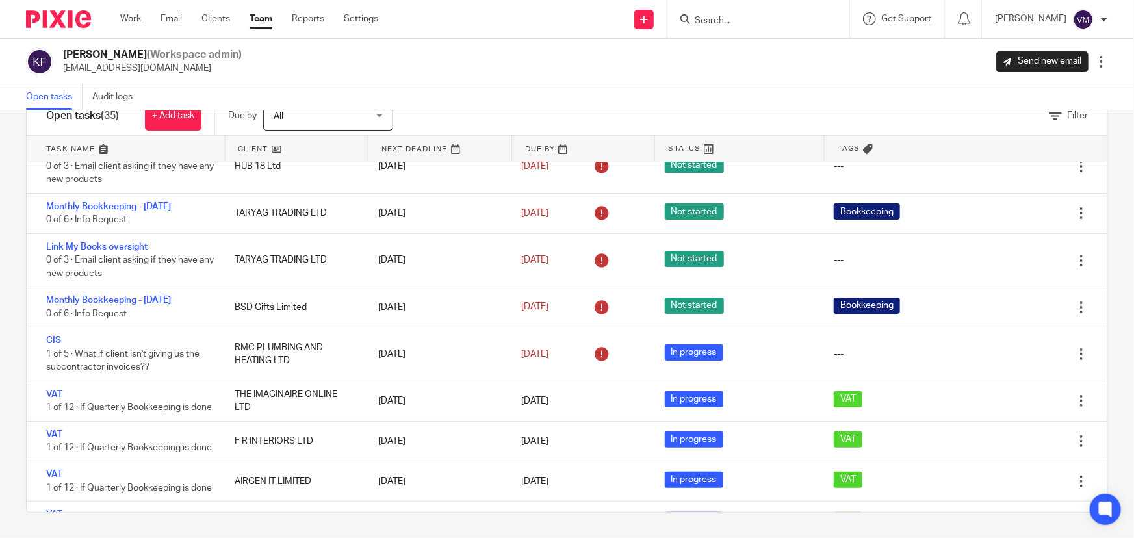
click at [260, 21] on link "Team" at bounding box center [261, 18] width 23 height 13
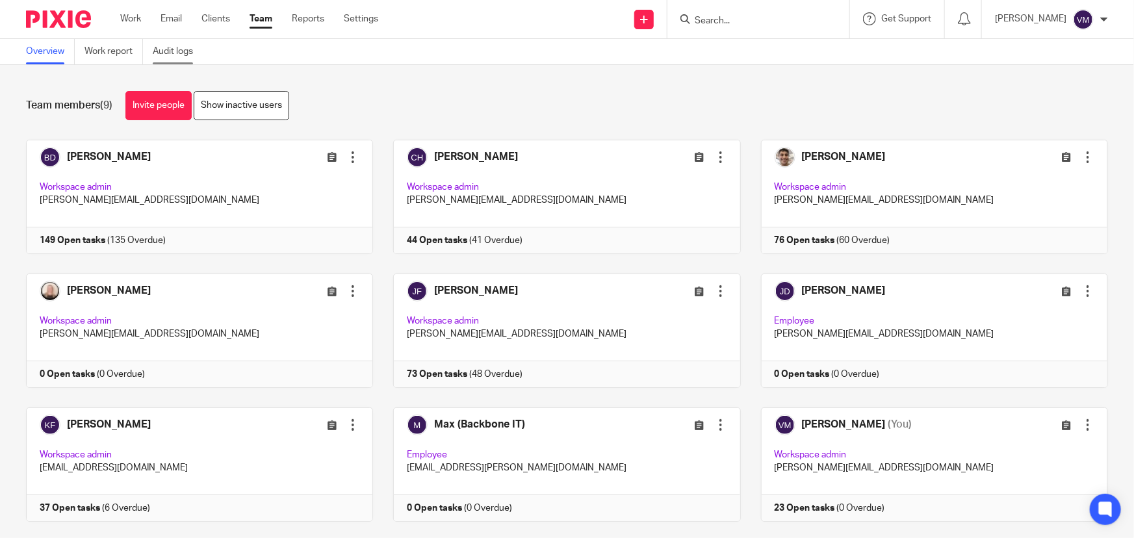
click at [183, 44] on link "Audit logs" at bounding box center [178, 51] width 50 height 25
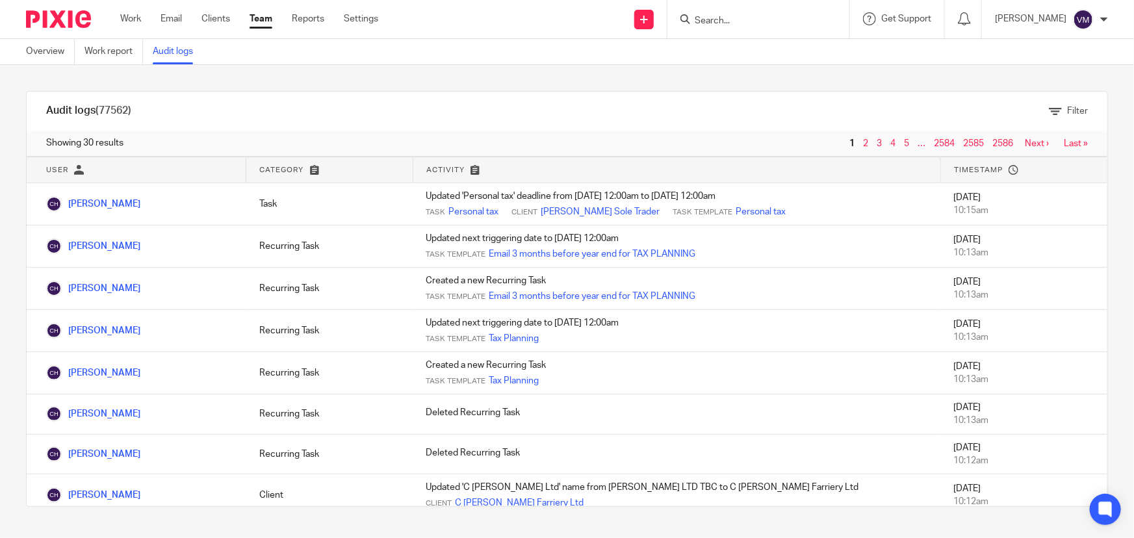
click at [258, 19] on link "Team" at bounding box center [261, 18] width 23 height 13
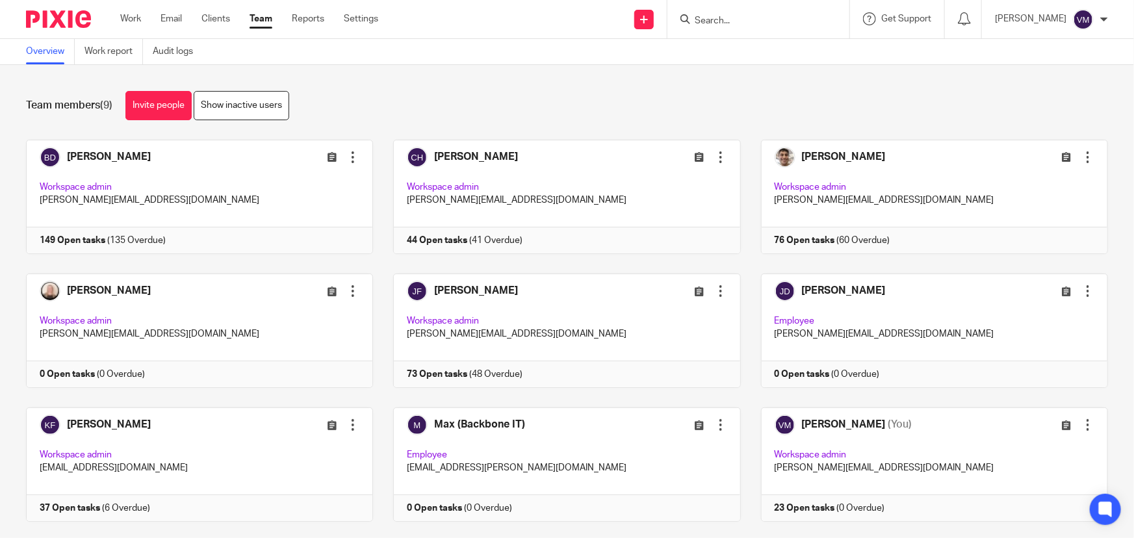
click at [752, 21] on input "Search" at bounding box center [752, 22] width 117 height 12
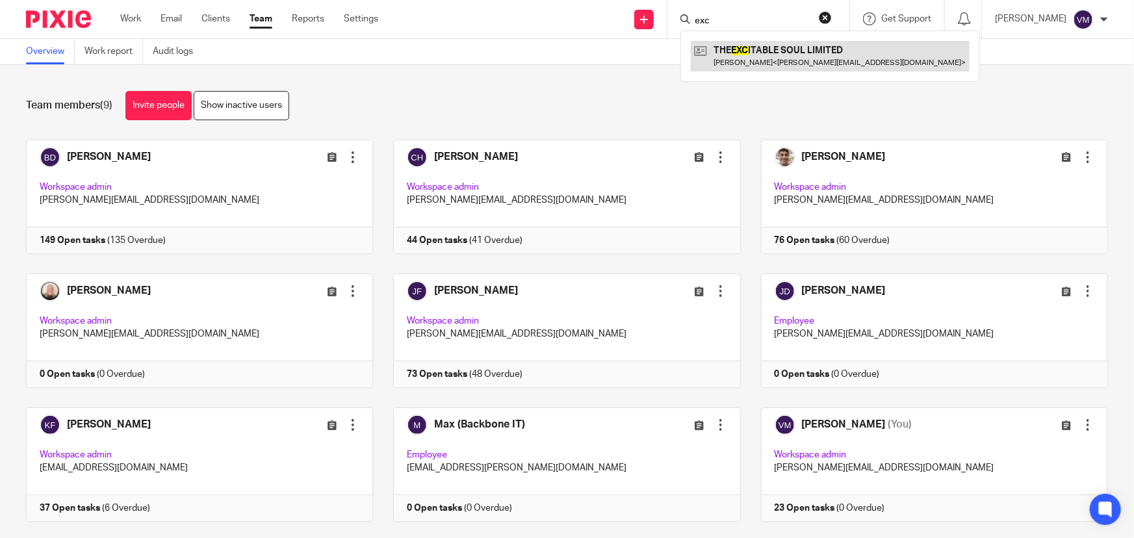
type input "exc"
click at [779, 60] on link at bounding box center [830, 56] width 279 height 30
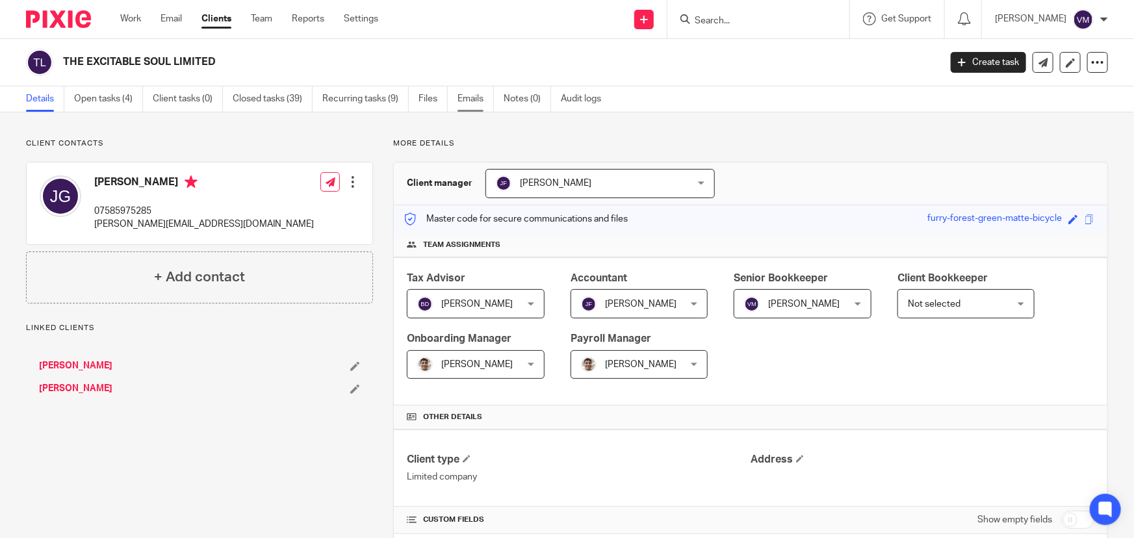
click at [473, 100] on link "Emails" at bounding box center [476, 98] width 36 height 25
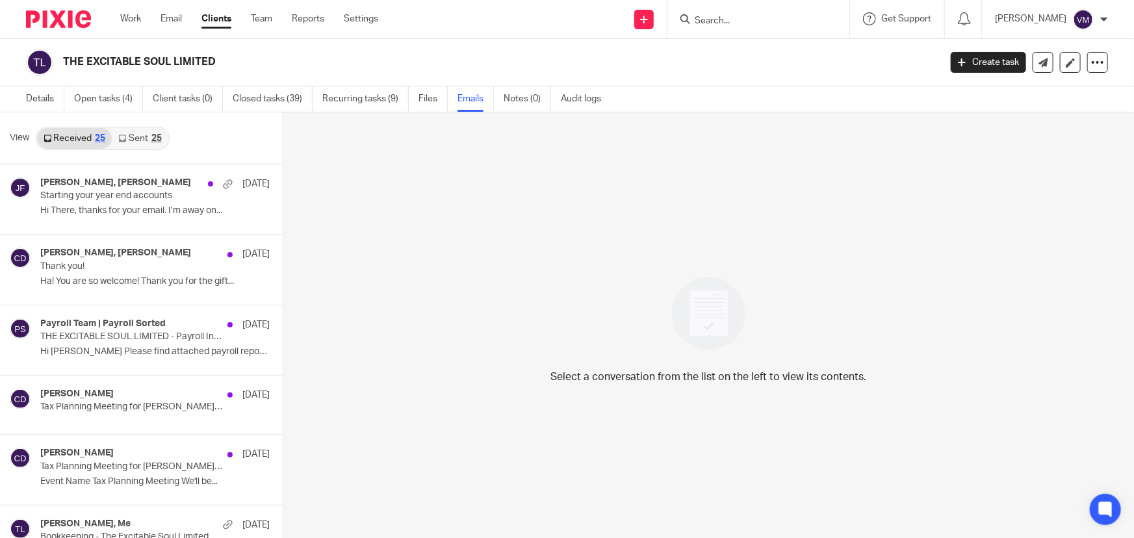
click at [124, 136] on icon at bounding box center [122, 139] width 8 height 8
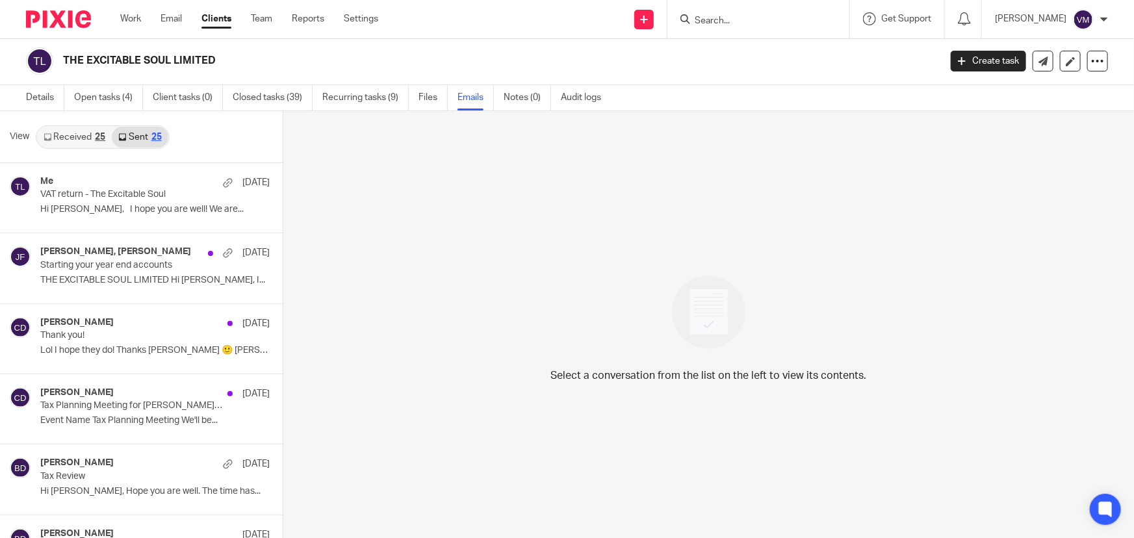
click at [70, 133] on link "Received 25" at bounding box center [74, 137] width 75 height 21
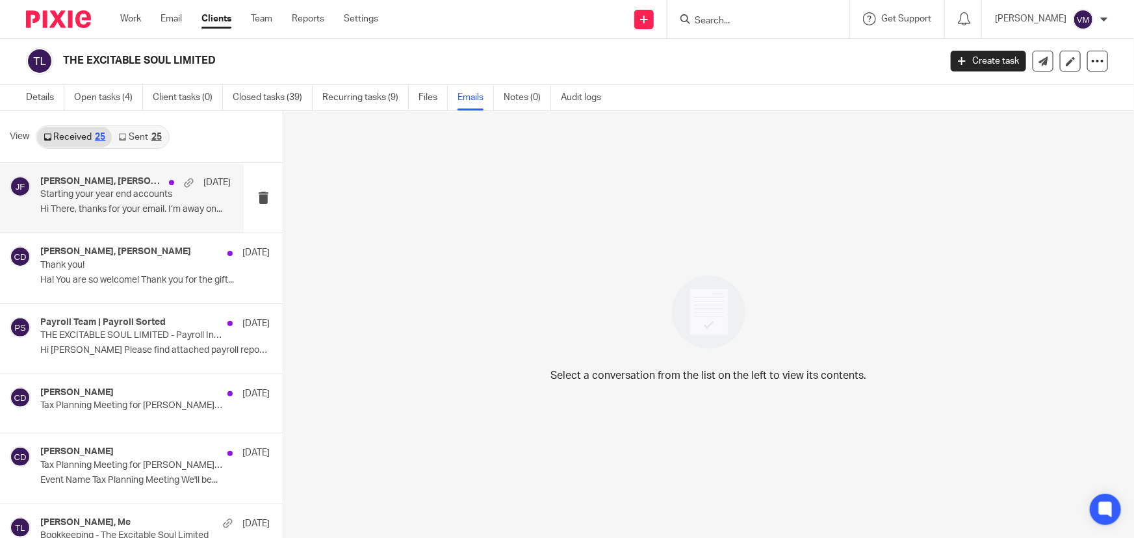
click at [78, 187] on div "James Glover, Jill Fox 4 Aug" at bounding box center [135, 182] width 190 height 13
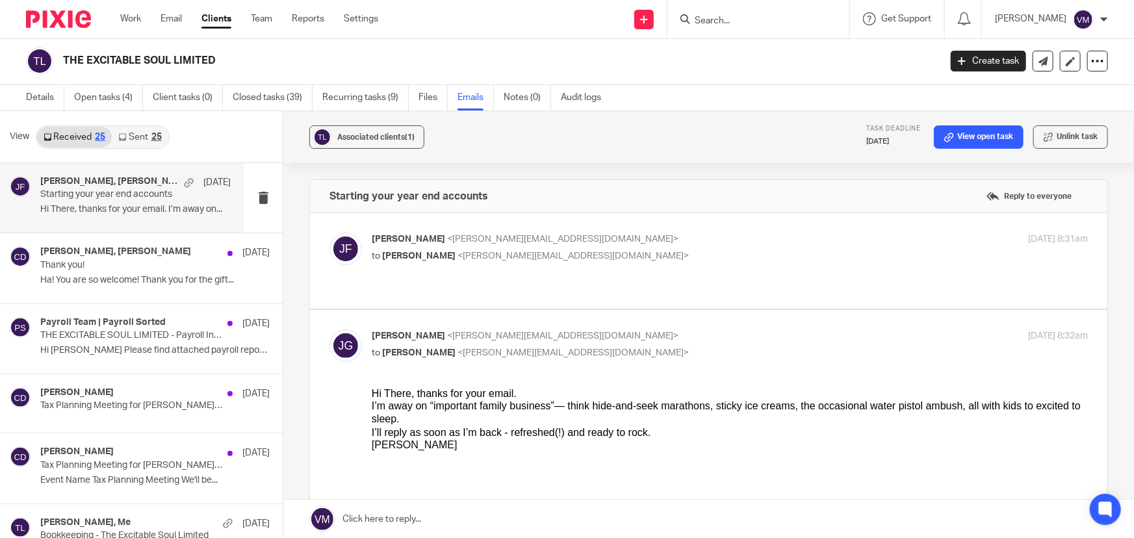
scroll to position [0, 0]
click at [123, 140] on icon at bounding box center [122, 139] width 8 height 8
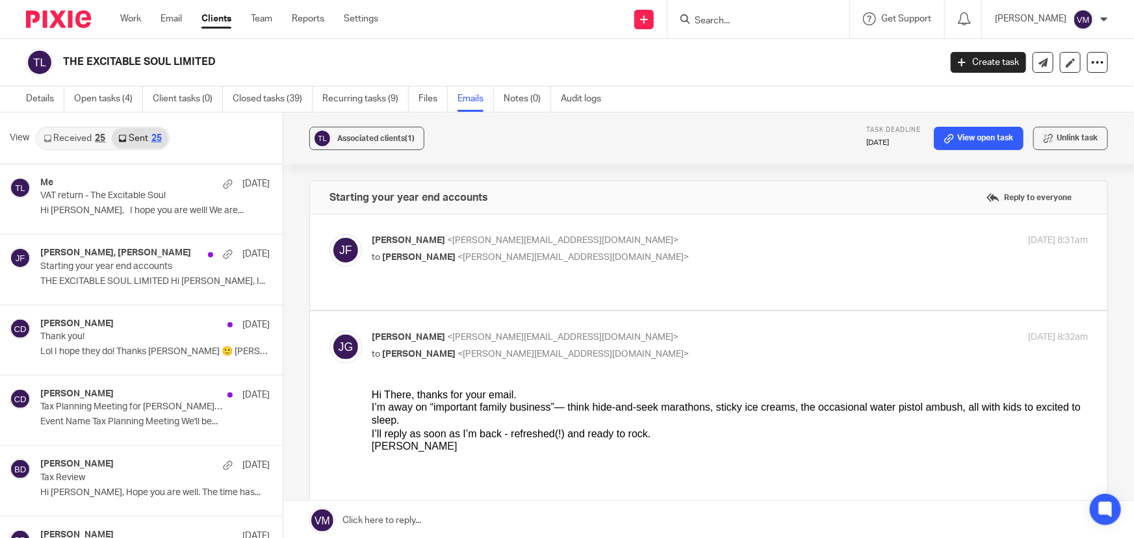
scroll to position [1, 0]
click at [271, 16] on link "Team" at bounding box center [261, 18] width 21 height 13
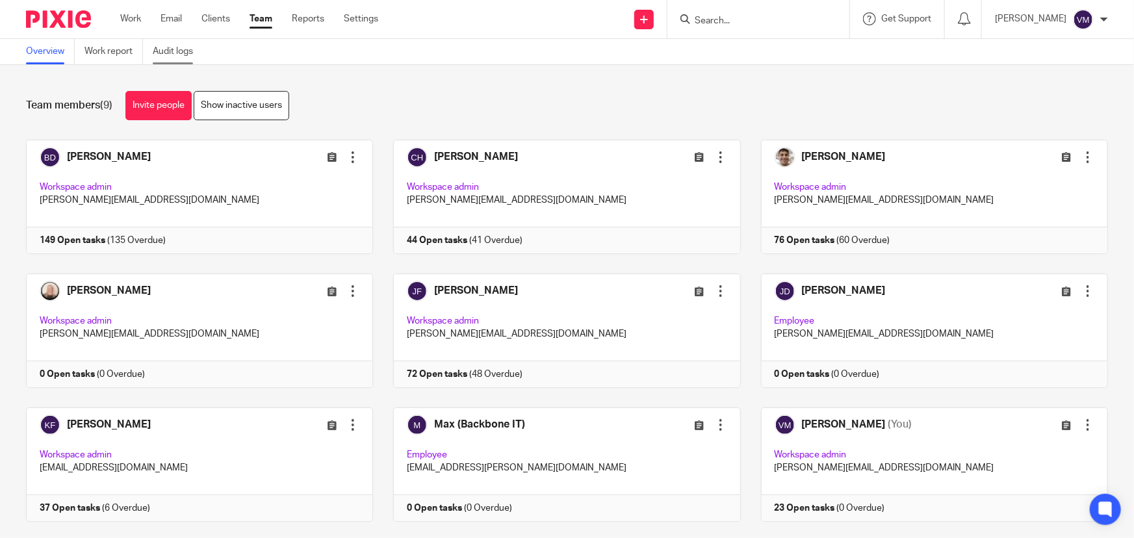
click at [184, 51] on link "Audit logs" at bounding box center [178, 51] width 50 height 25
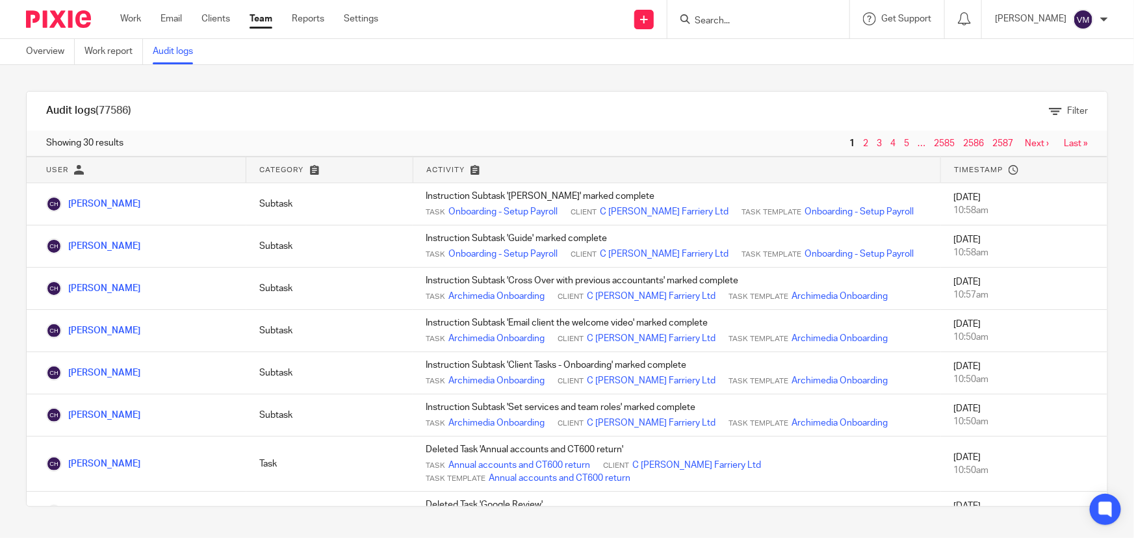
click at [268, 19] on link "Team" at bounding box center [261, 18] width 23 height 13
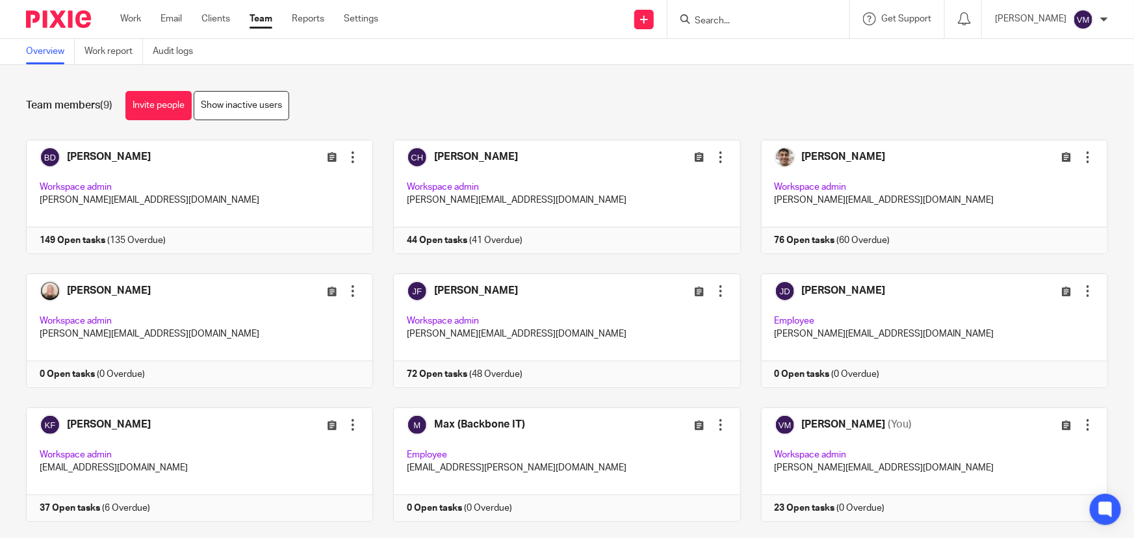
click at [733, 20] on input "Search" at bounding box center [752, 22] width 117 height 12
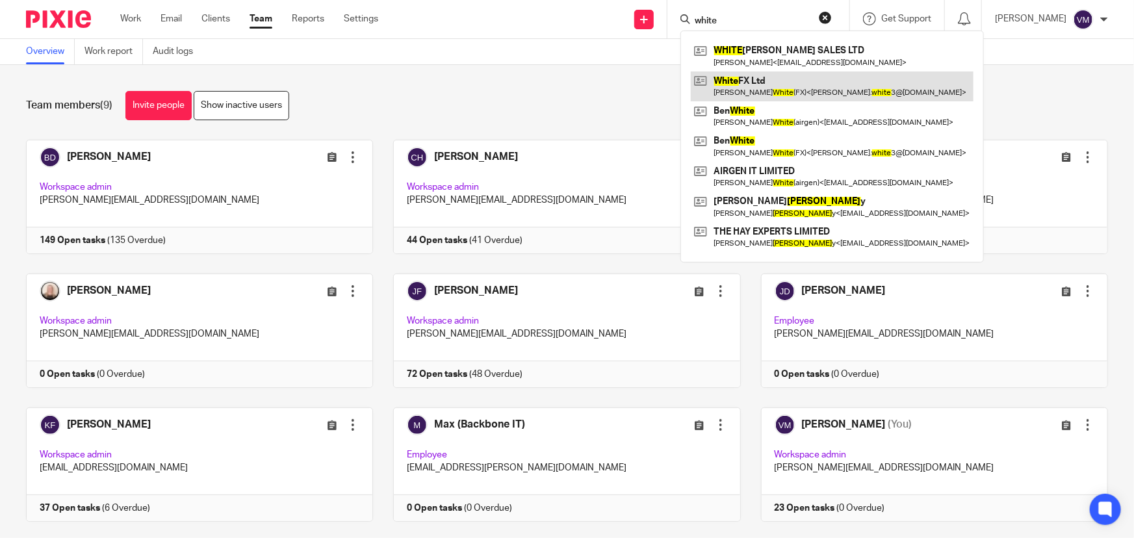
type input "white"
click at [781, 89] on link at bounding box center [832, 86] width 283 height 30
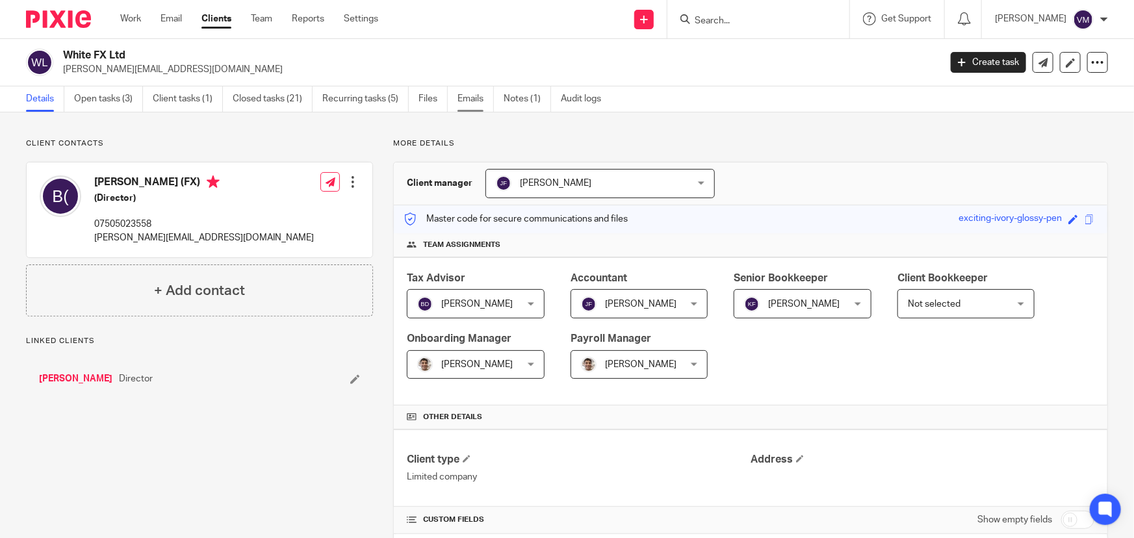
click at [468, 98] on link "Emails" at bounding box center [476, 98] width 36 height 25
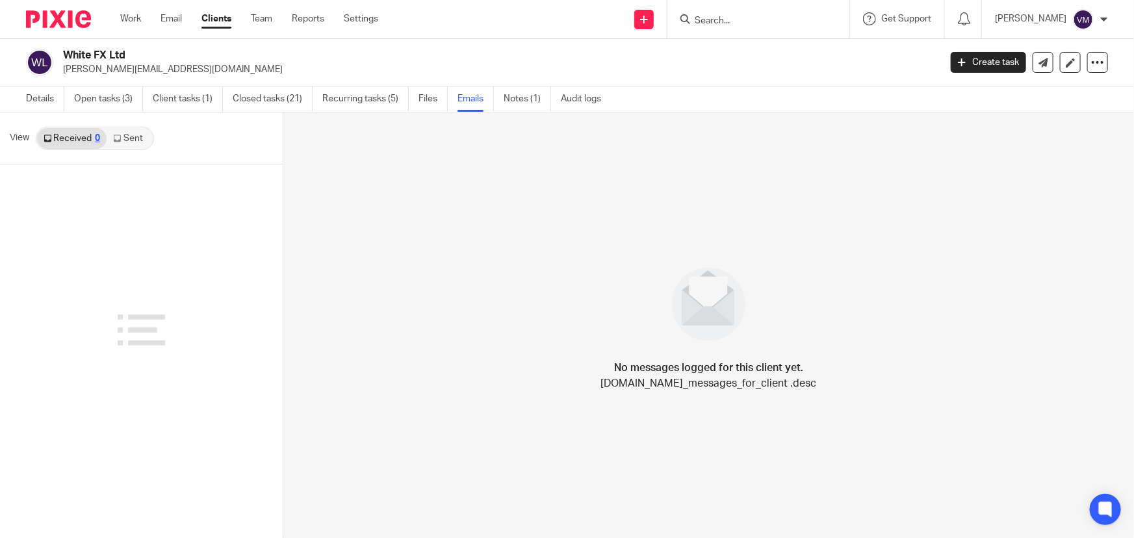
click at [132, 140] on link "Sent" at bounding box center [129, 138] width 45 height 21
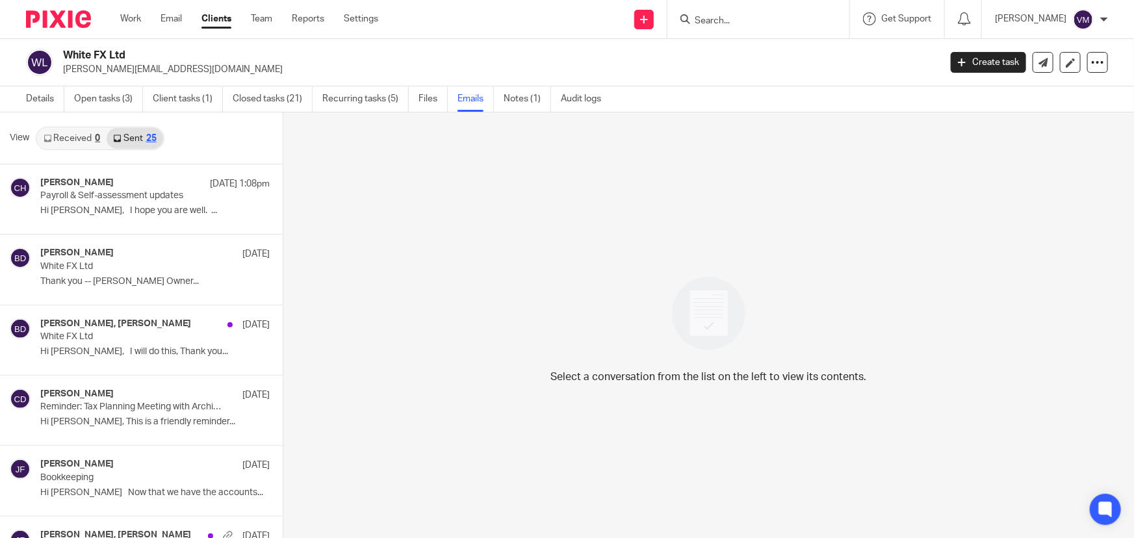
click at [86, 138] on link "Received 0" at bounding box center [72, 138] width 70 height 21
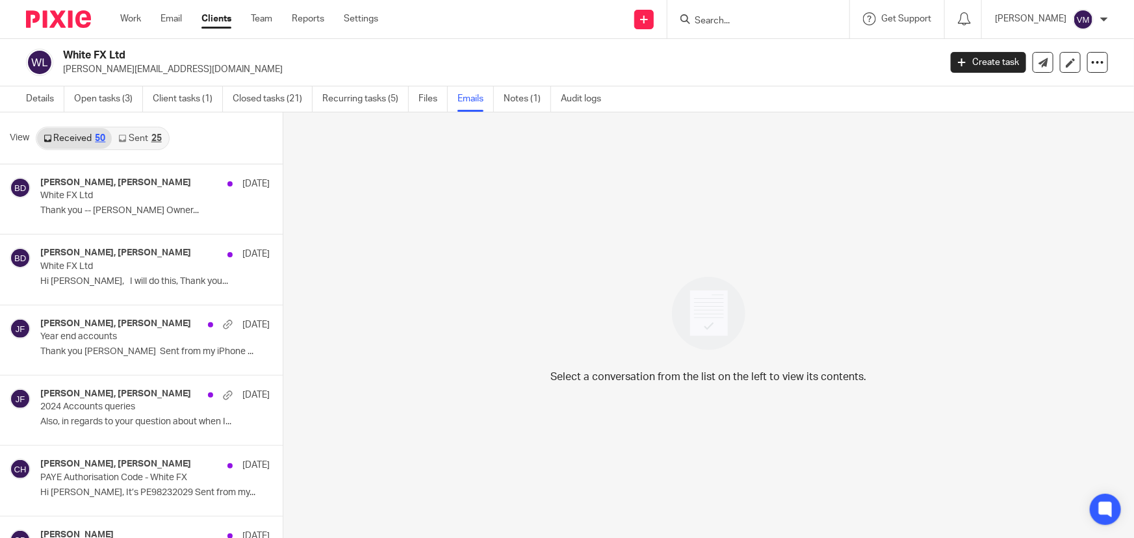
click at [151, 140] on div "25" at bounding box center [156, 138] width 10 height 9
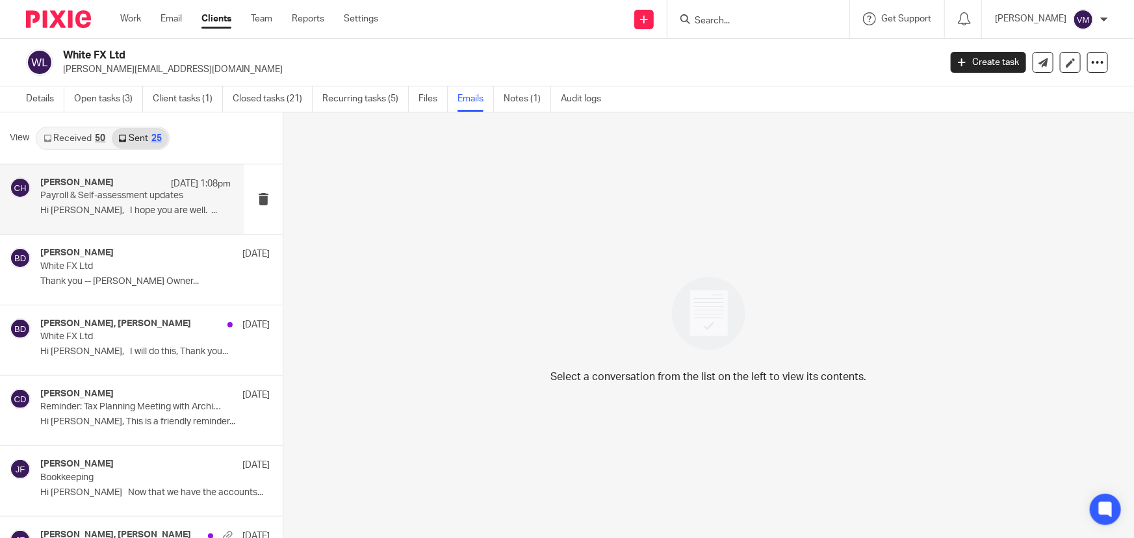
click at [79, 209] on p "Hi [PERSON_NAME], I hope you are well. ..." at bounding box center [135, 210] width 190 height 11
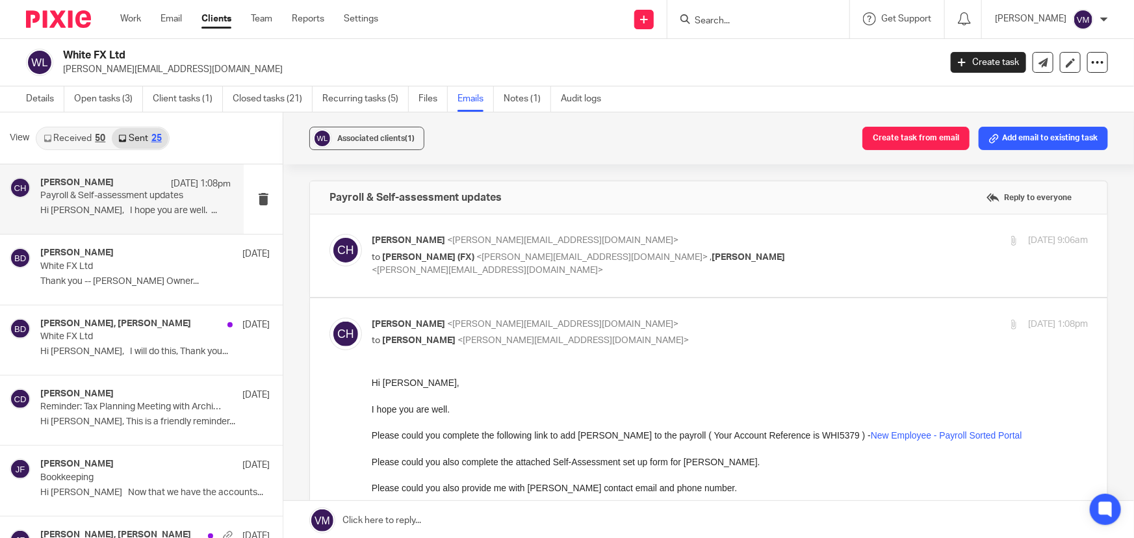
click at [762, 247] on div "Chloe Hooton <chloe@archimediaaccounts.co.uk> to Ben J White (FX) <benjamen.whi…" at bounding box center [611, 256] width 478 height 44
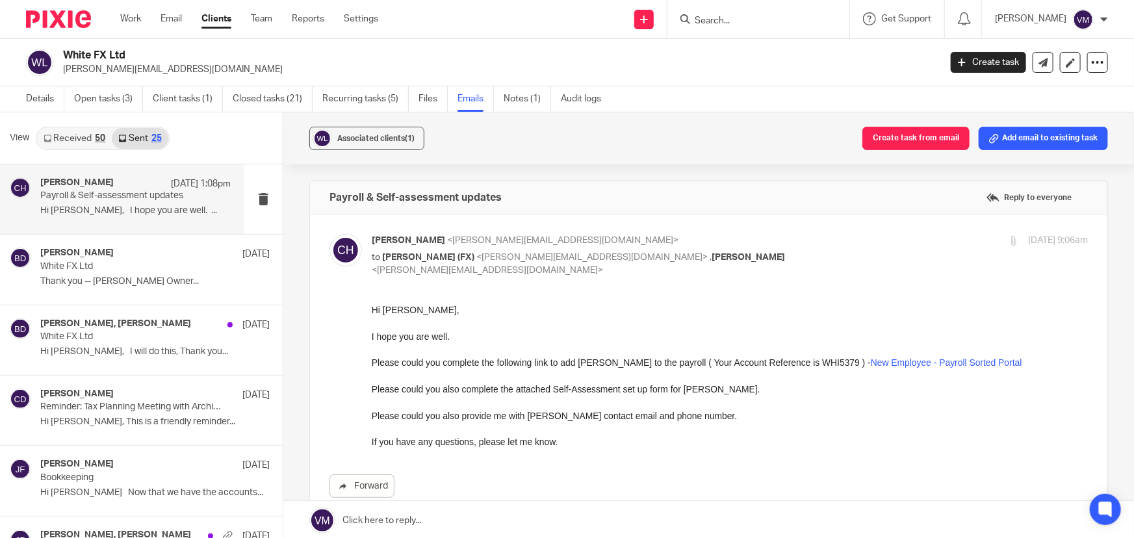
click at [765, 242] on p "Chloe Hooton <chloe@archimediaaccounts.co.uk>" at bounding box center [611, 241] width 478 height 14
checkbox input "false"
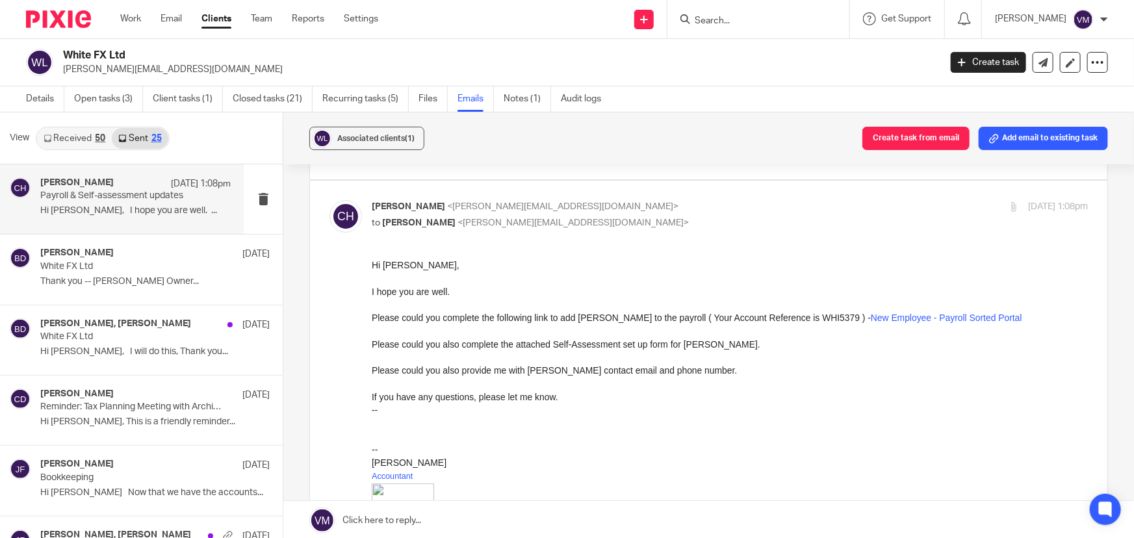
scroll to position [177, 0]
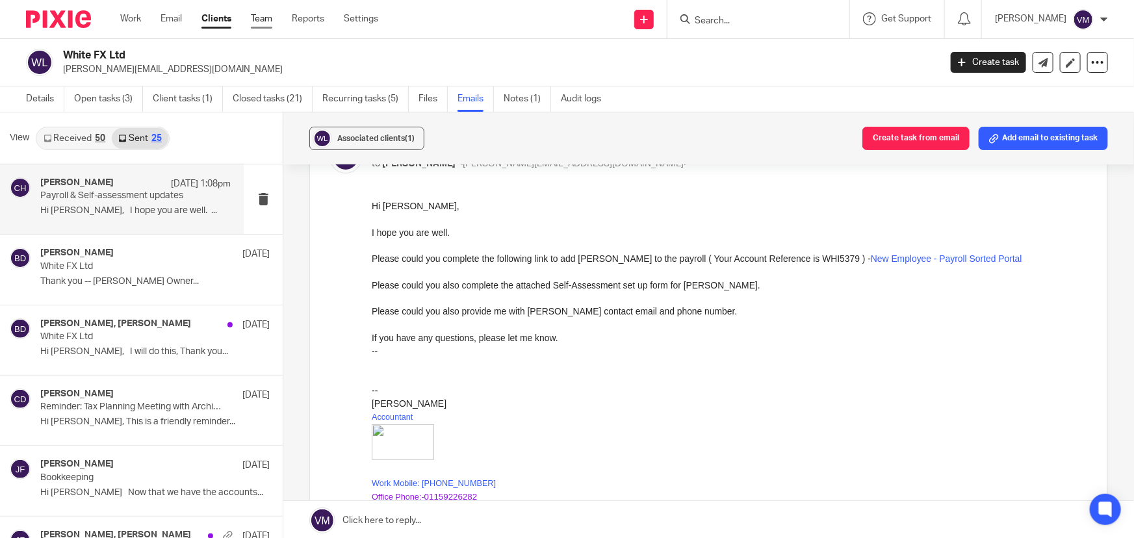
click at [266, 13] on link "Team" at bounding box center [261, 18] width 21 height 13
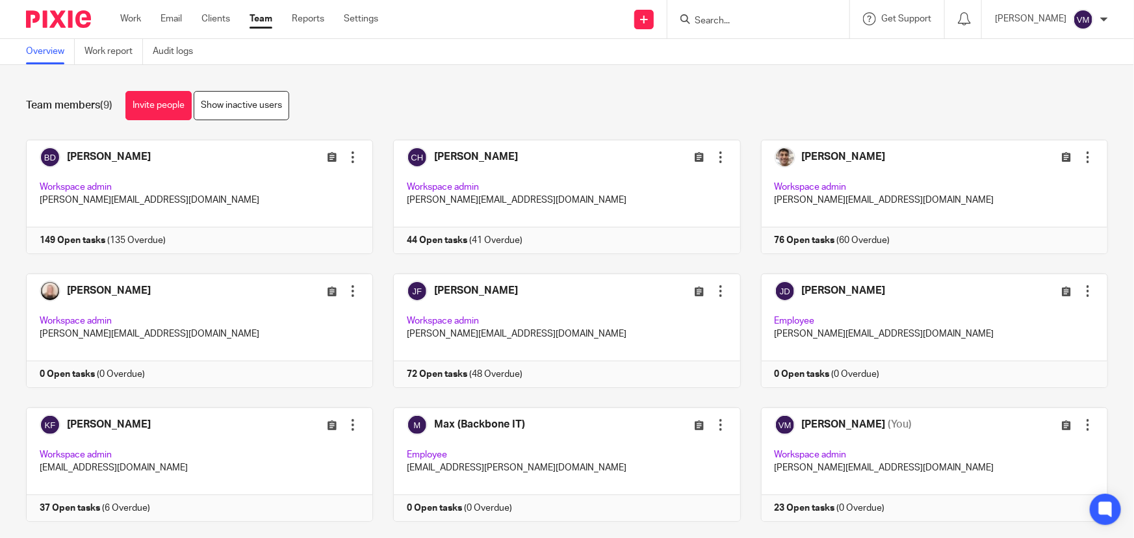
scroll to position [28, 0]
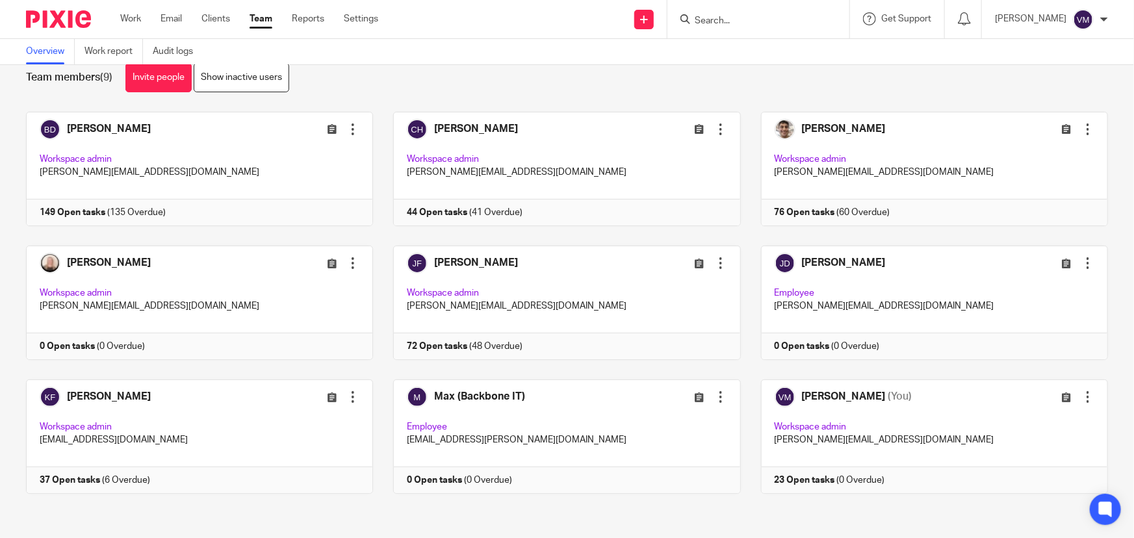
click at [729, 25] on input "Search" at bounding box center [752, 22] width 117 height 12
type input "round"
click at [792, 58] on link at bounding box center [802, 56] width 223 height 30
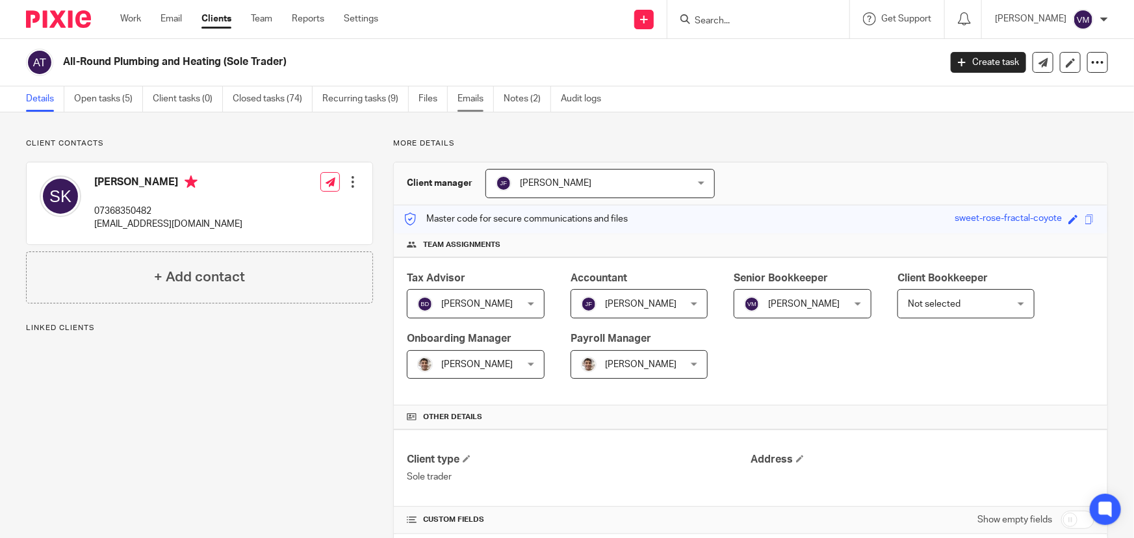
click at [466, 105] on link "Emails" at bounding box center [476, 98] width 36 height 25
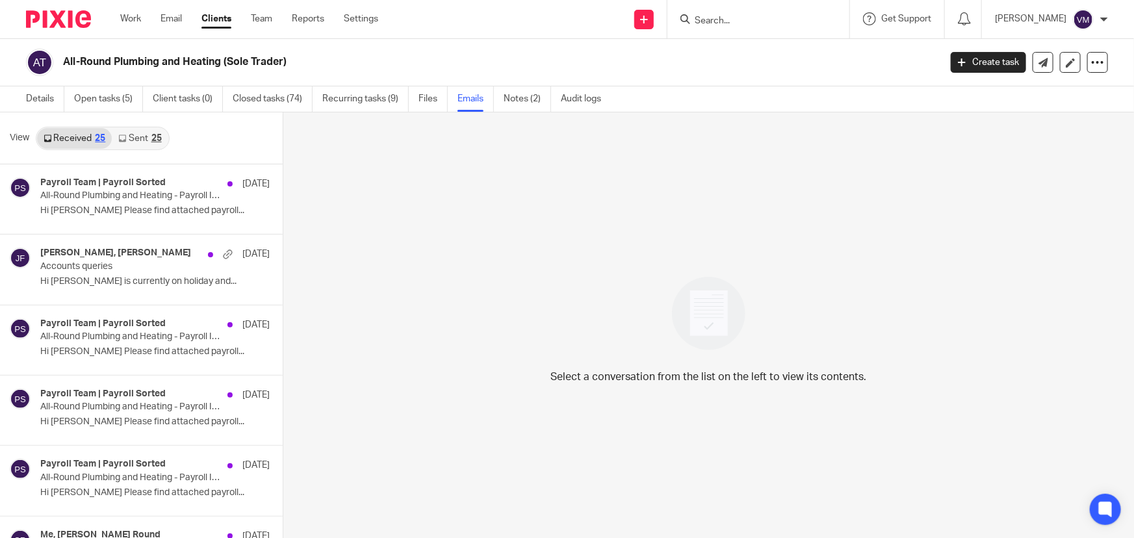
click at [133, 142] on link "Sent 25" at bounding box center [140, 138] width 56 height 21
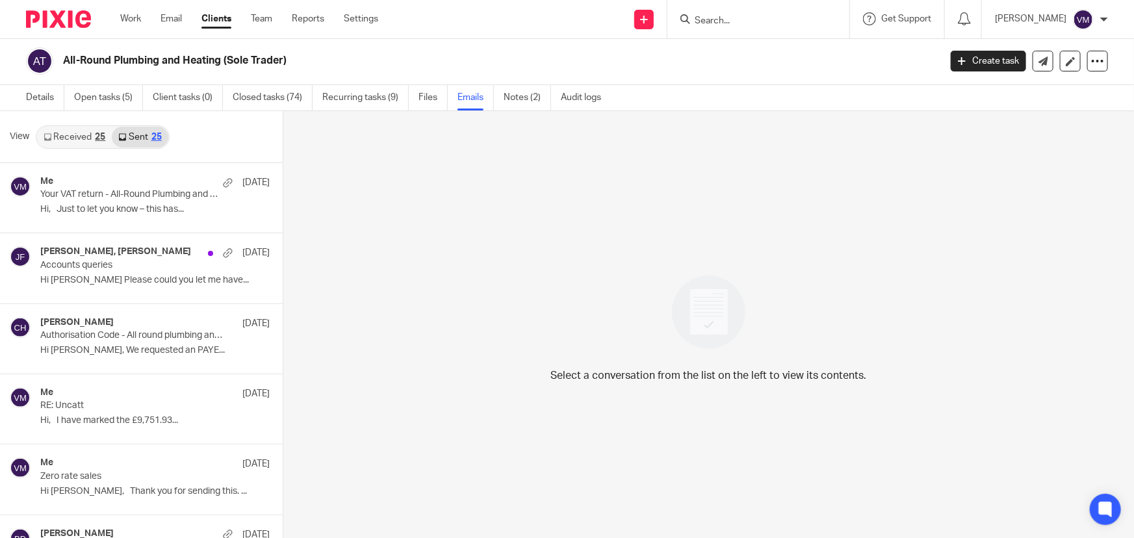
click at [101, 137] on div "25" at bounding box center [100, 137] width 10 height 9
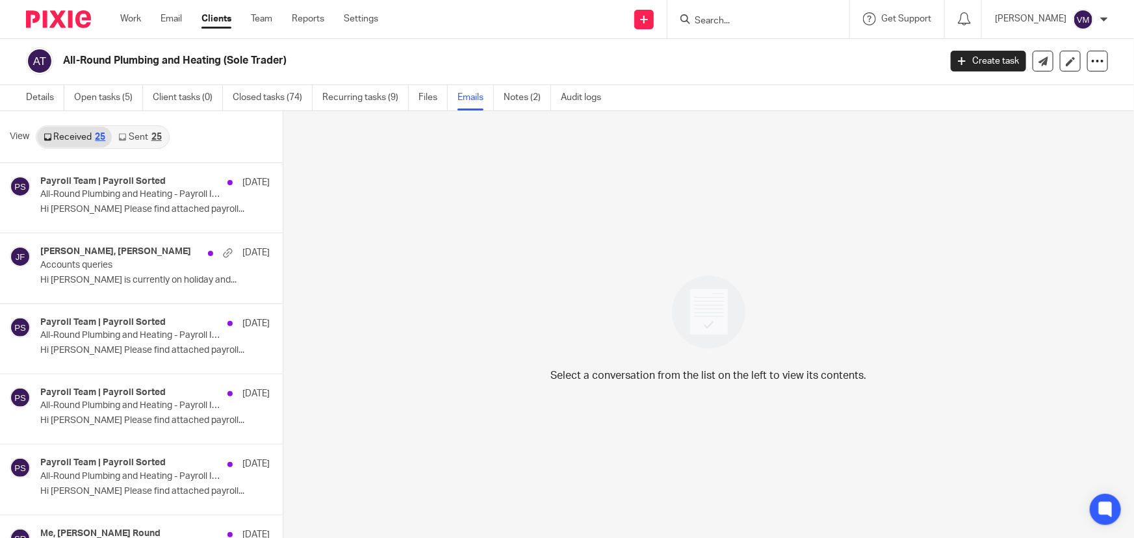
scroll to position [0, 0]
click at [271, 19] on link "Team" at bounding box center [261, 18] width 21 height 13
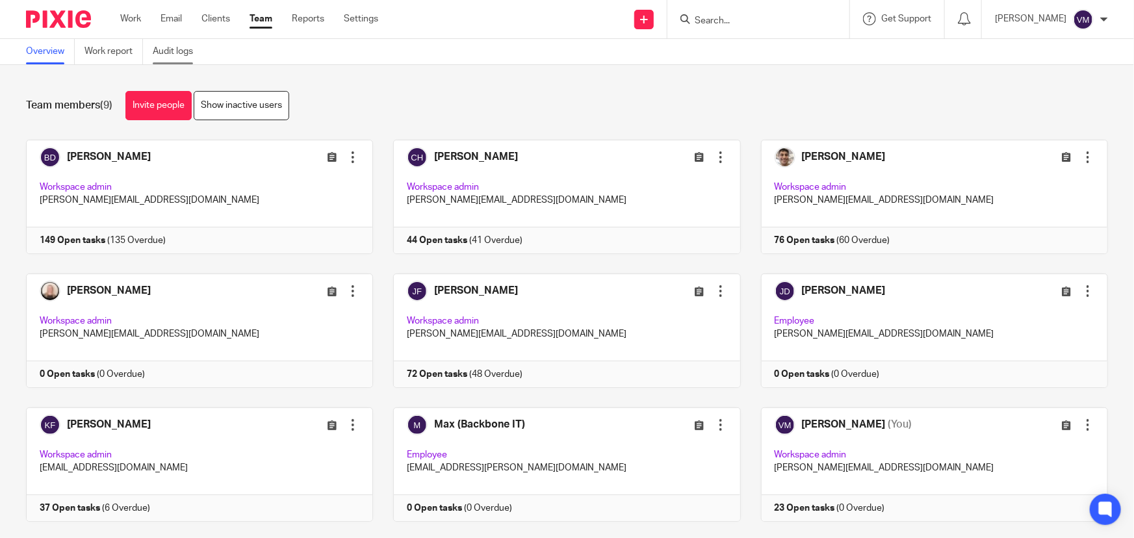
click at [175, 52] on link "Audit logs" at bounding box center [178, 51] width 50 height 25
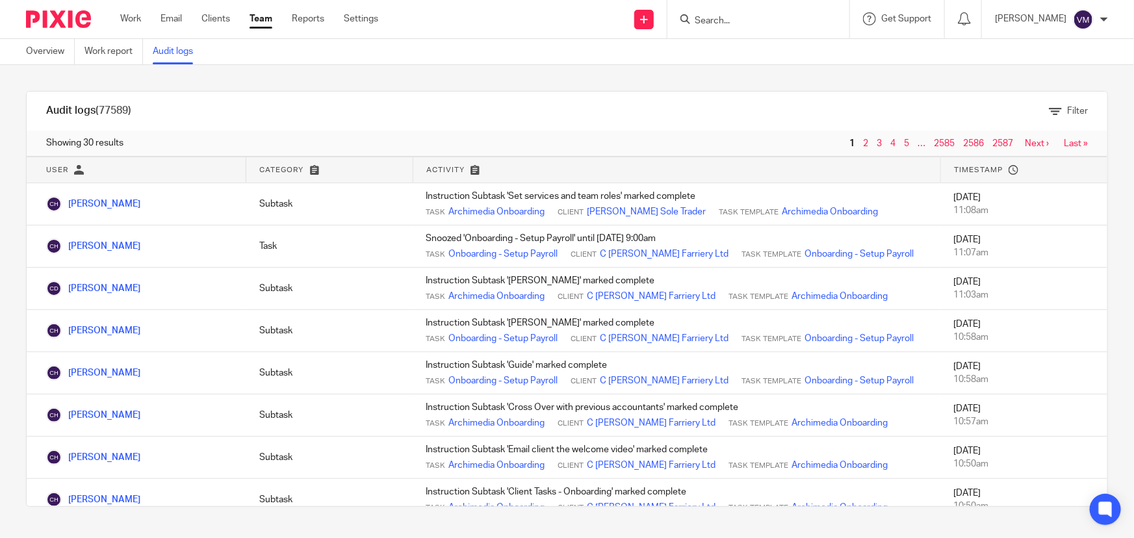
click at [268, 18] on link "Team" at bounding box center [261, 18] width 23 height 13
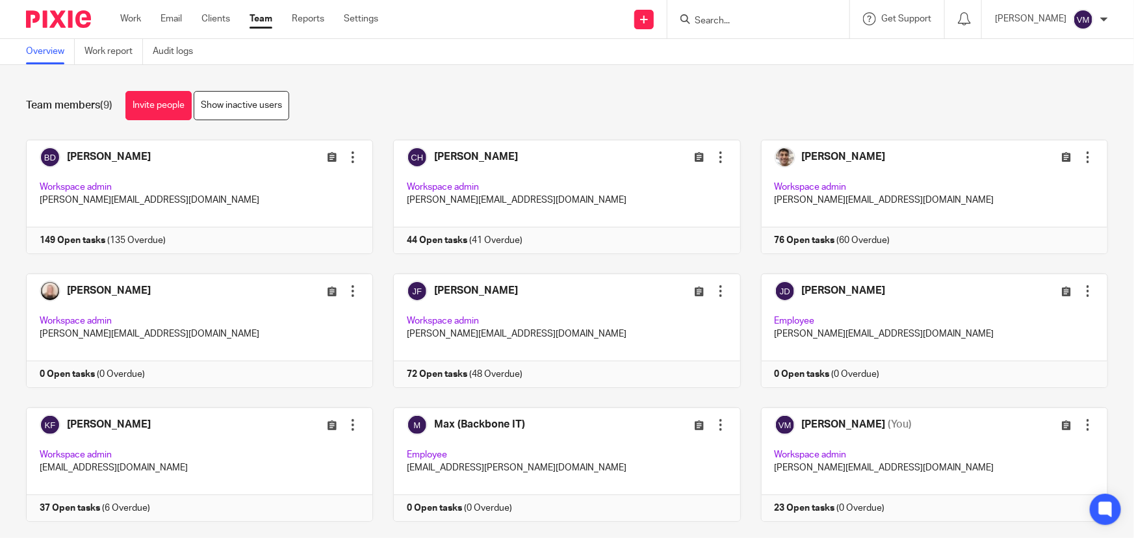
click at [735, 24] on input "Search" at bounding box center [752, 22] width 117 height 12
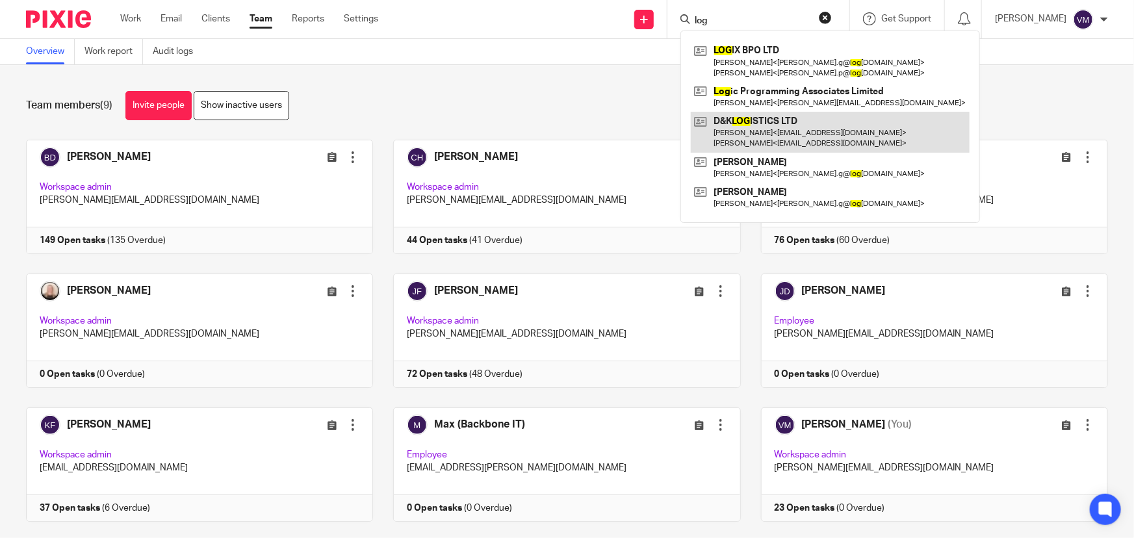
type input "log"
click at [781, 128] on link at bounding box center [830, 132] width 279 height 40
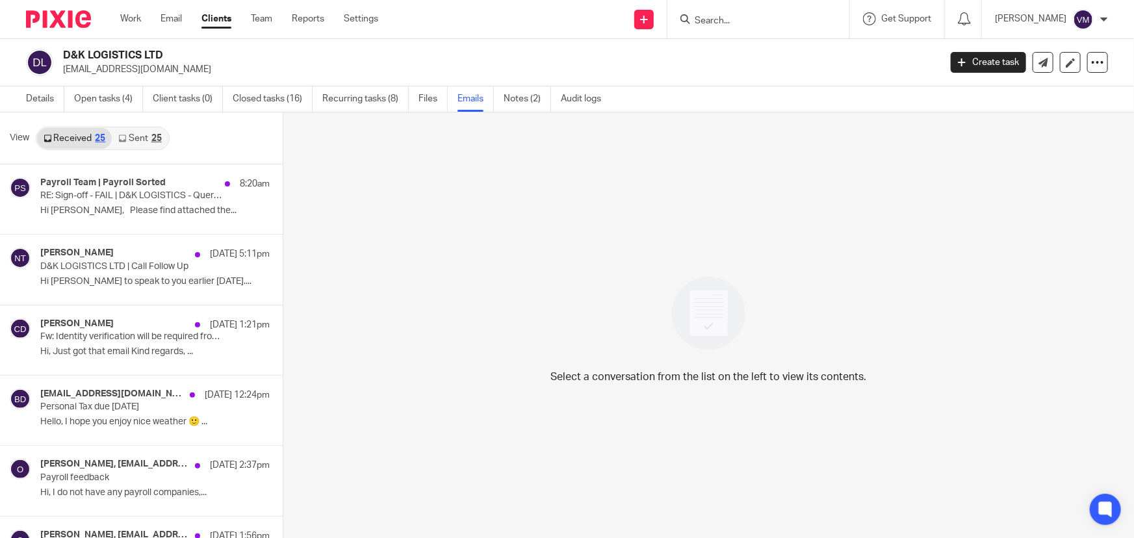
click at [122, 138] on icon at bounding box center [122, 139] width 8 height 8
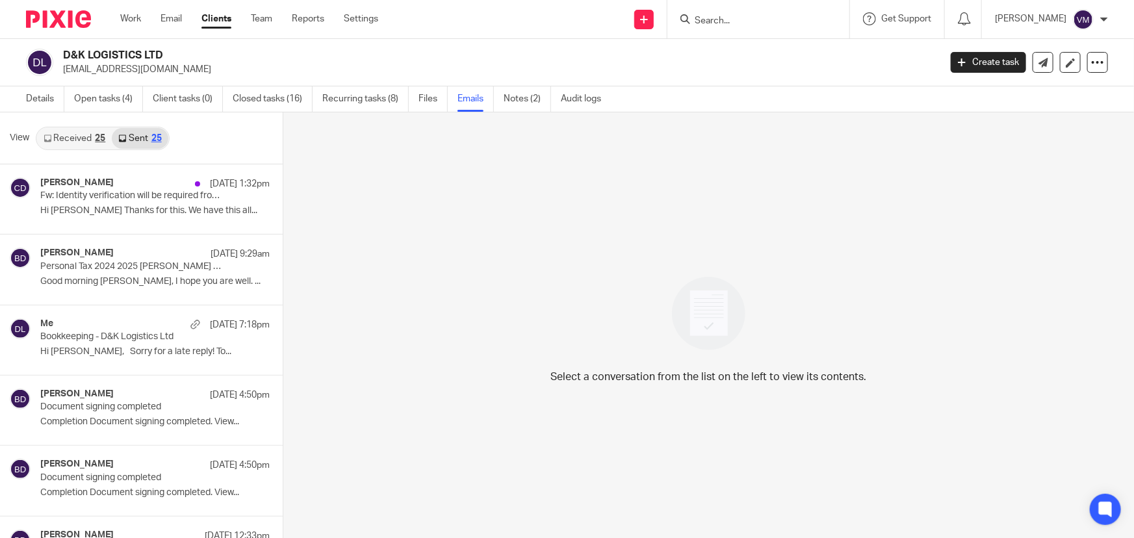
scroll to position [1, 0]
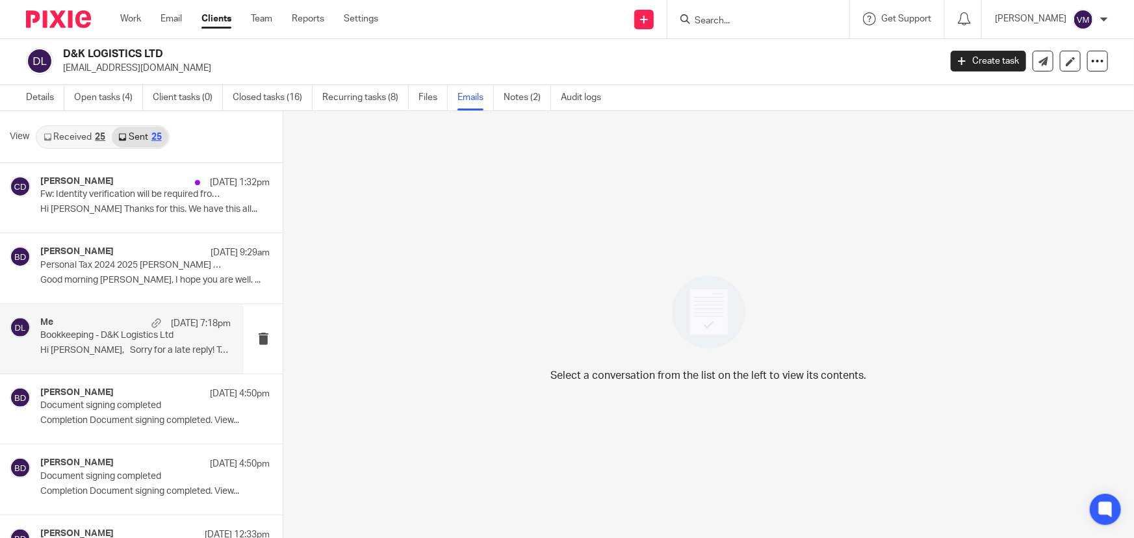
click at [101, 337] on p "Bookkeeping - D&K Logistics Ltd" at bounding box center [116, 335] width 153 height 11
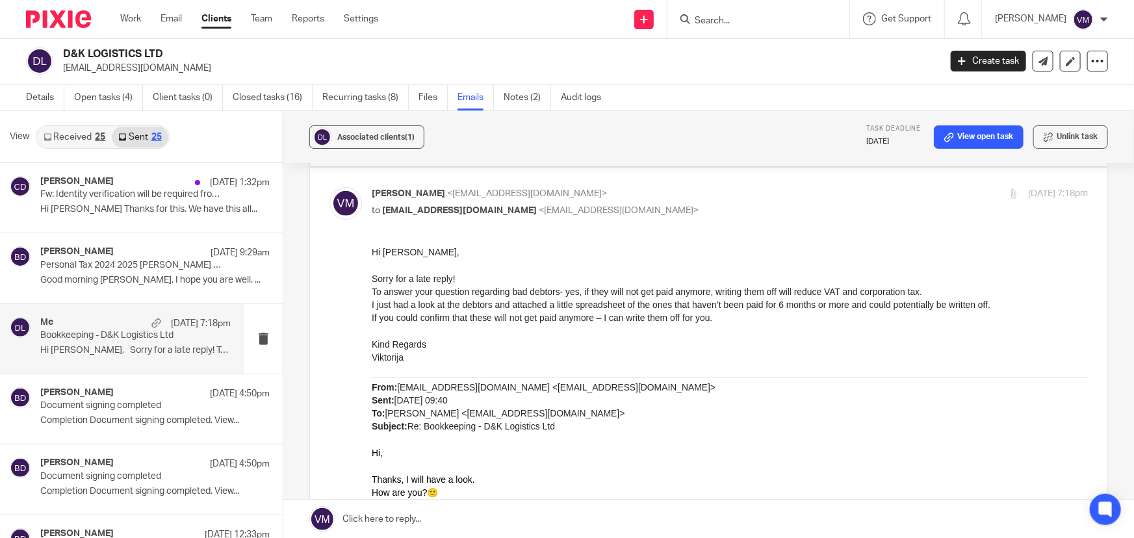
scroll to position [295, 0]
click at [253, 15] on link "Team" at bounding box center [261, 18] width 21 height 13
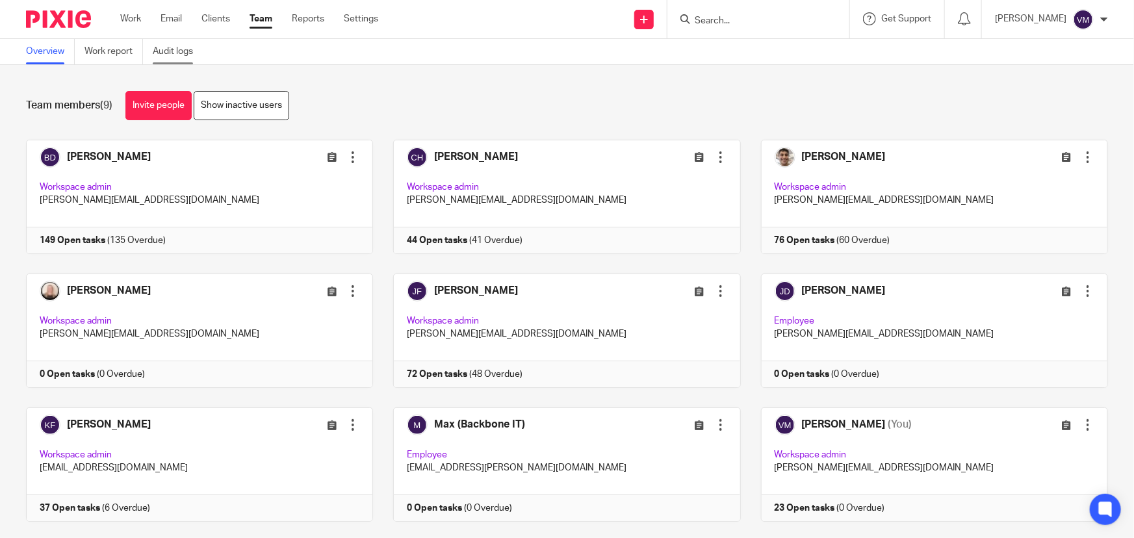
click at [188, 52] on link "Audit logs" at bounding box center [178, 51] width 50 height 25
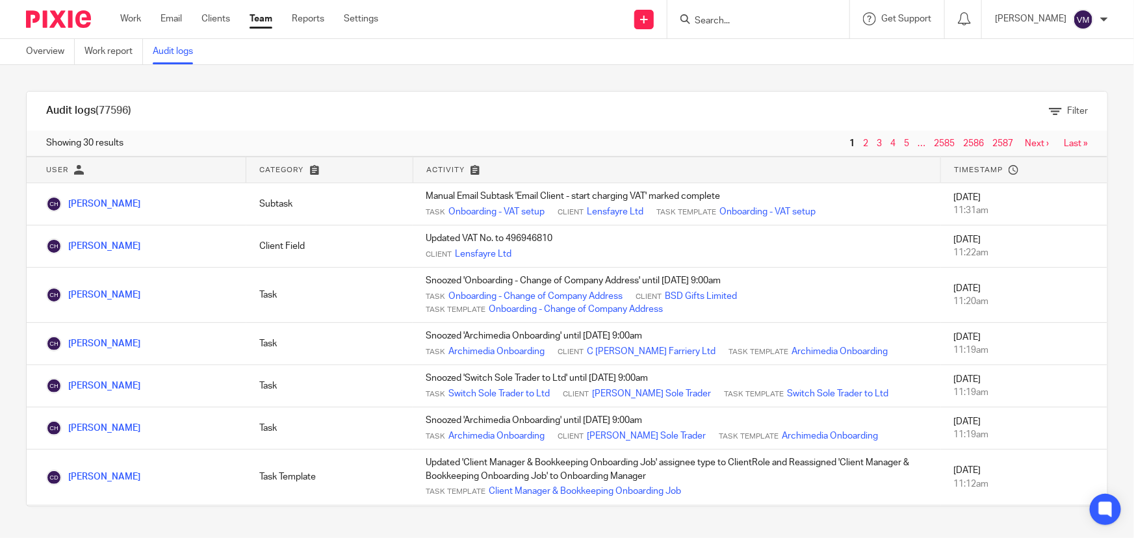
click at [258, 14] on link "Team" at bounding box center [261, 18] width 23 height 13
